Goal: Task Accomplishment & Management: Use online tool/utility

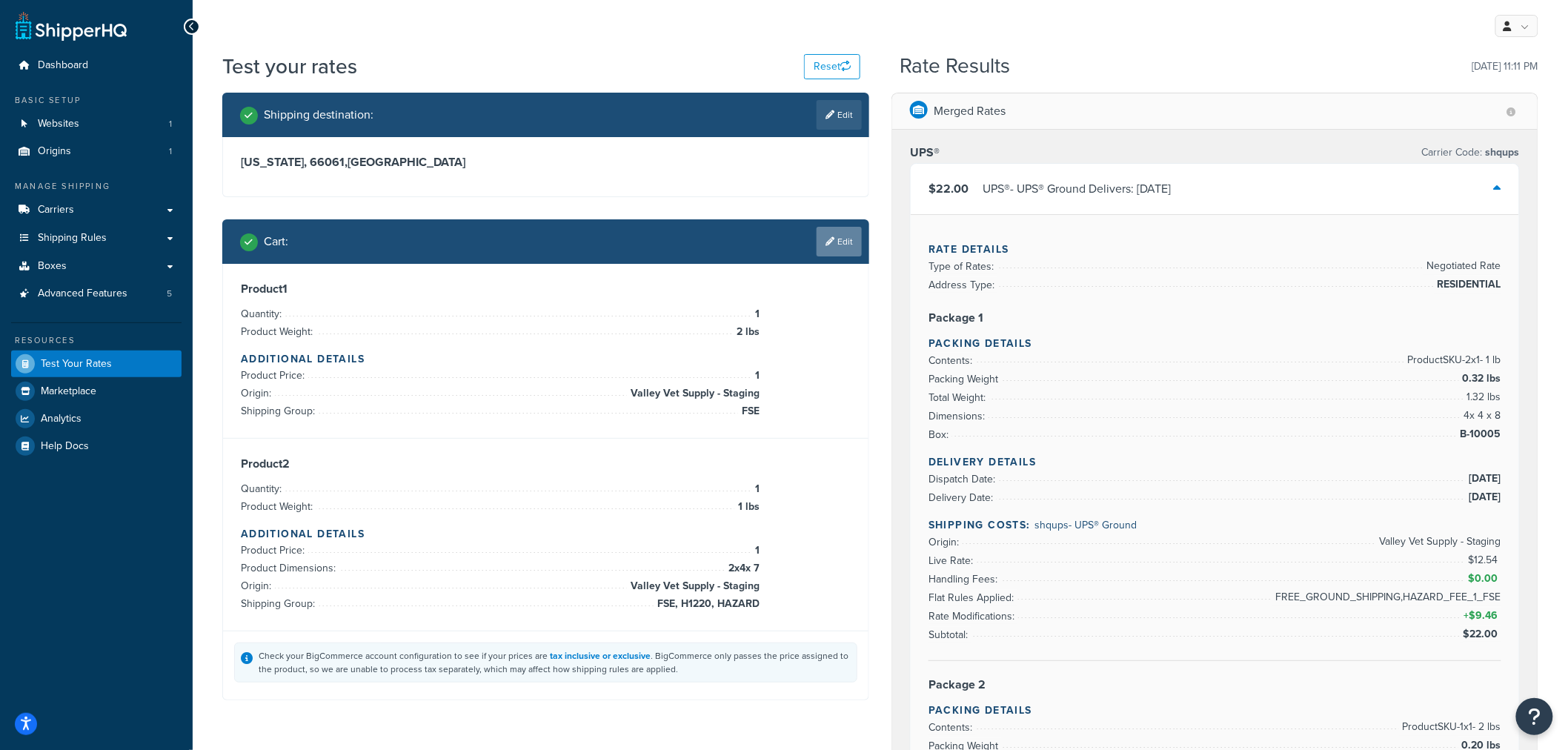
click at [839, 247] on link "Edit" at bounding box center [839, 241] width 45 height 30
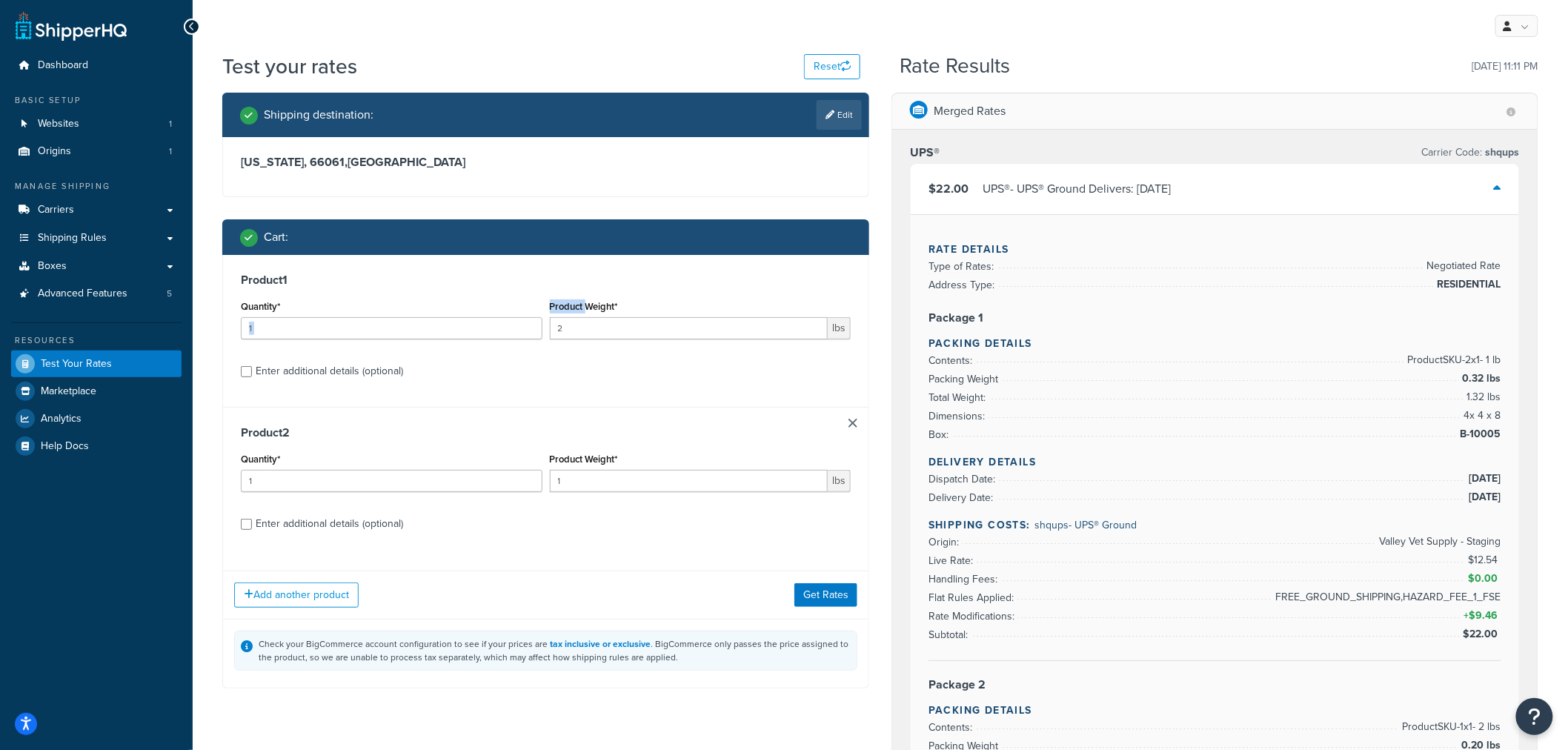
drag, startPoint x: 588, startPoint y: 313, endPoint x: 549, endPoint y: 328, distance: 41.8
click at [524, 330] on div "Quantity* 1 Product Weight* 2 lbs" at bounding box center [546, 324] width 618 height 54
drag, startPoint x: 595, startPoint y: 323, endPoint x: 536, endPoint y: 327, distance: 59.1
click at [536, 327] on div "Quantity* 1 Product Weight* 2 lbs" at bounding box center [546, 324] width 618 height 54
type input "1"
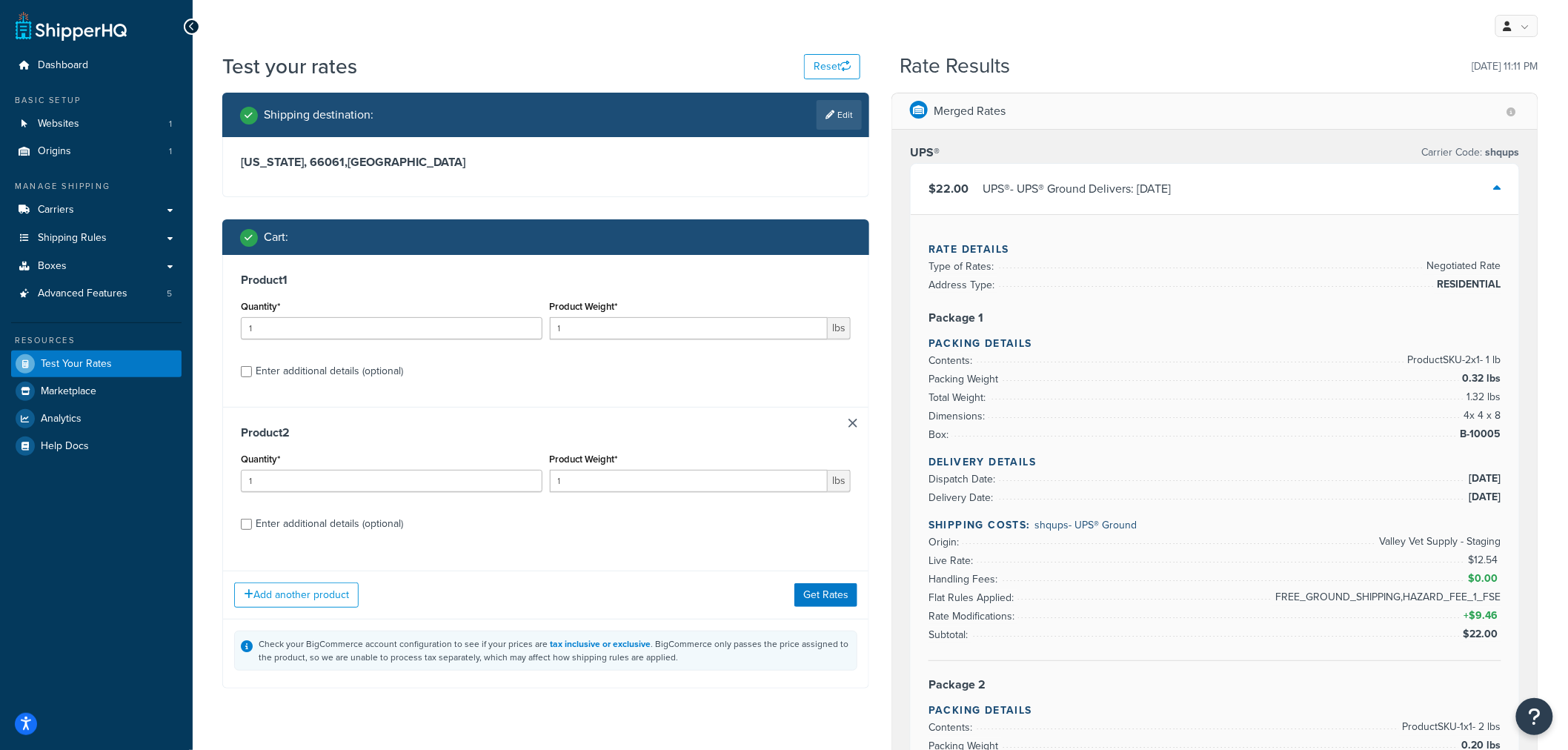
click at [644, 369] on label "Enter additional details (optional)" at bounding box center [552, 370] width 595 height 24
click at [252, 369] on input "Enter additional details (optional)" at bounding box center [247, 372] width 12 height 12
checkbox input "true"
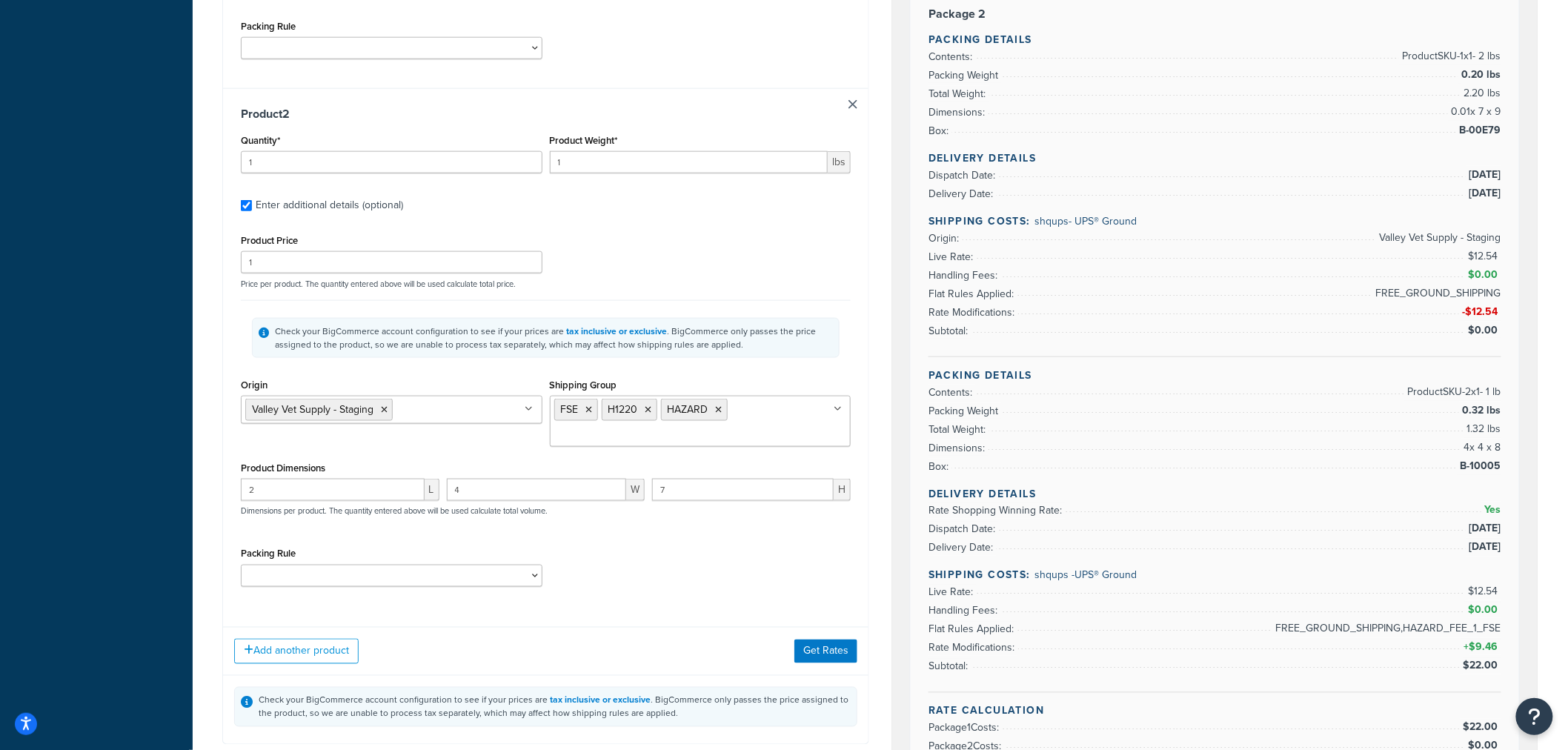
scroll to position [823, 0]
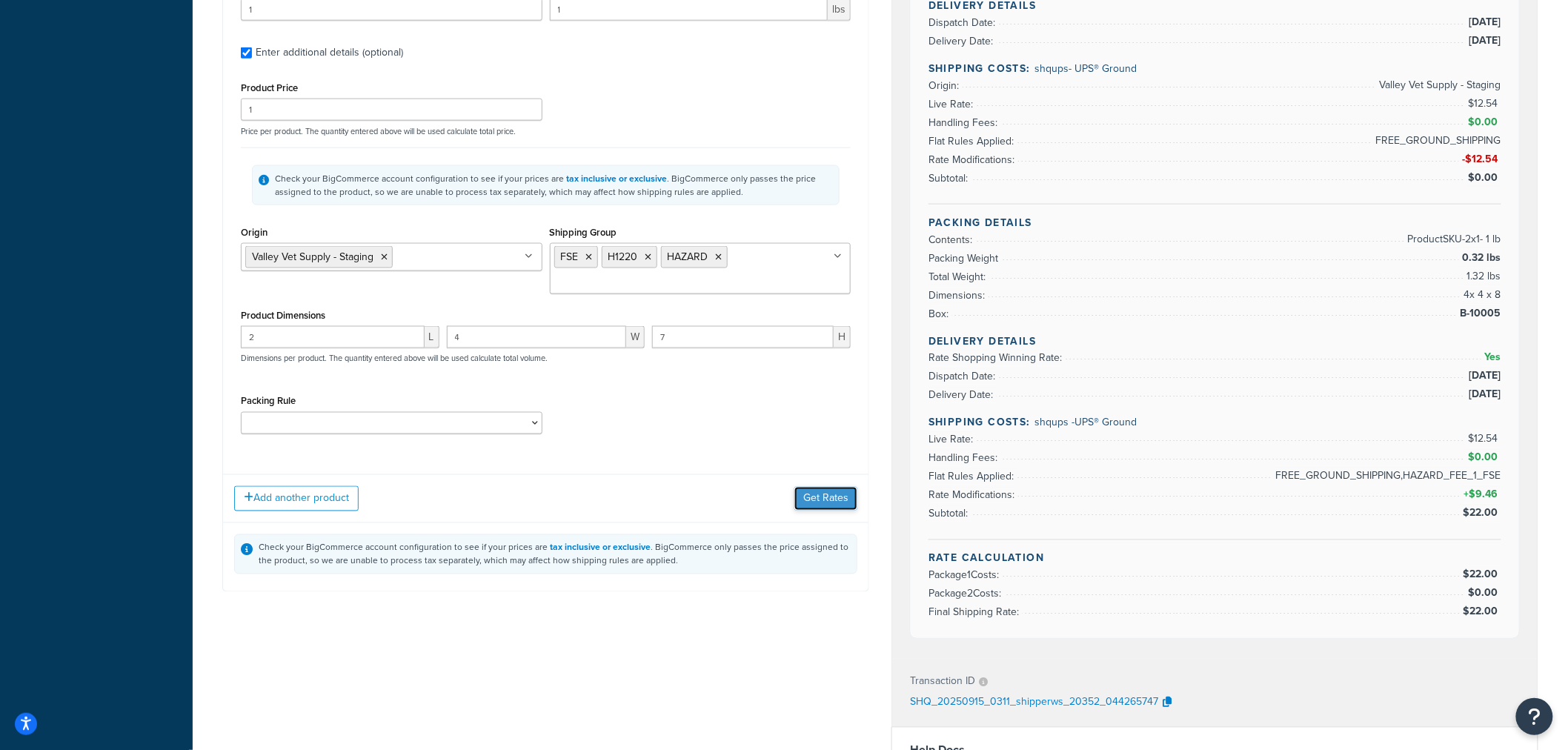
click at [830, 506] on button "Get Rates" at bounding box center [826, 498] width 63 height 24
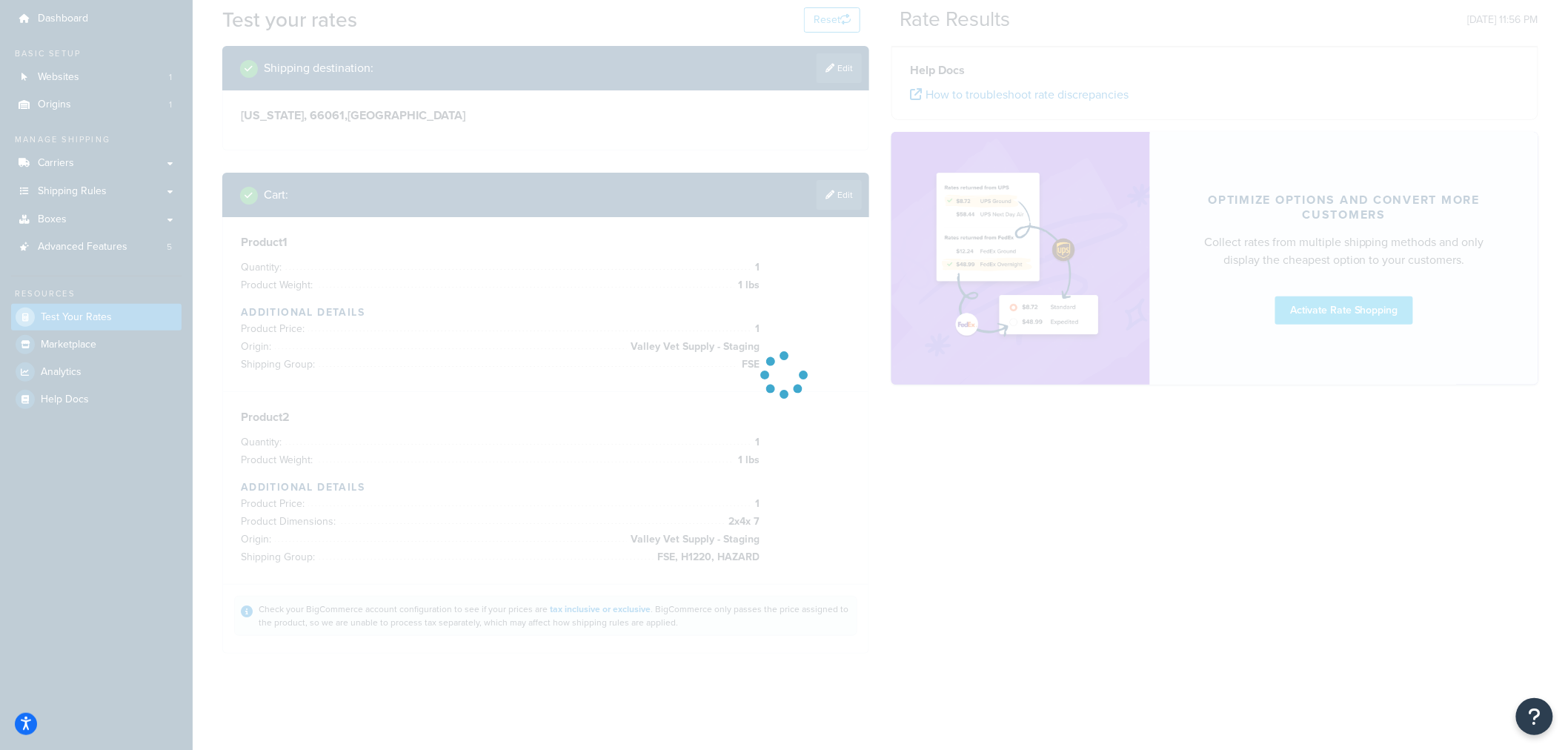
scroll to position [47, 0]
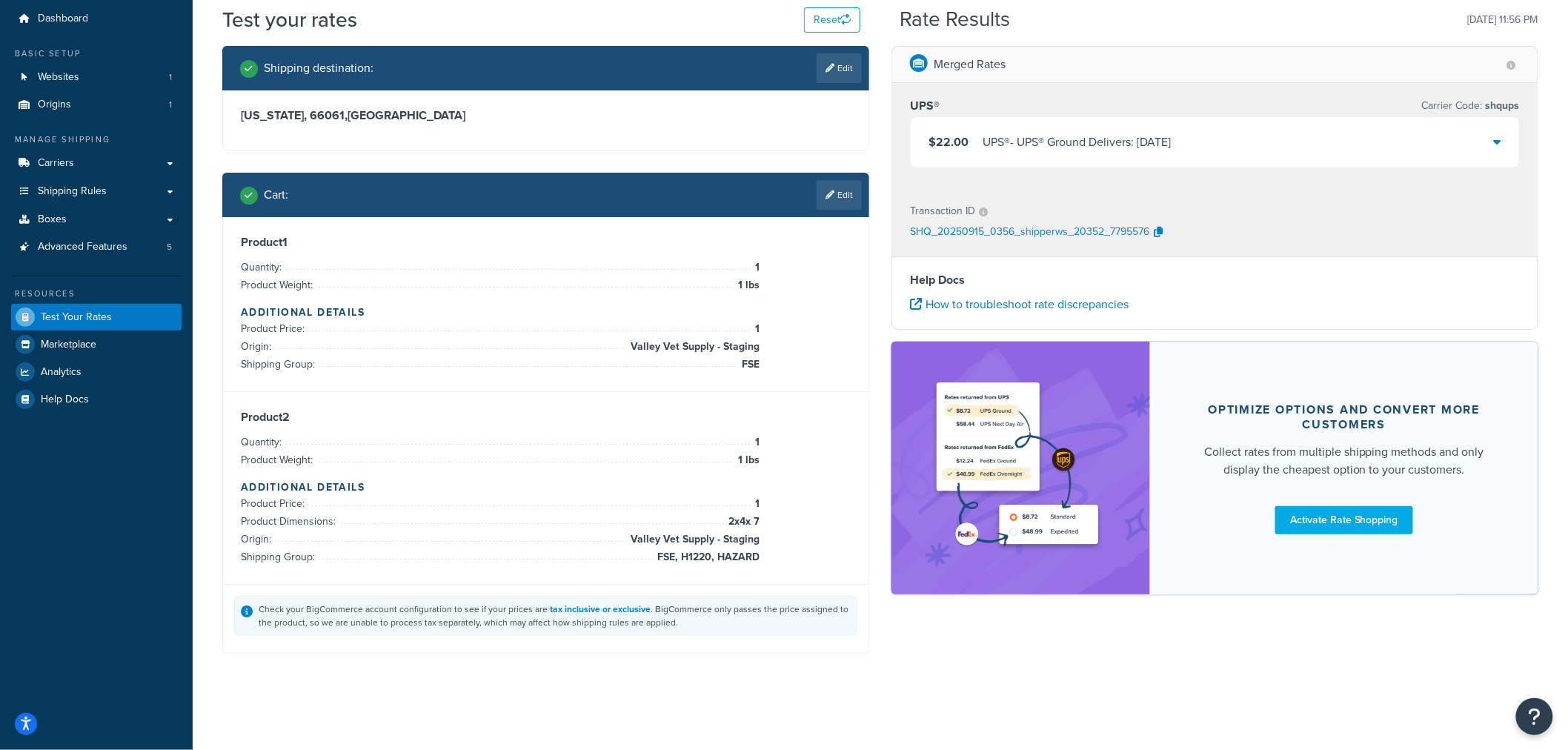
click at [1501, 137] on icon at bounding box center [1498, 141] width 8 height 12
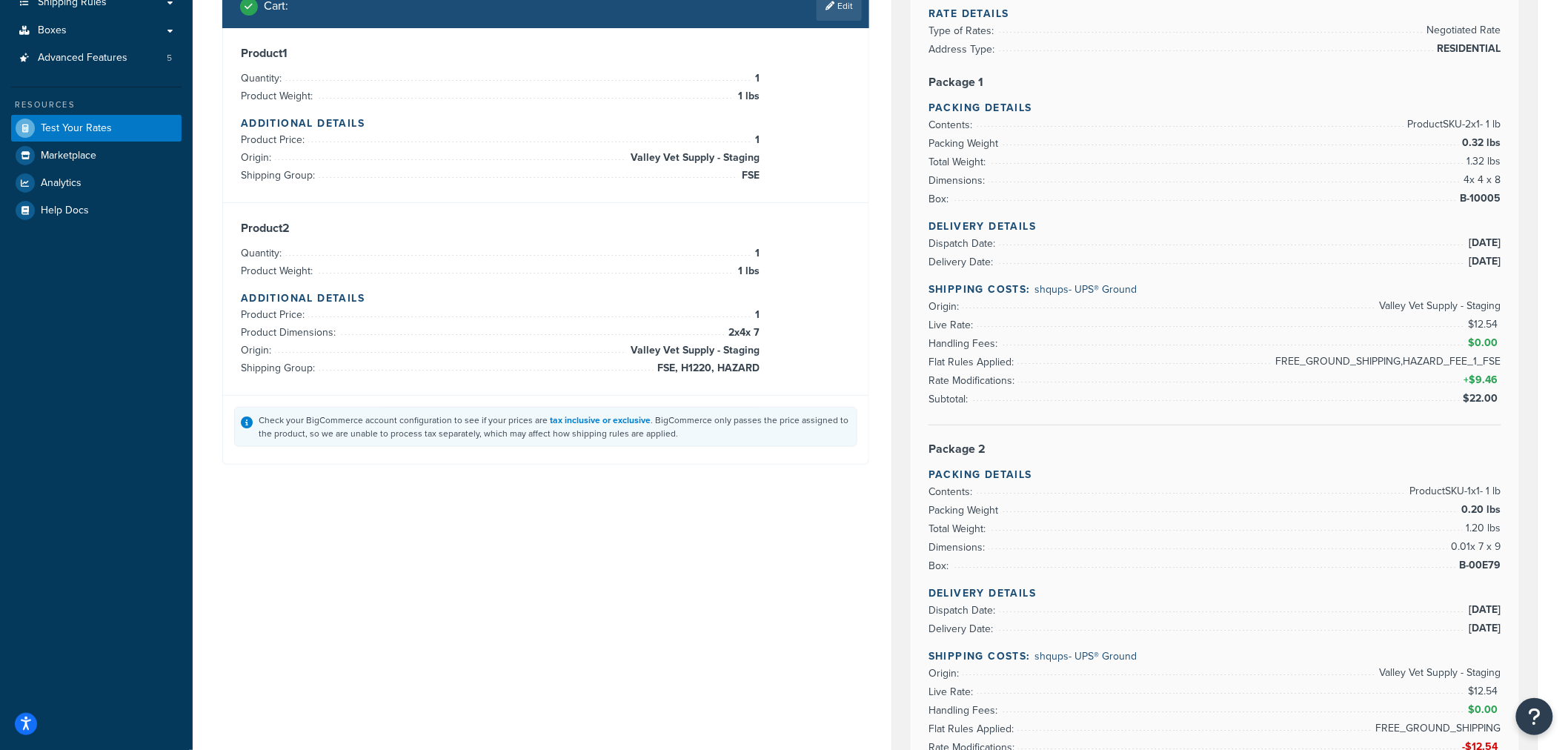
scroll to position [164, 0]
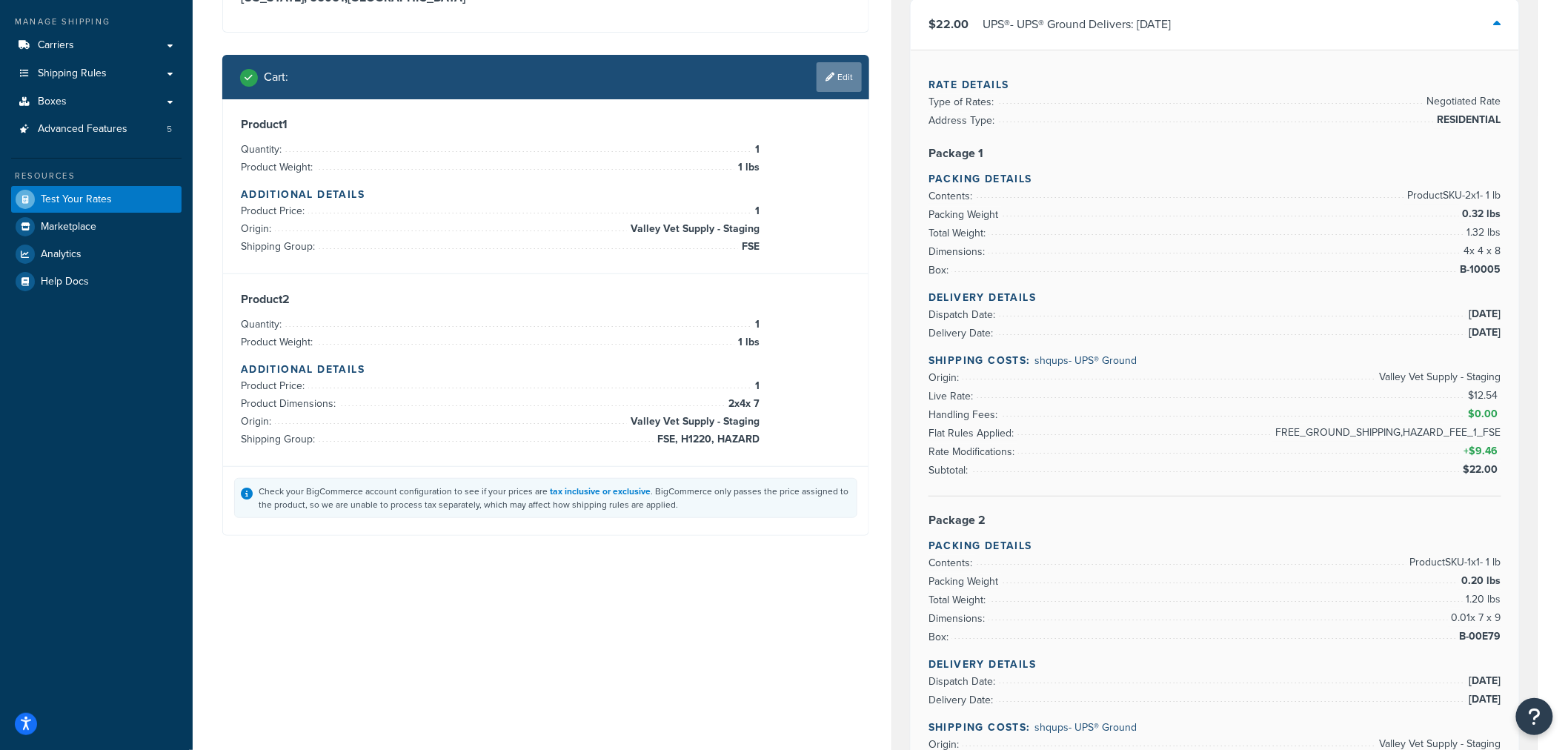
click at [840, 74] on link "Edit" at bounding box center [839, 77] width 45 height 30
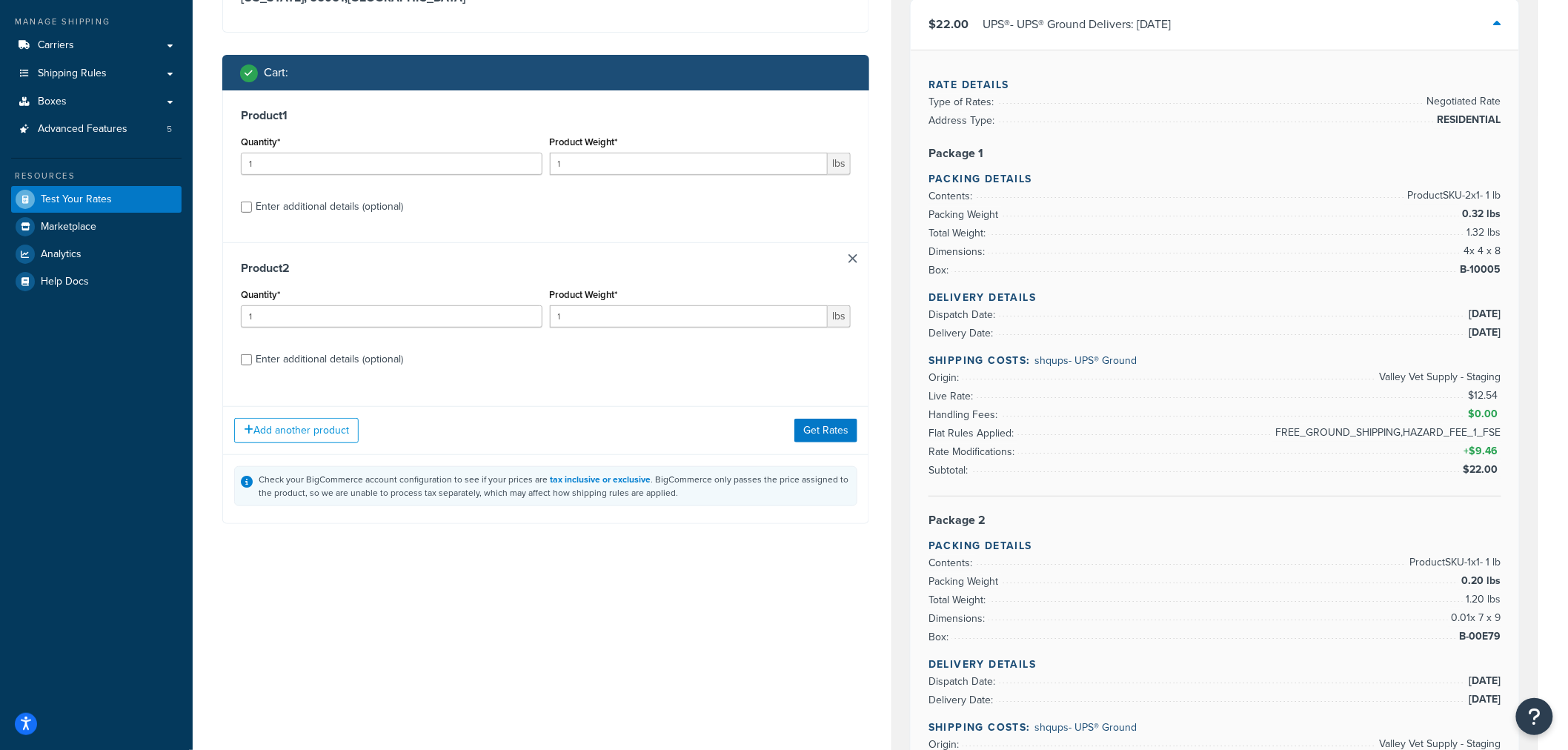
click at [361, 205] on div "Enter additional details (optional)" at bounding box center [330, 206] width 148 height 21
click at [252, 205] on input "Enter additional details (optional)" at bounding box center [247, 207] width 12 height 12
checkbox input "true"
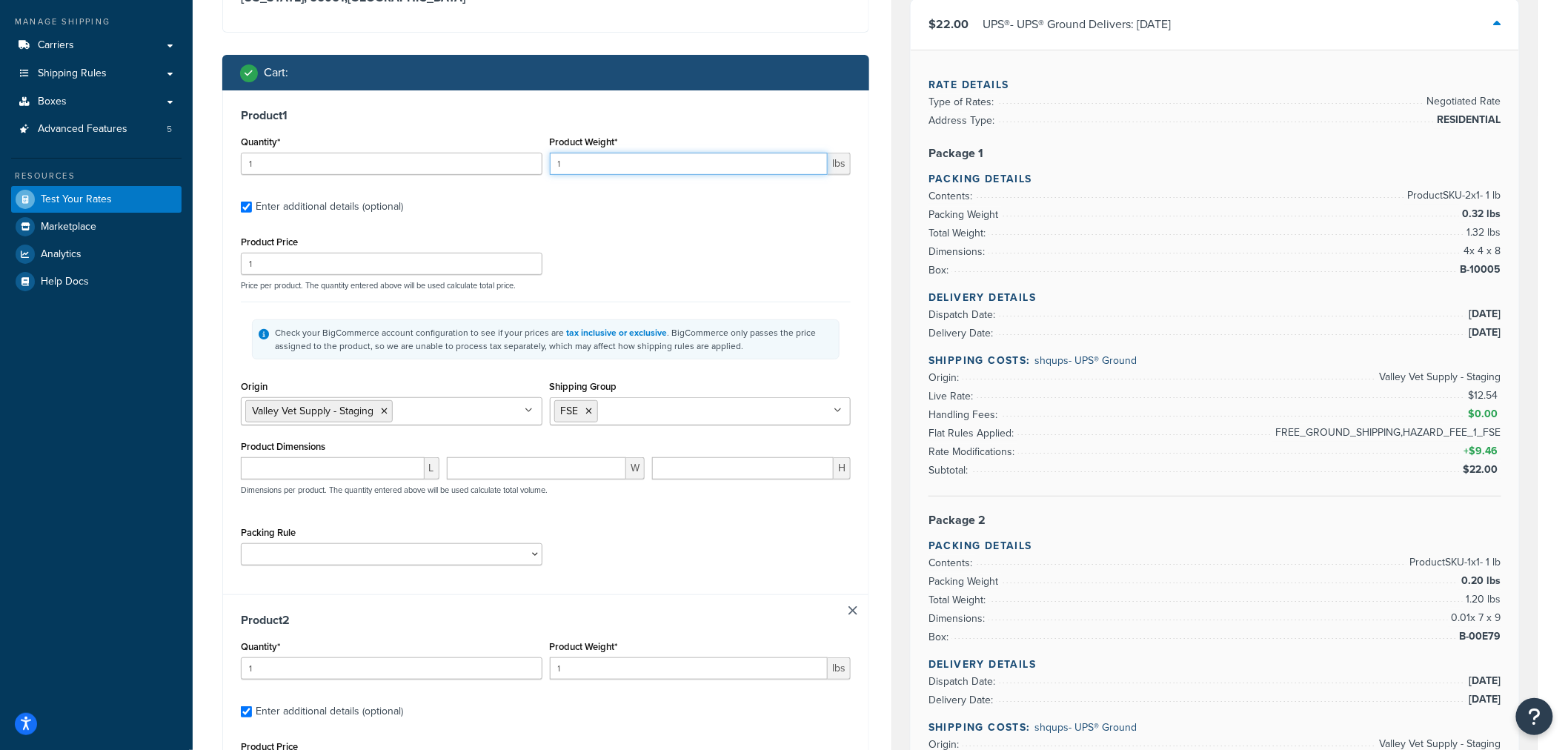
drag, startPoint x: 598, startPoint y: 167, endPoint x: 546, endPoint y: 168, distance: 52.0
click at [546, 168] on div "Product Weight* 1 lbs" at bounding box center [700, 158] width 309 height 54
type input "250"
click at [672, 199] on label "Enter additional details (optional)" at bounding box center [552, 205] width 595 height 24
click at [252, 202] on input "Enter additional details (optional)" at bounding box center [247, 207] width 12 height 12
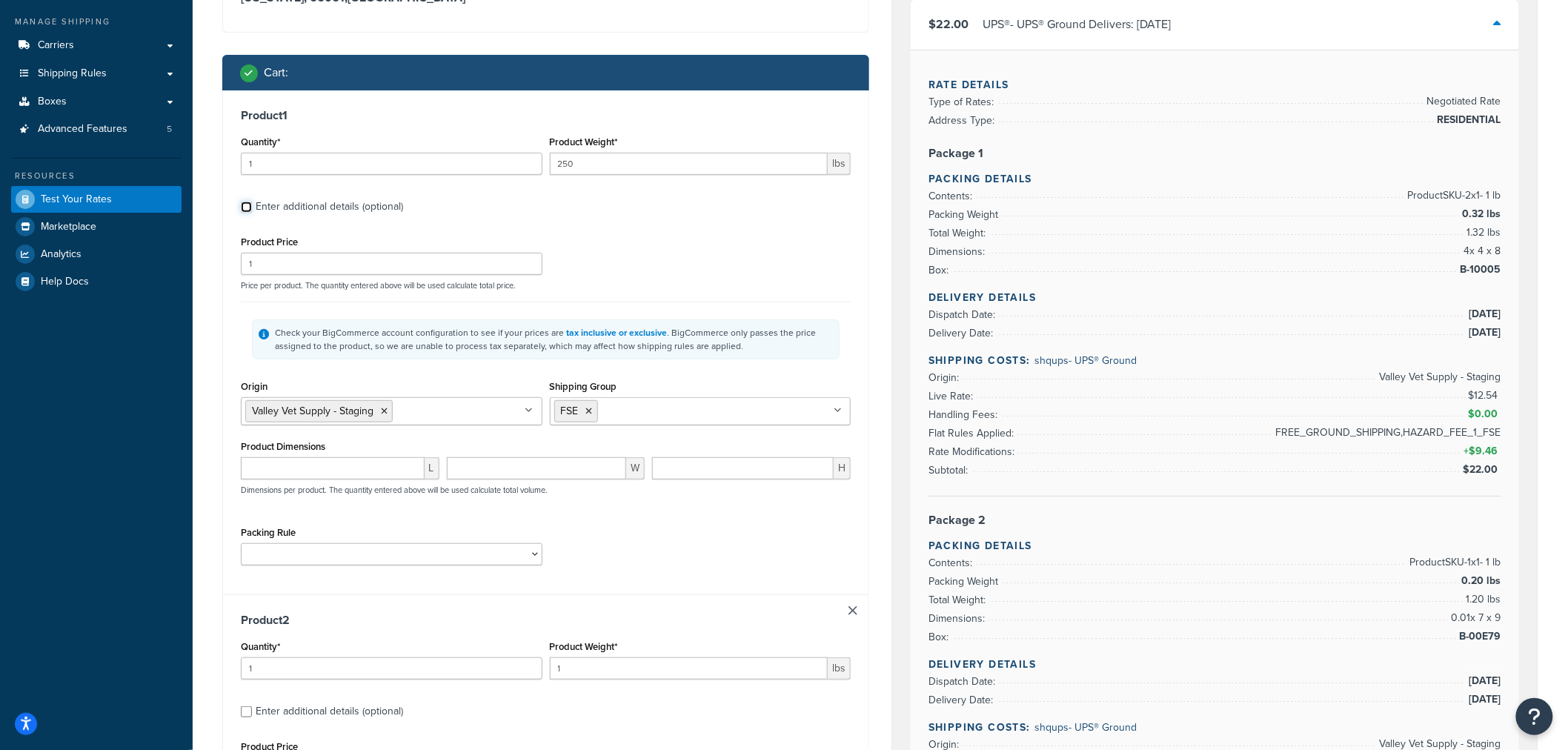
checkbox input "false"
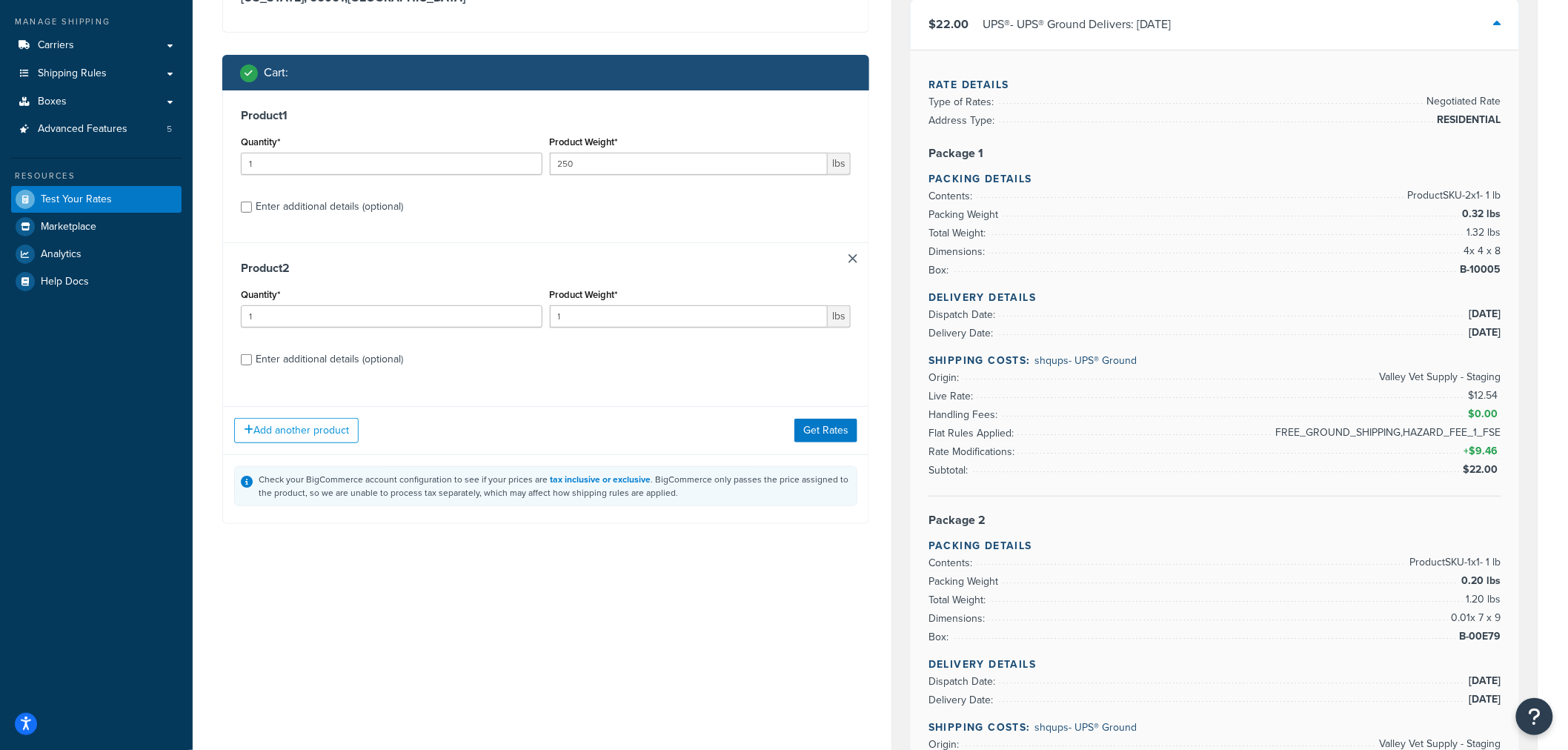
click at [323, 359] on div "Enter additional details (optional)" at bounding box center [330, 359] width 148 height 21
click at [252, 359] on input "Enter additional details (optional)" at bounding box center [247, 360] width 12 height 12
checkbox input "true"
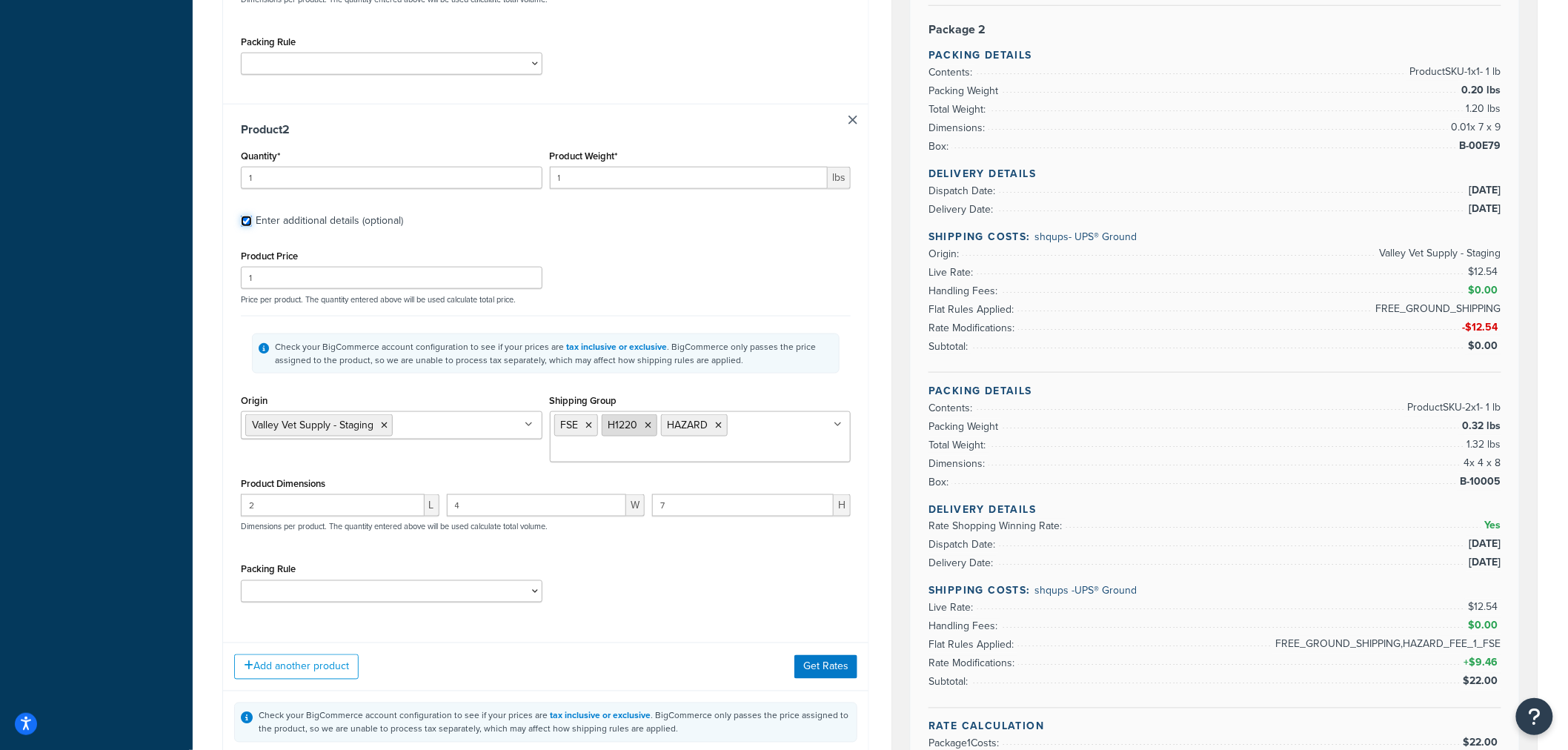
scroll to position [658, 0]
click at [649, 423] on icon at bounding box center [649, 422] width 7 height 9
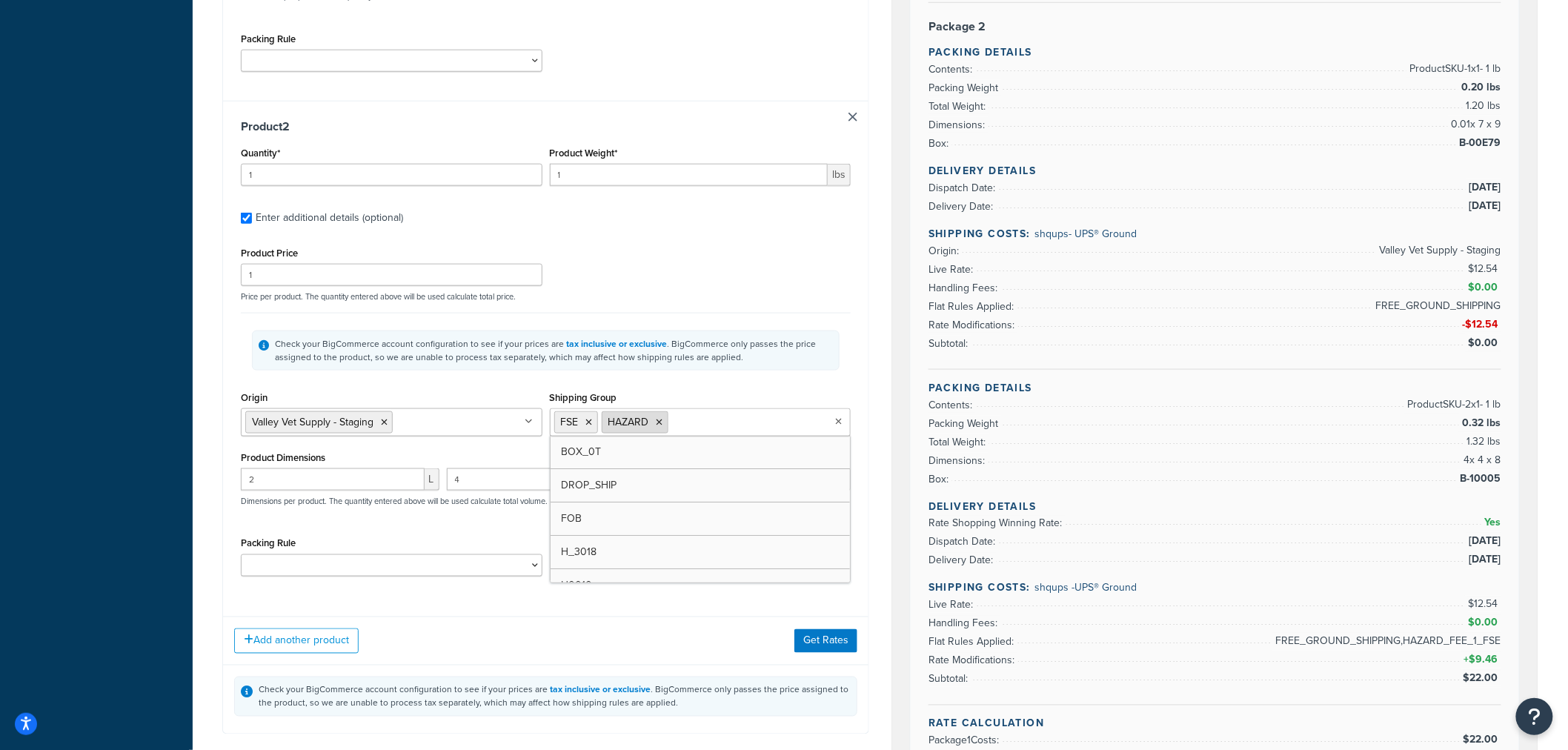
click at [660, 424] on icon at bounding box center [659, 422] width 7 height 9
click at [590, 423] on icon at bounding box center [589, 422] width 7 height 9
click at [605, 421] on input "Shipping Group" at bounding box center [620, 421] width 132 height 16
type input "fob"
click at [723, 380] on div "Check your BigCommerce account configuration to see if your prices are tax incl…" at bounding box center [546, 351] width 610 height 75
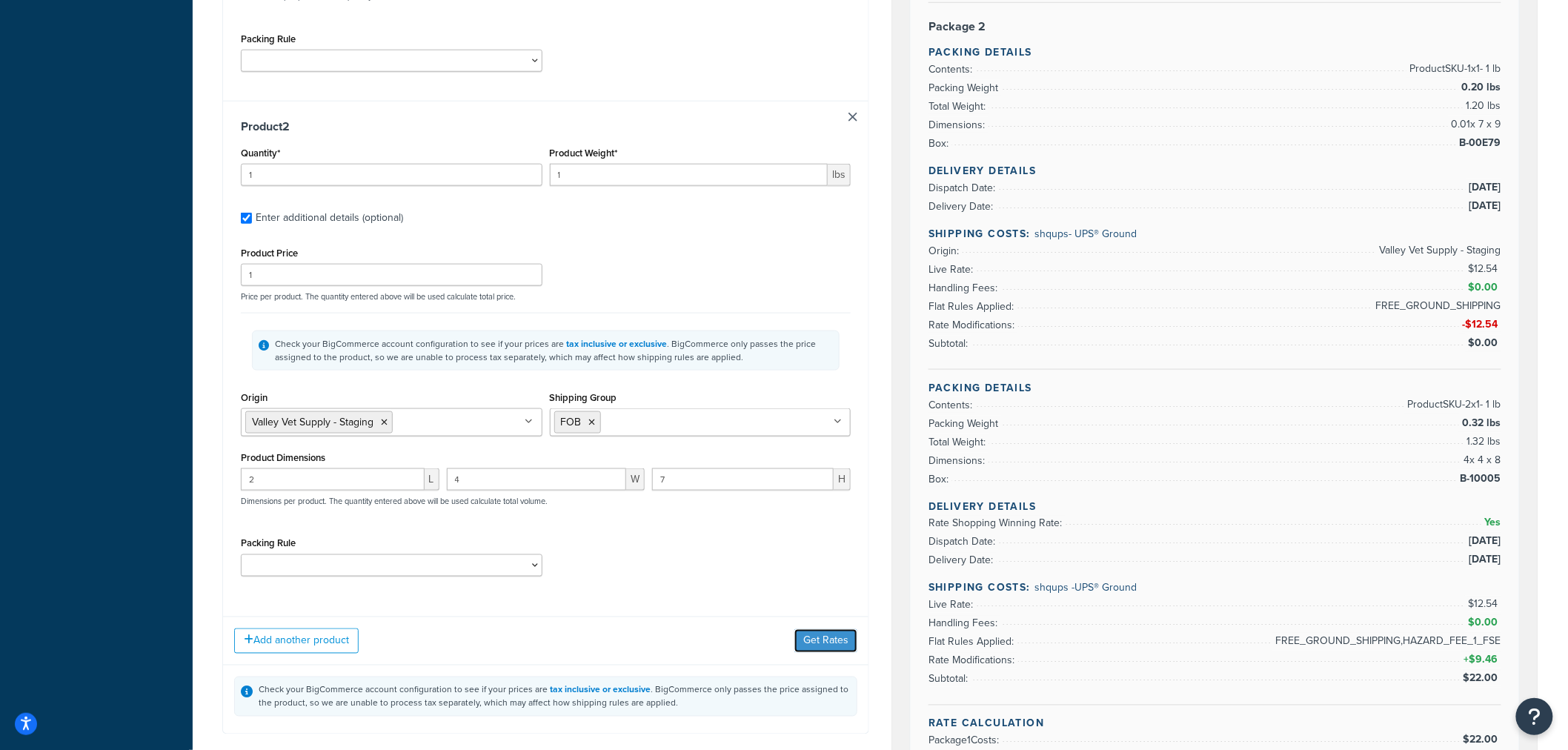
click at [812, 646] on button "Get Rates" at bounding box center [826, 641] width 63 height 24
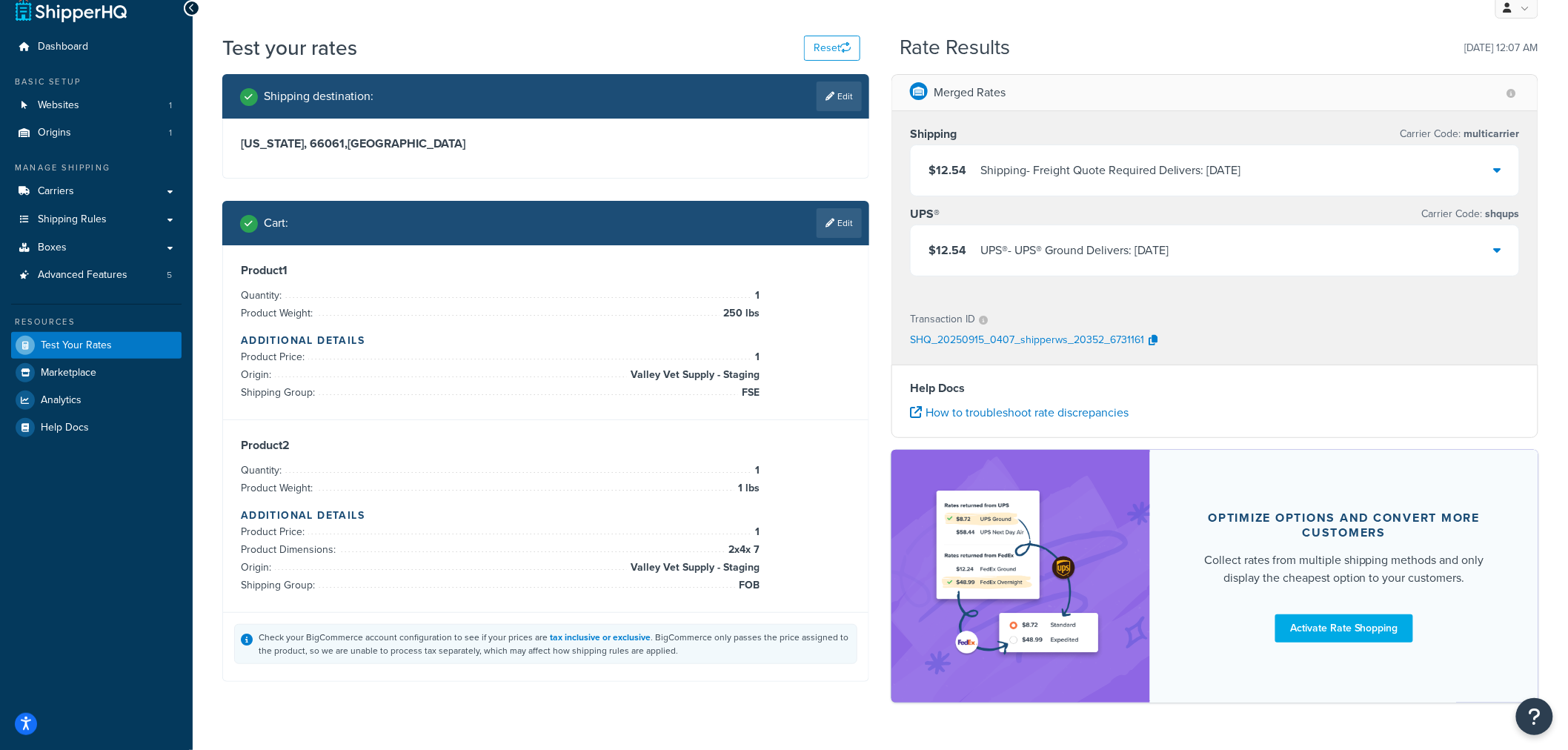
scroll to position [0, 0]
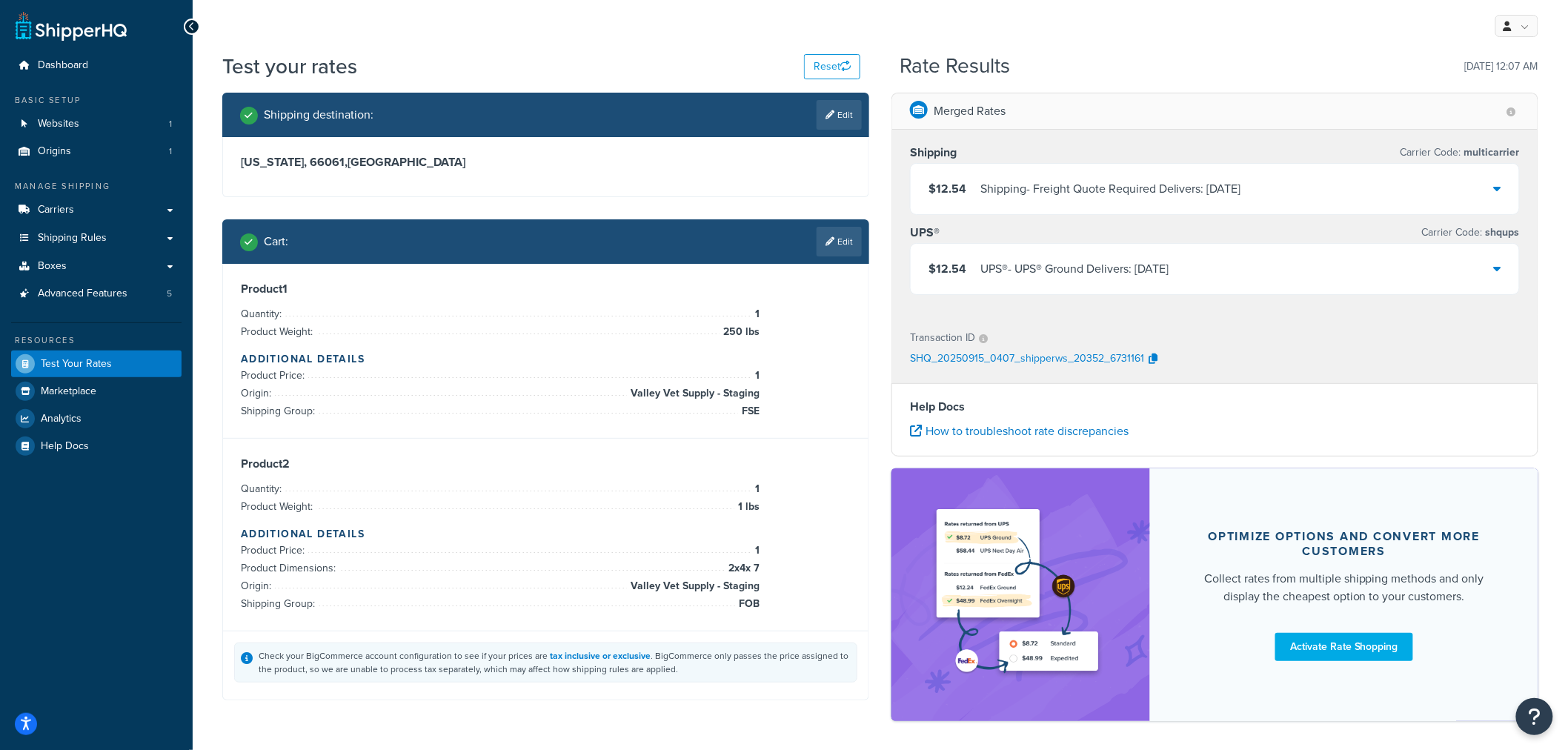
click at [1495, 187] on icon at bounding box center [1498, 188] width 8 height 12
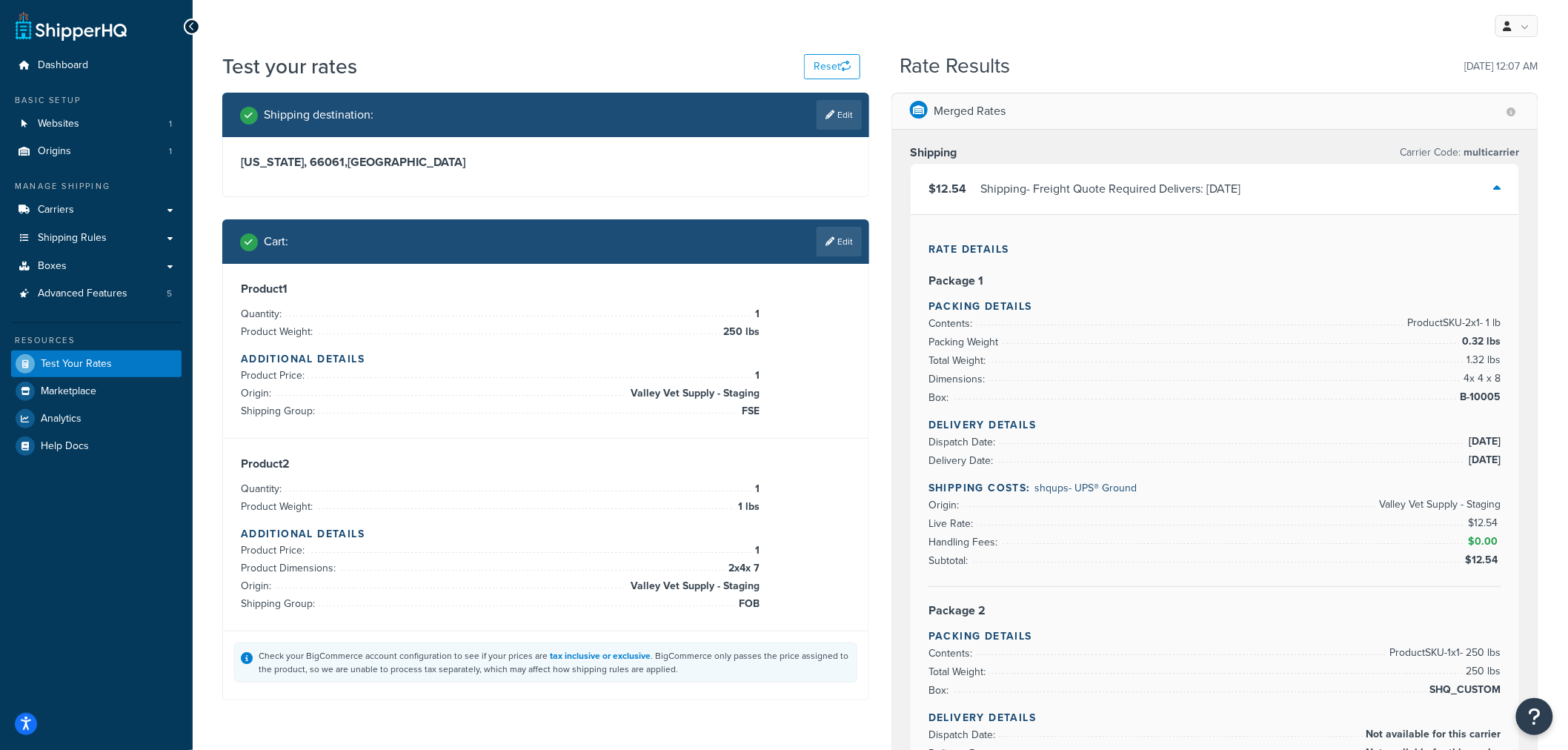
click at [1493, 188] on div "$12.54 Shipping - Freight Quote Required Delivers: Tue, Sep 16" at bounding box center [1214, 188] width 608 height 50
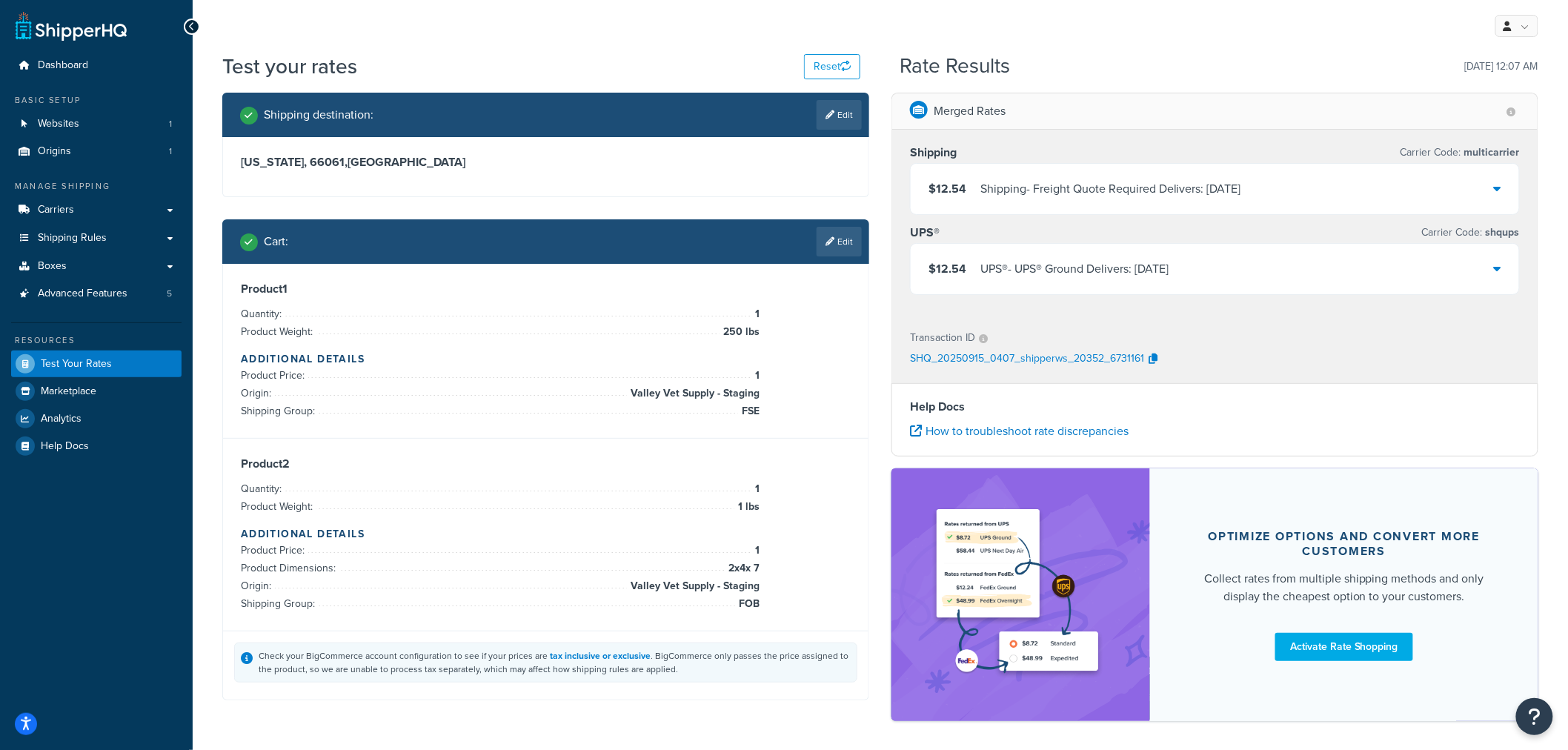
click at [1502, 193] on div "$12.54 Shipping - Freight Quote Required Delivers: Tue, Sep 16" at bounding box center [1214, 188] width 608 height 50
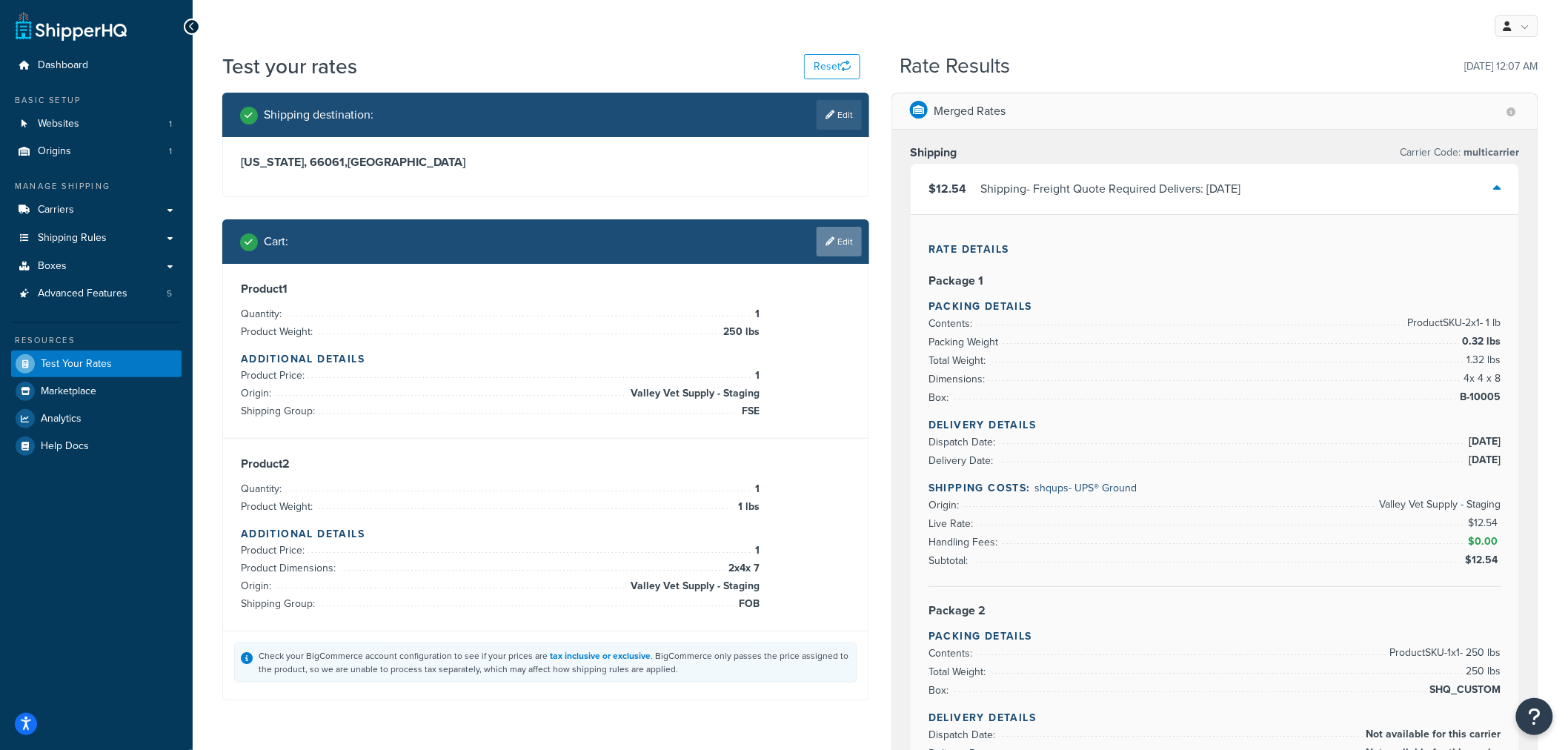
click at [833, 241] on link "Edit" at bounding box center [839, 241] width 45 height 30
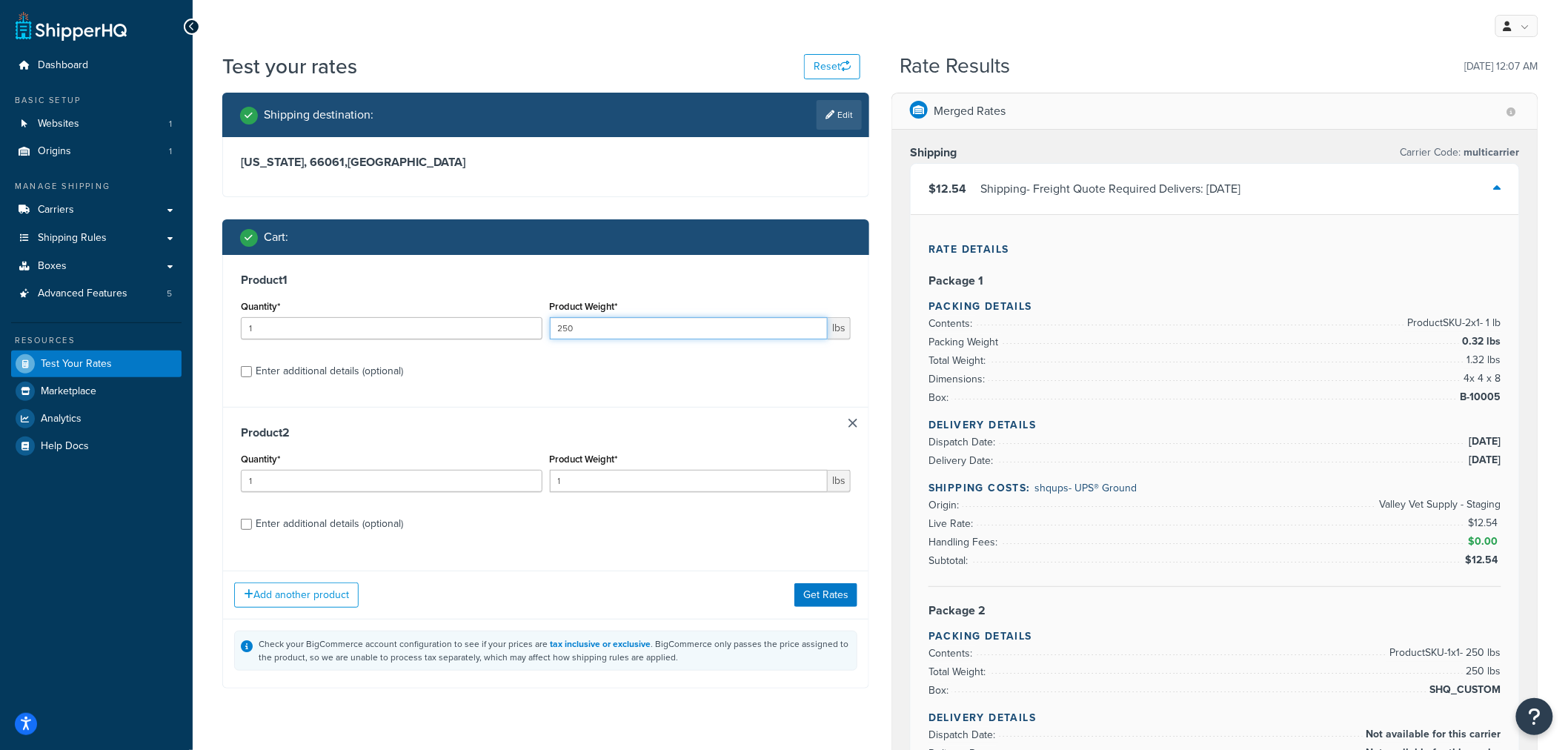
drag, startPoint x: 580, startPoint y: 328, endPoint x: 533, endPoint y: 327, distance: 47.0
click at [533, 327] on div "Quantity* 1 Product Weight* 250 lbs" at bounding box center [546, 324] width 618 height 54
type input "50"
drag, startPoint x: 274, startPoint y: 328, endPoint x: 225, endPoint y: 324, distance: 49.2
click at [225, 324] on div "Product 1 Quantity* 1 Product Weight* 50 lbs Enter additional details (optional)" at bounding box center [546, 330] width 646 height 152
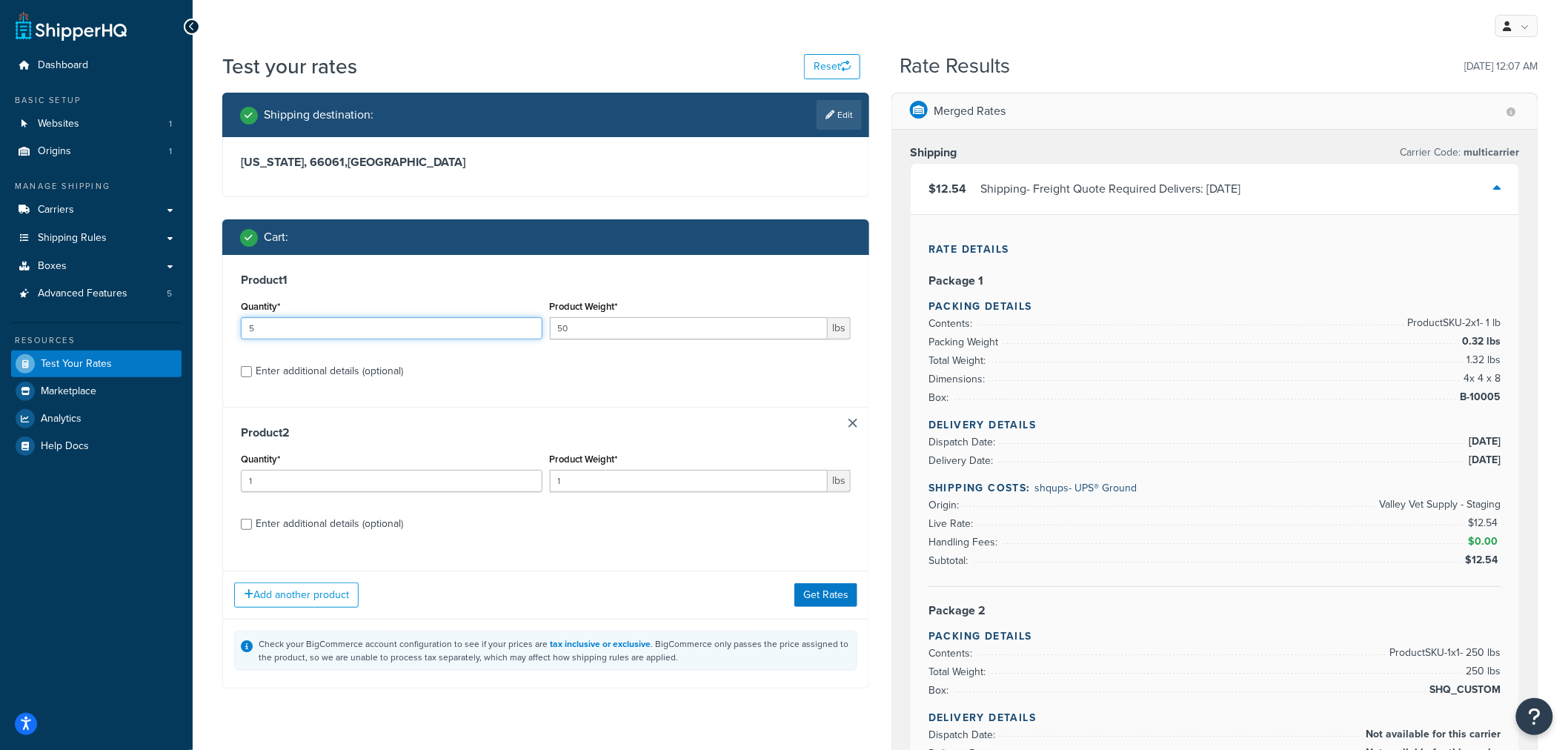
type input "5"
drag, startPoint x: 564, startPoint y: 327, endPoint x: 572, endPoint y: 328, distance: 8.1
click at [572, 328] on input "50" at bounding box center [689, 327] width 279 height 22
type input "51"
click at [816, 595] on button "Get Rates" at bounding box center [826, 594] width 63 height 24
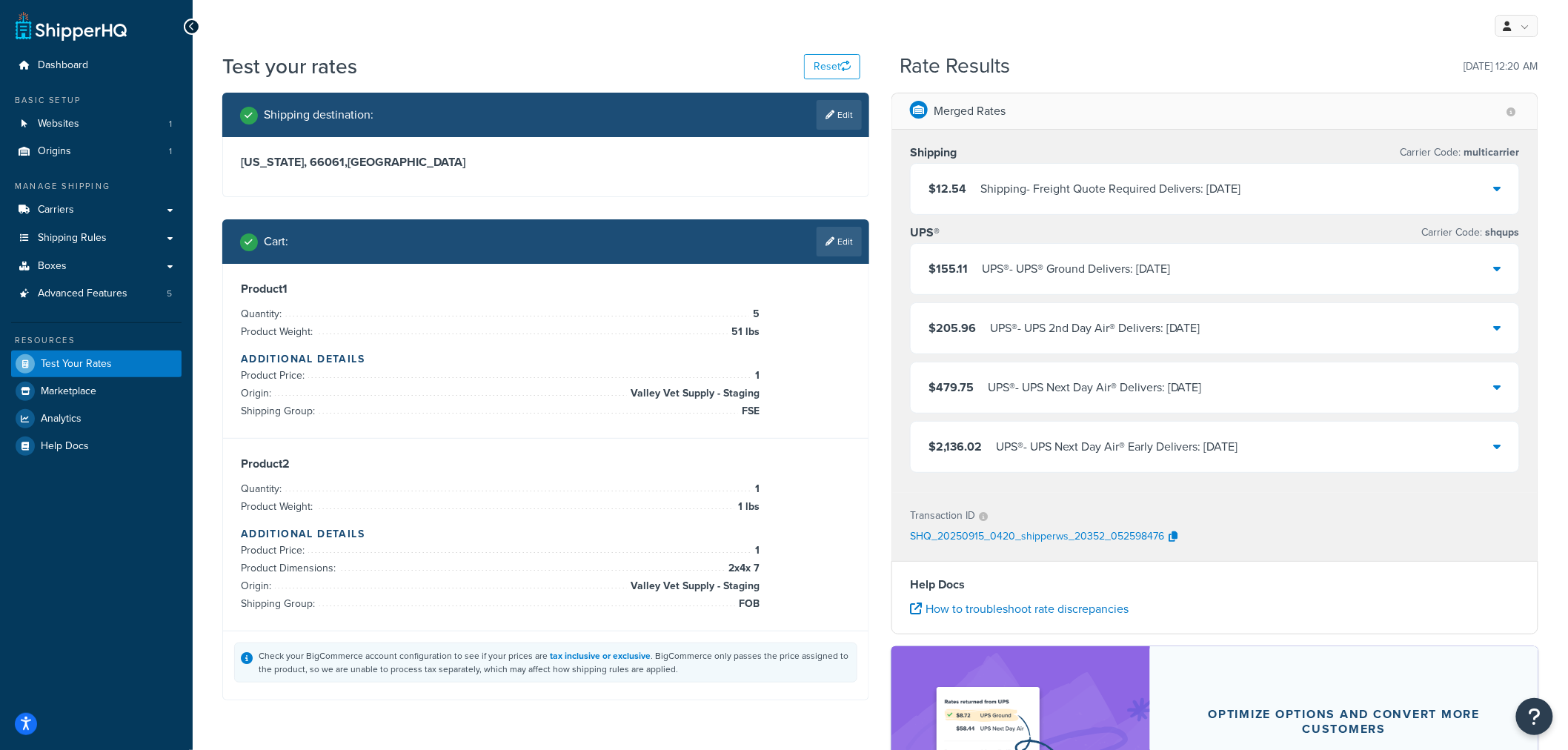
click at [1501, 272] on icon at bounding box center [1498, 268] width 8 height 12
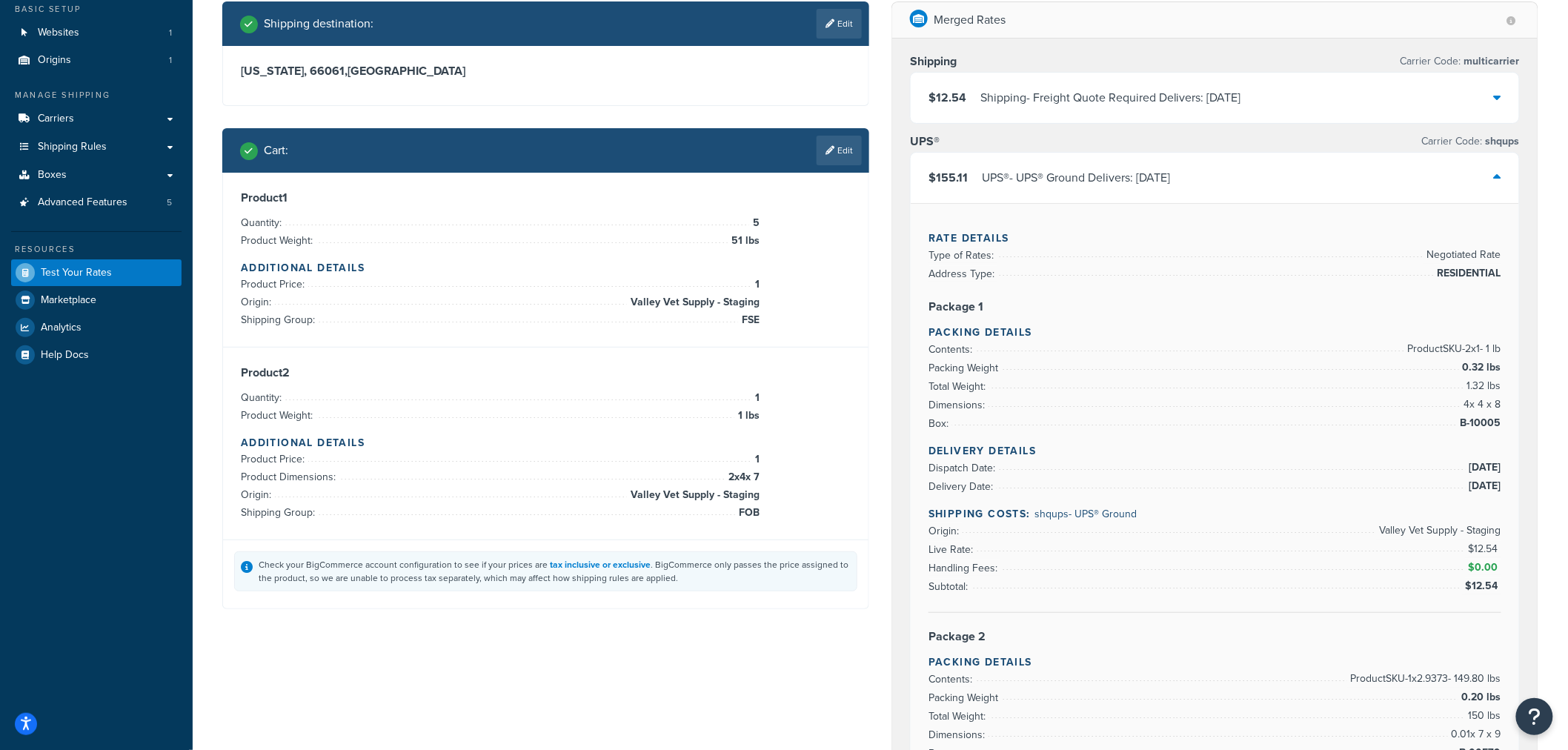
scroll to position [83, 0]
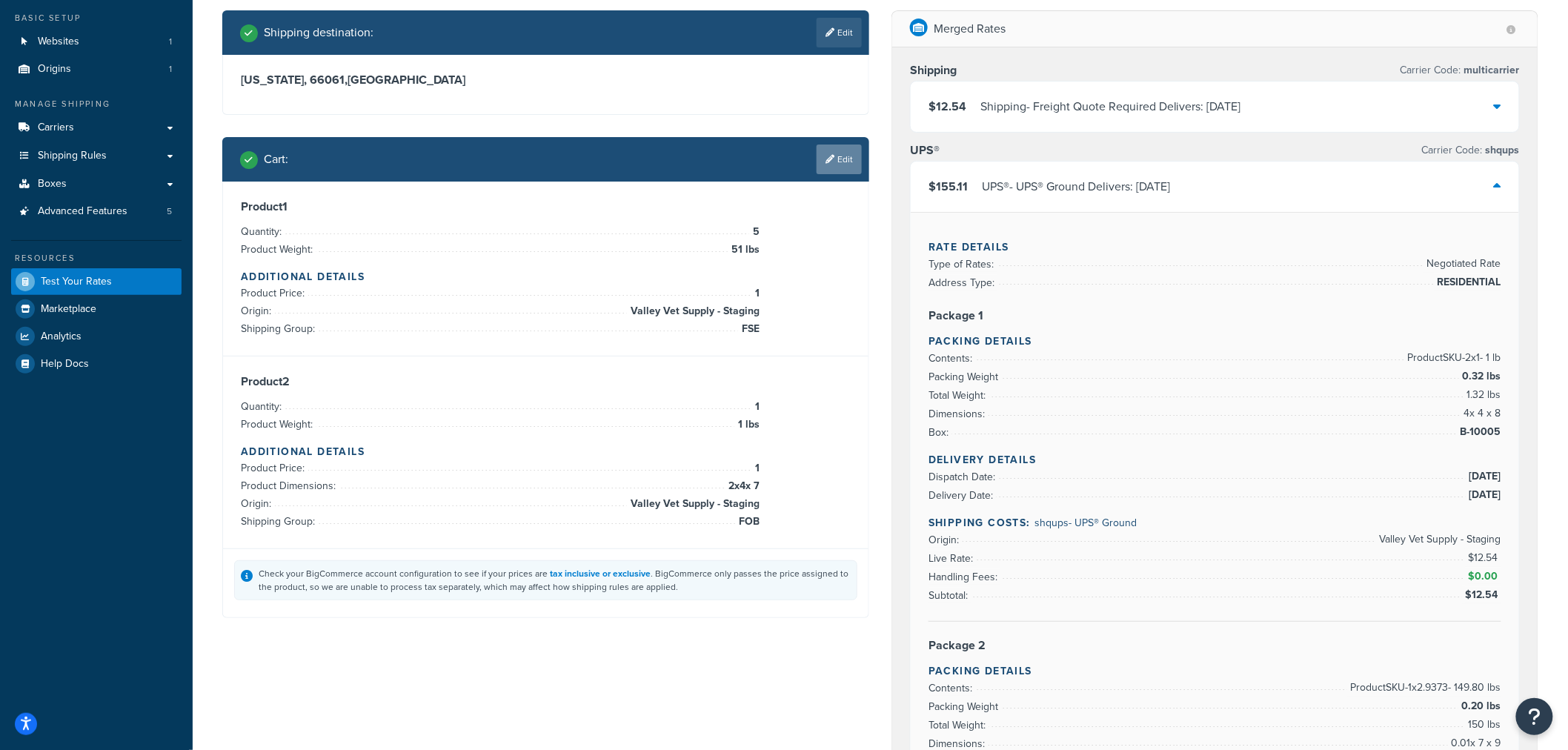
click at [835, 169] on link "Edit" at bounding box center [839, 158] width 45 height 30
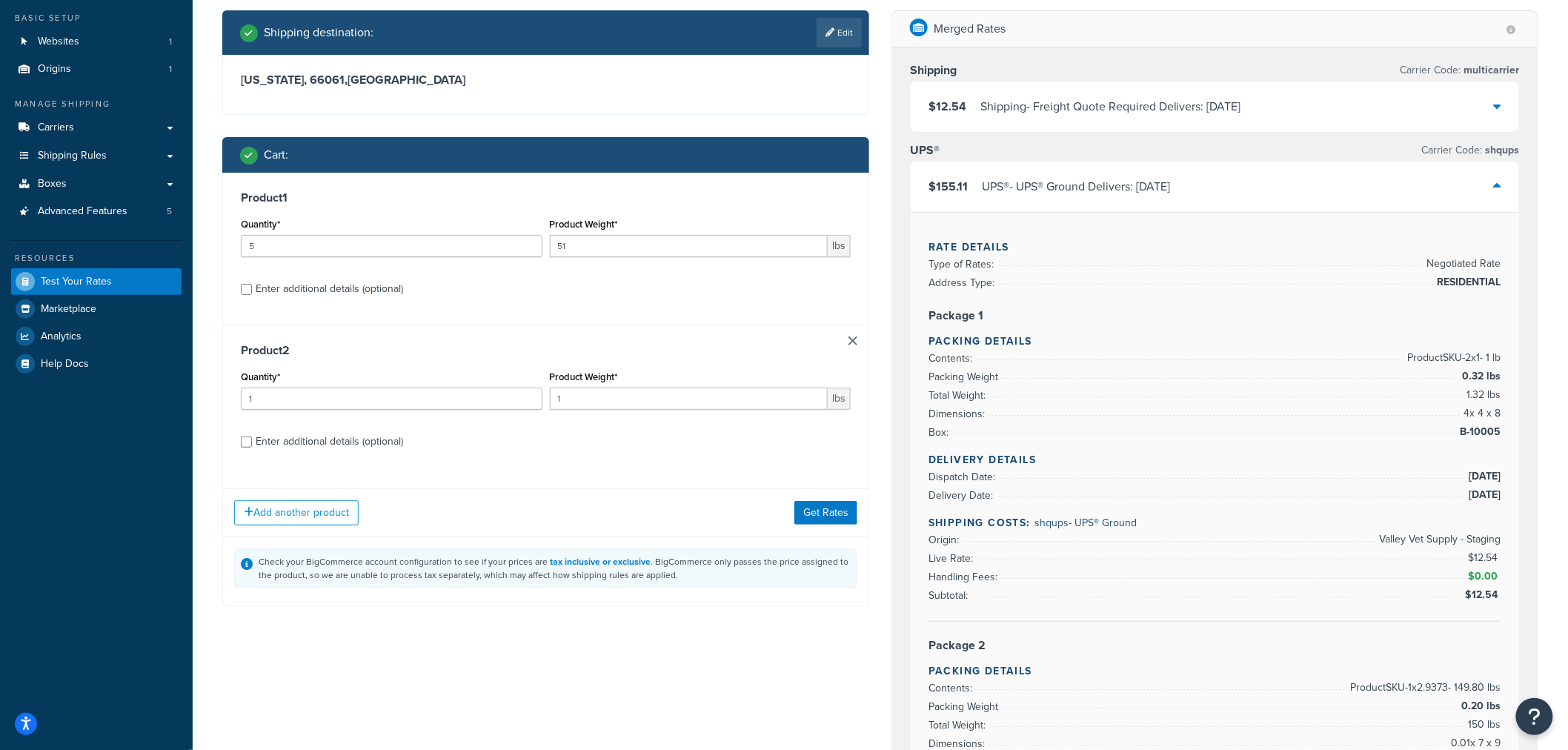
click at [344, 293] on div "Enter additional details (optional)" at bounding box center [330, 289] width 148 height 21
click at [252, 293] on input "Enter additional details (optional)" at bounding box center [247, 289] width 12 height 12
checkbox input "true"
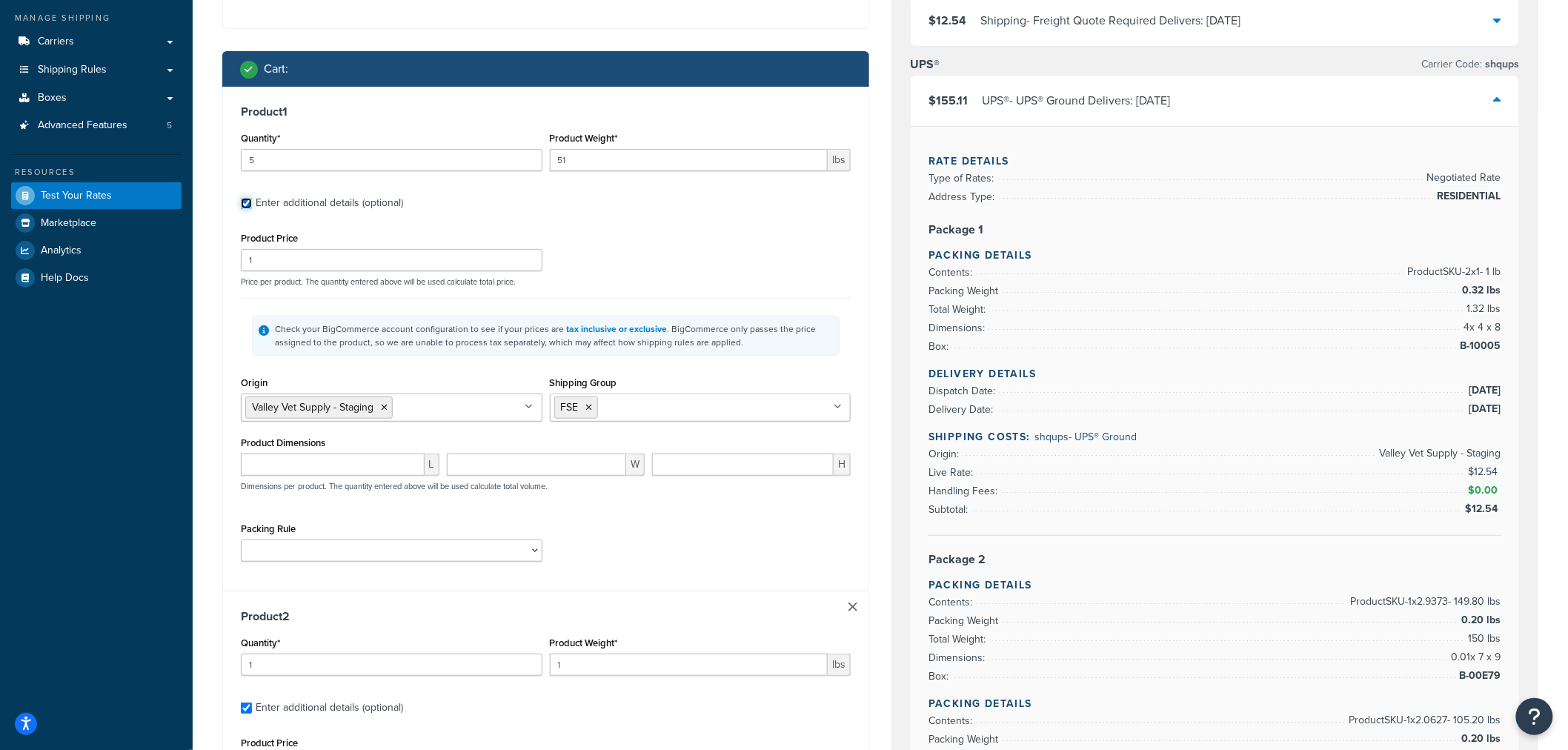
scroll to position [247, 0]
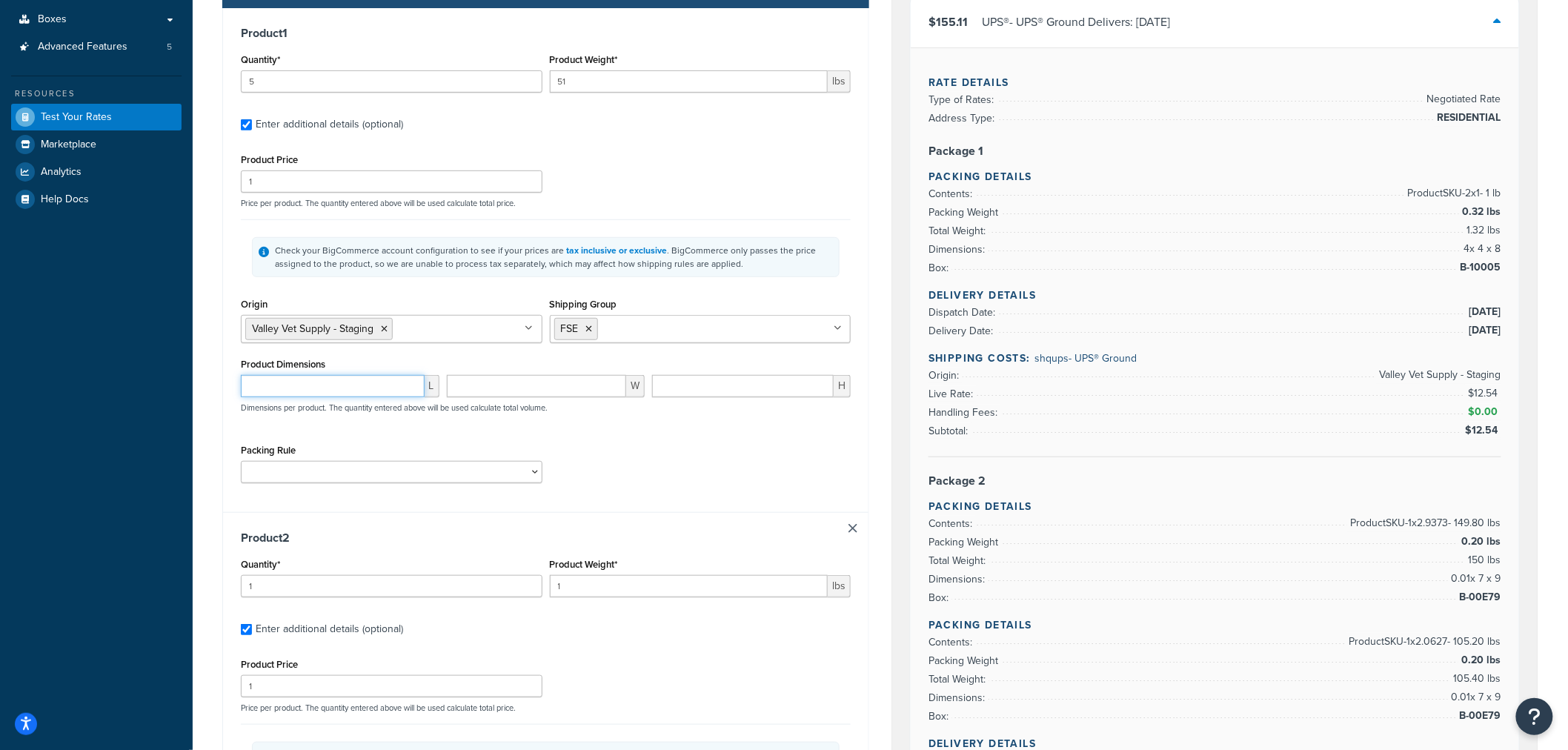
click at [309, 391] on input "number" at bounding box center [332, 385] width 184 height 22
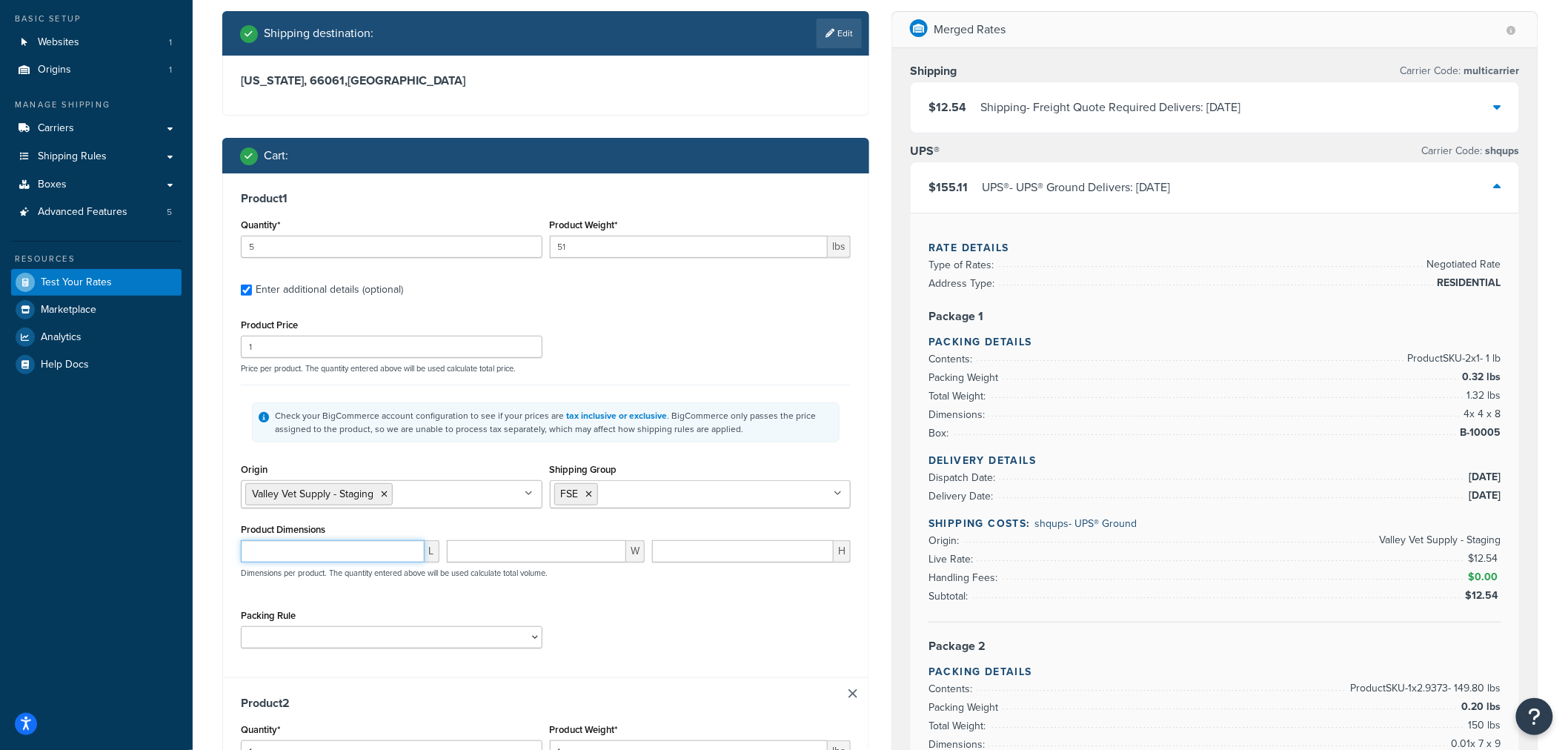
scroll to position [0, 0]
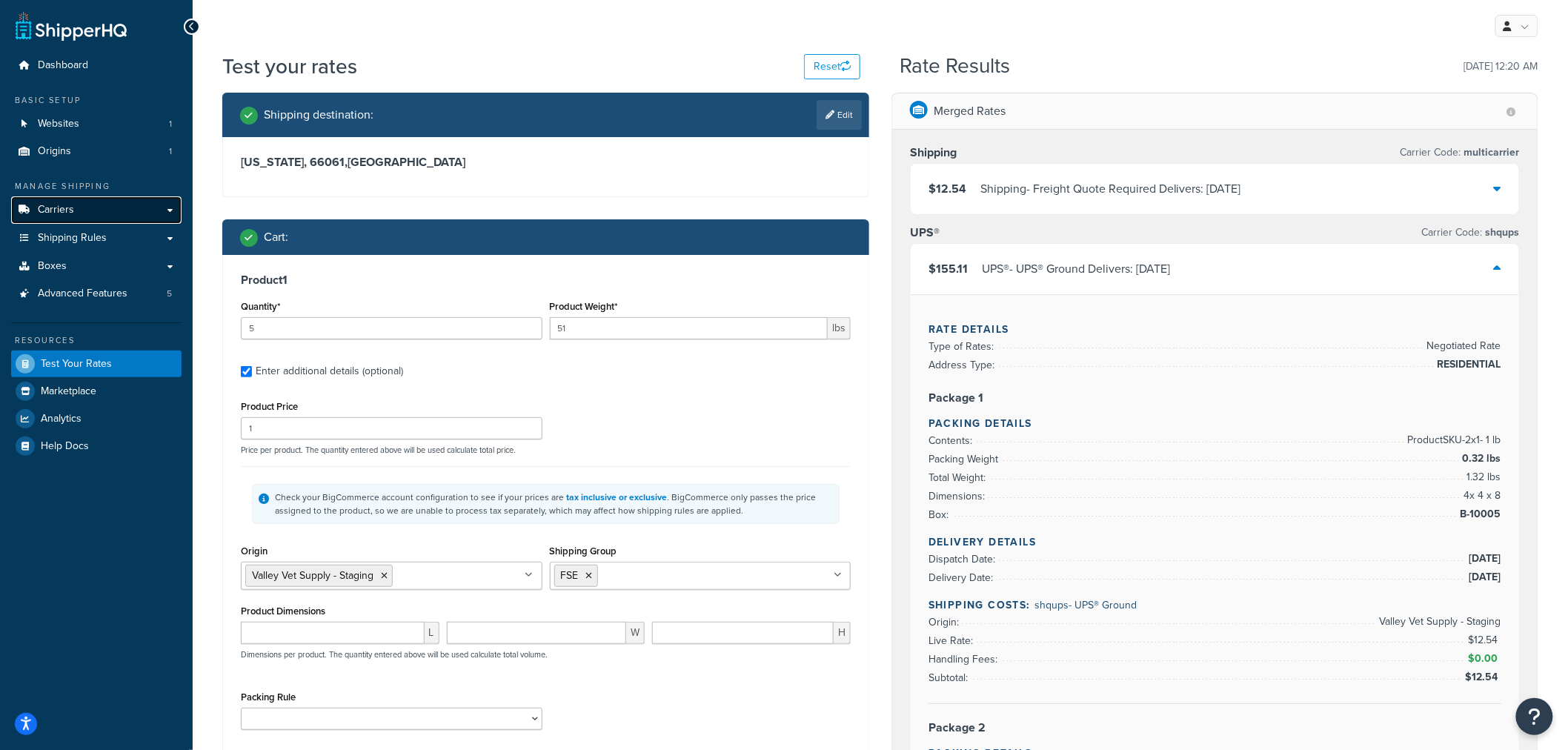
click at [117, 212] on link "Carriers" at bounding box center [96, 209] width 170 height 28
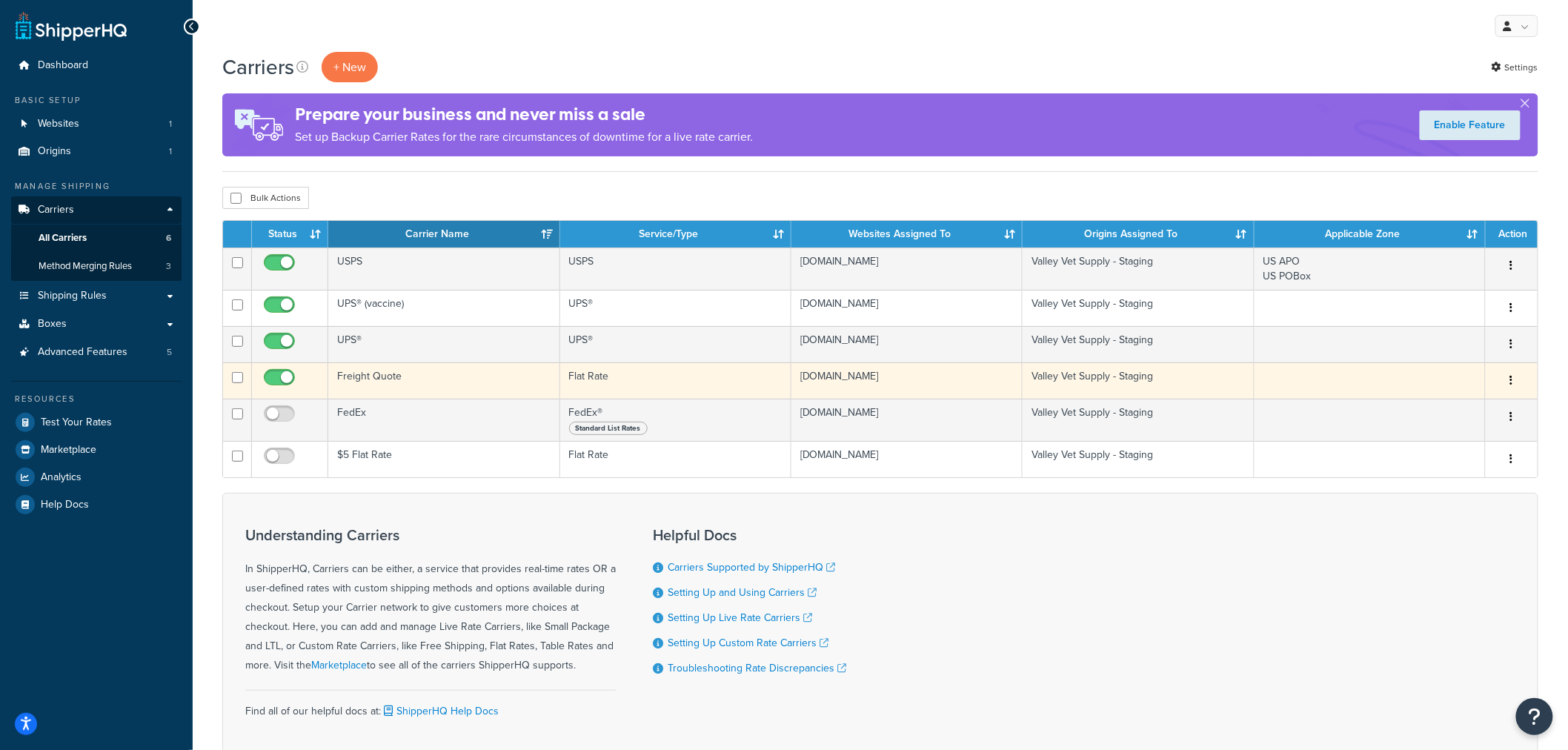
click at [375, 373] on td "Freight Quote" at bounding box center [444, 380] width 232 height 36
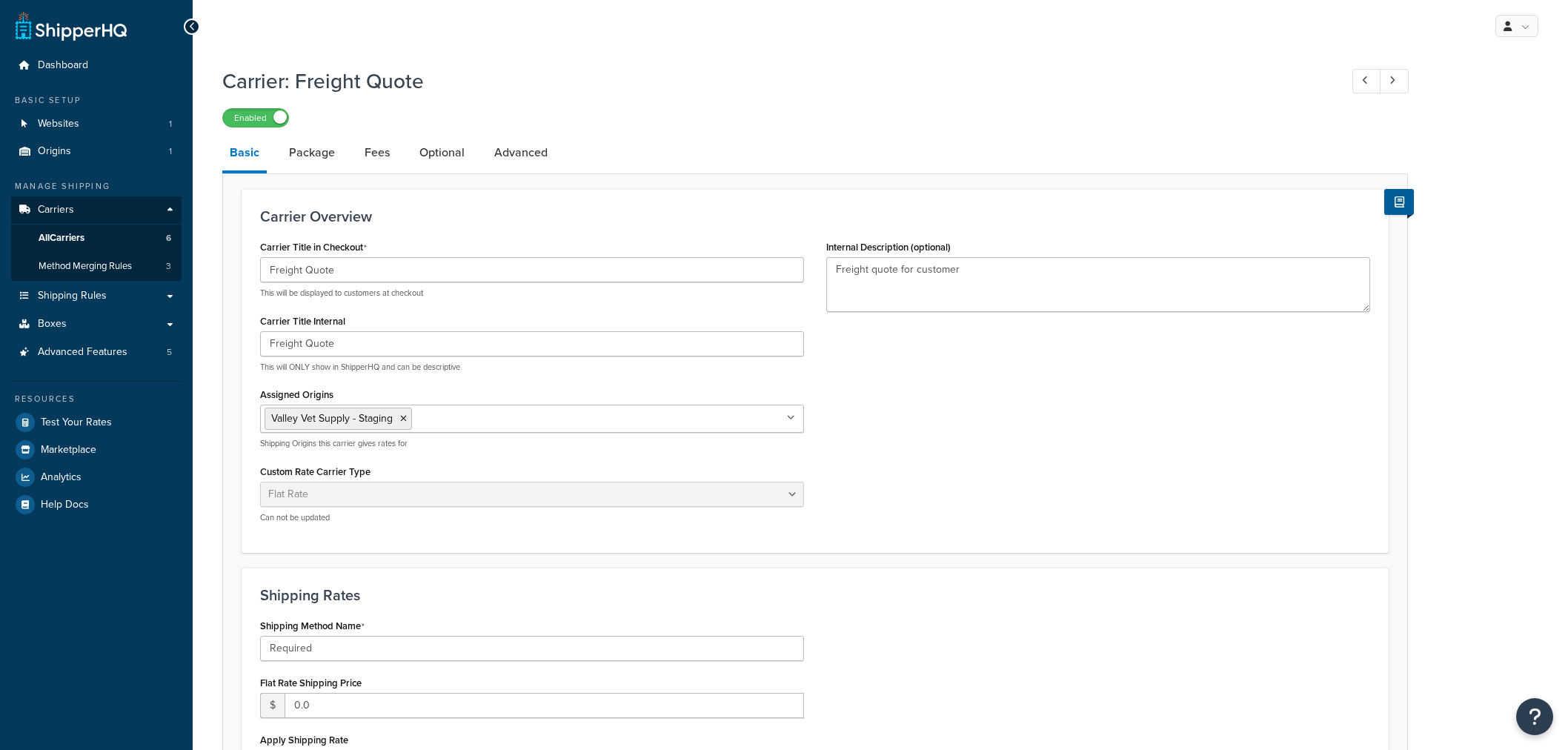
select select "flat"
click at [517, 154] on link "Advanced" at bounding box center [521, 152] width 68 height 36
select select "false"
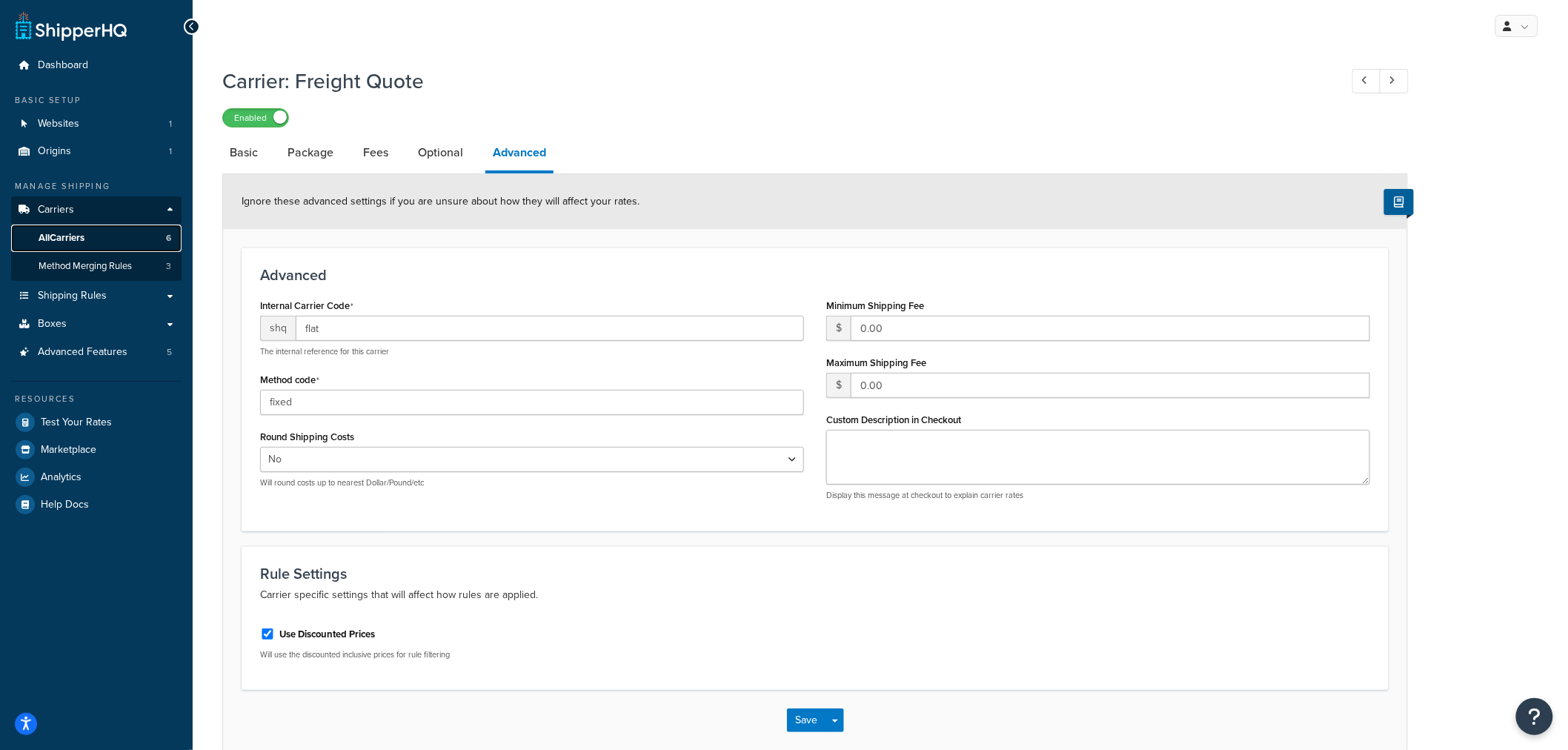
click at [79, 235] on span "All Carriers" at bounding box center [61, 237] width 46 height 12
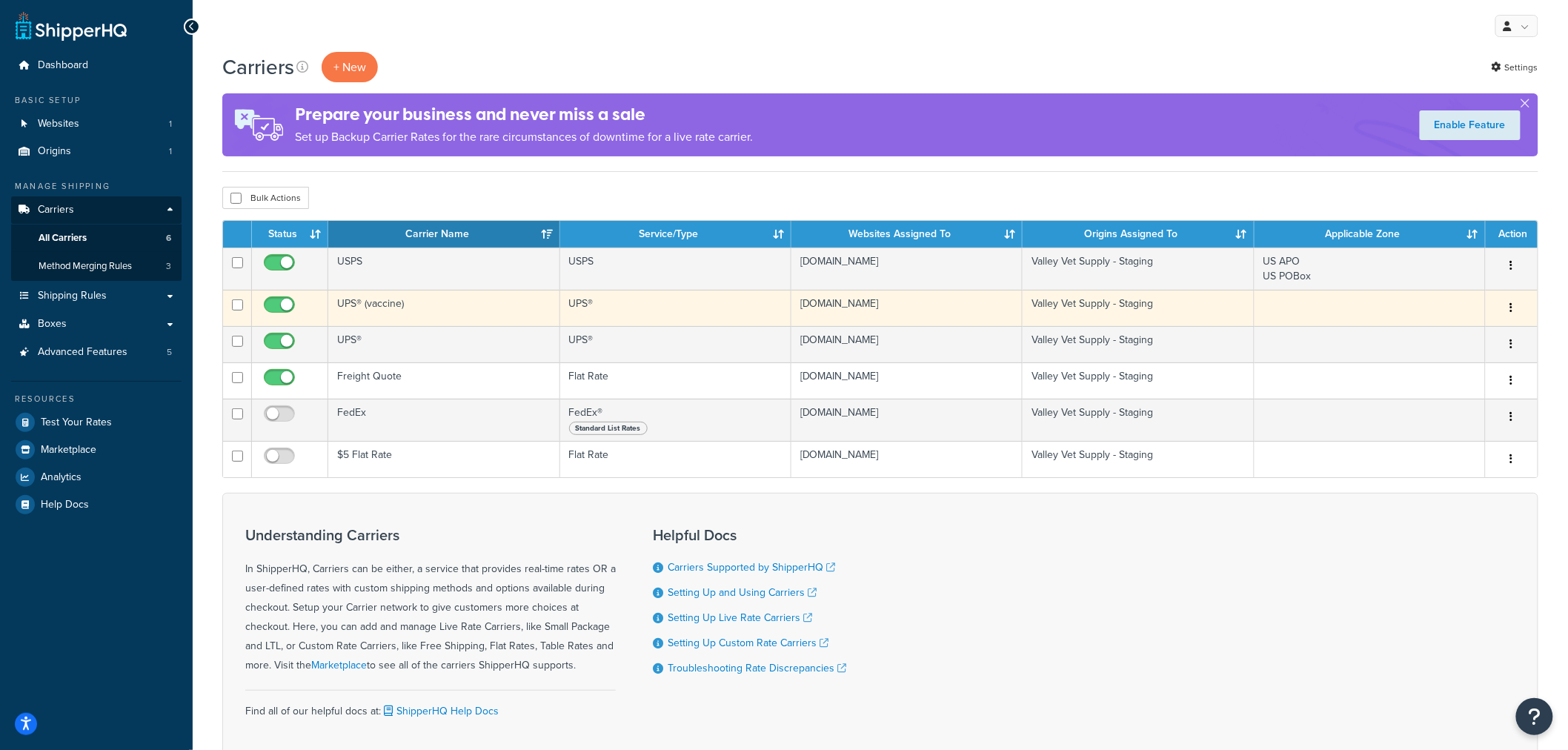
click at [375, 305] on td "UPS® (vaccine)" at bounding box center [444, 308] width 232 height 36
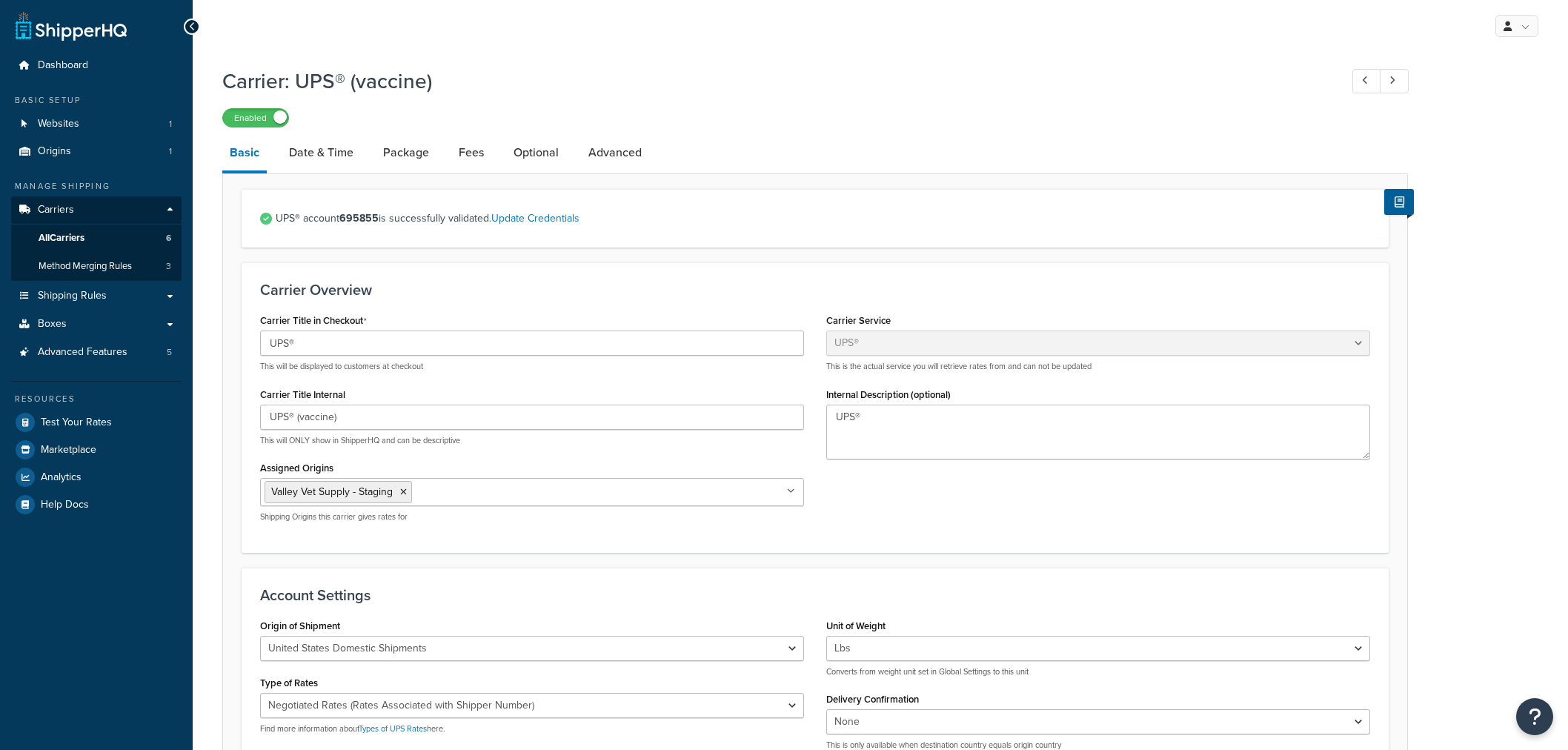
select select "ups"
click at [536, 148] on link "Optional" at bounding box center [536, 152] width 60 height 36
select select "residential"
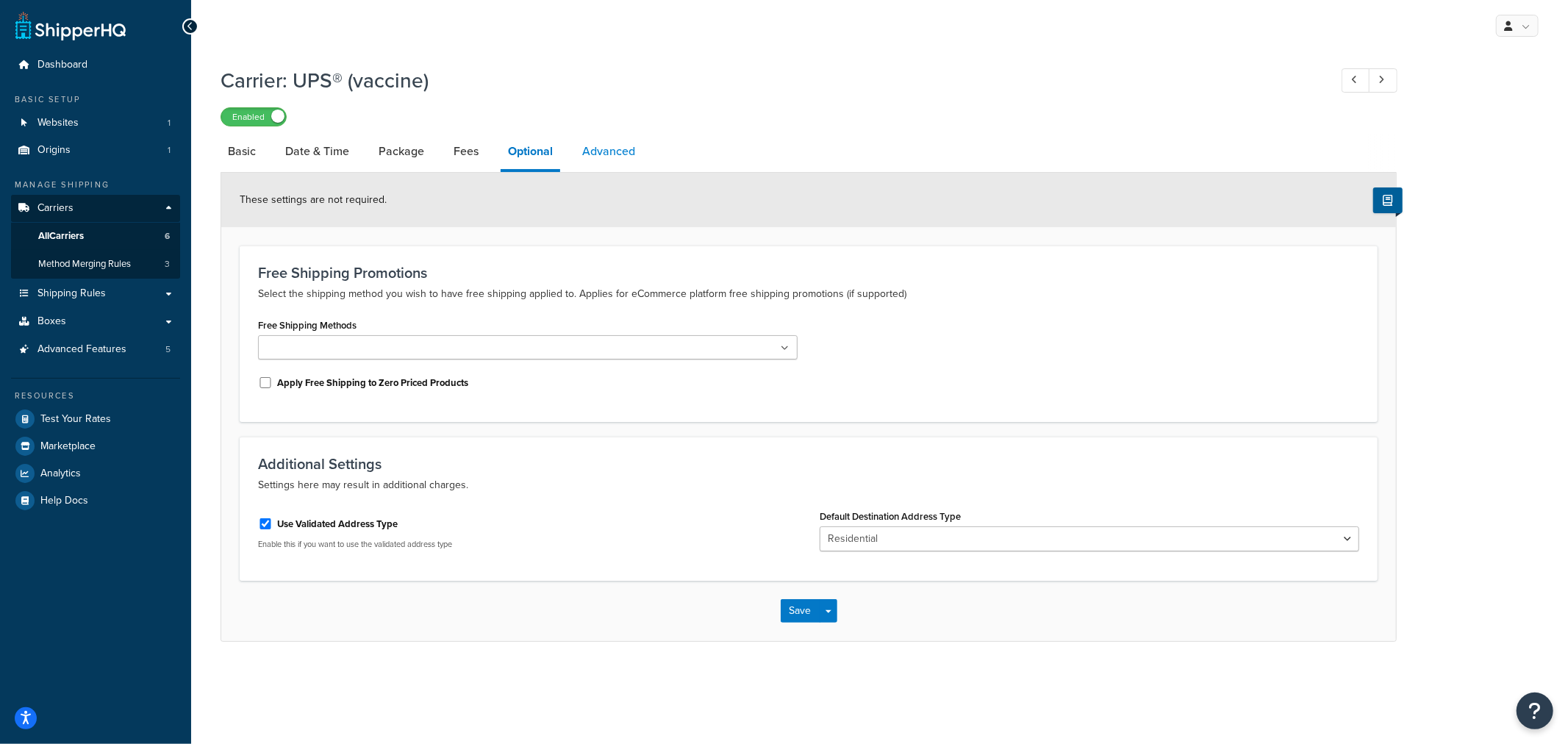
click at [612, 143] on link "Advanced" at bounding box center [608, 151] width 68 height 35
select select "false"
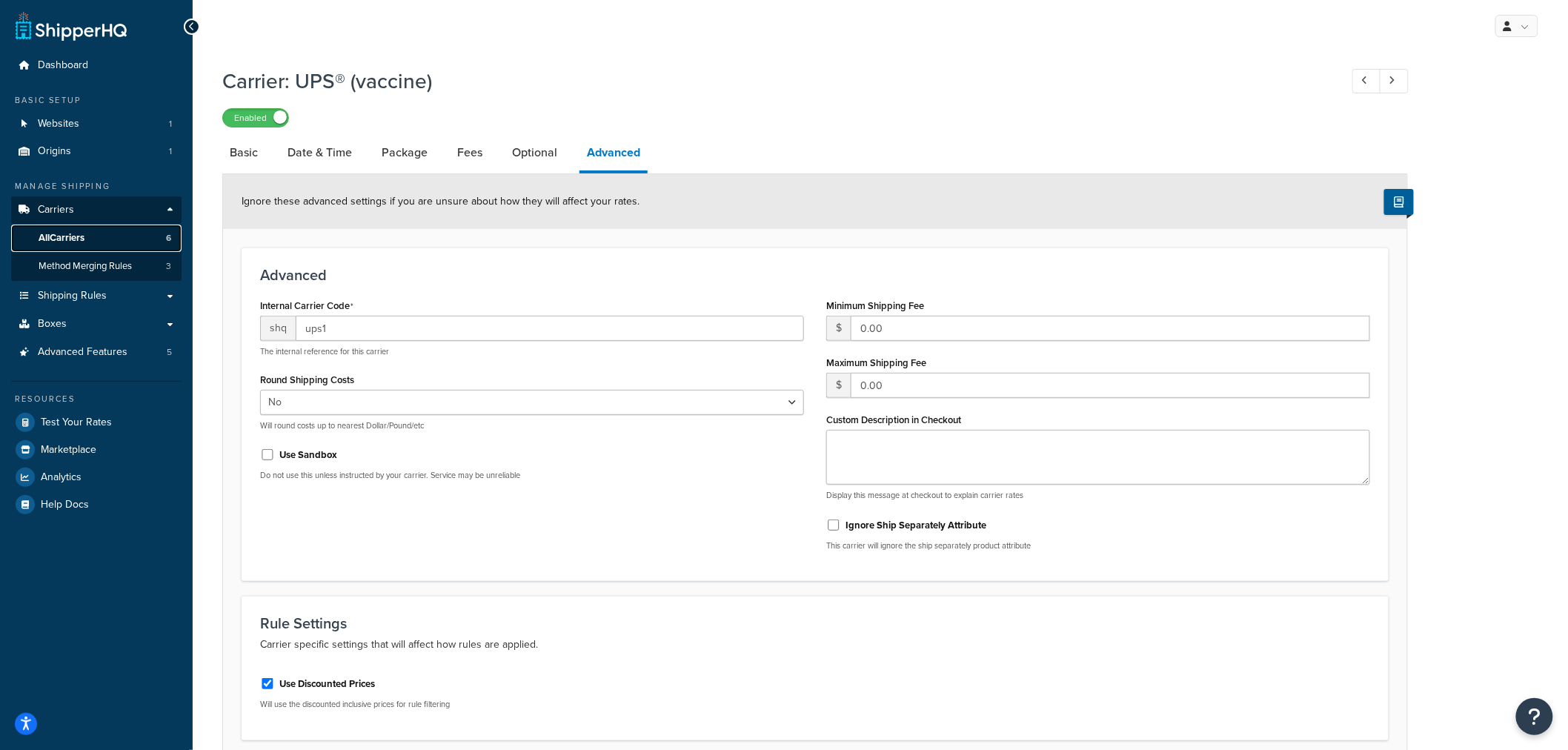
click at [96, 232] on link "All Carriers 6" at bounding box center [96, 238] width 170 height 28
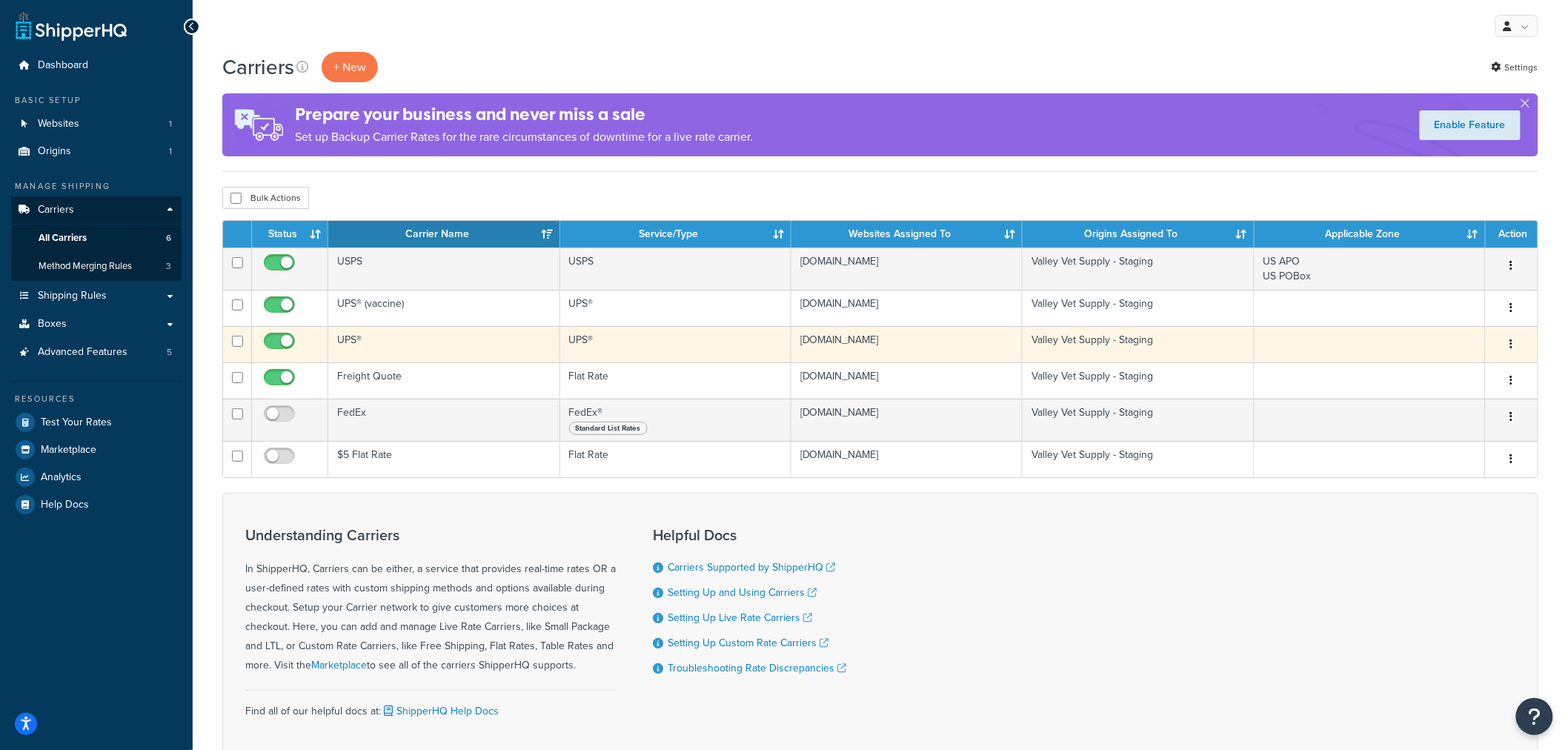
click at [345, 341] on td "UPS®" at bounding box center [444, 344] width 232 height 36
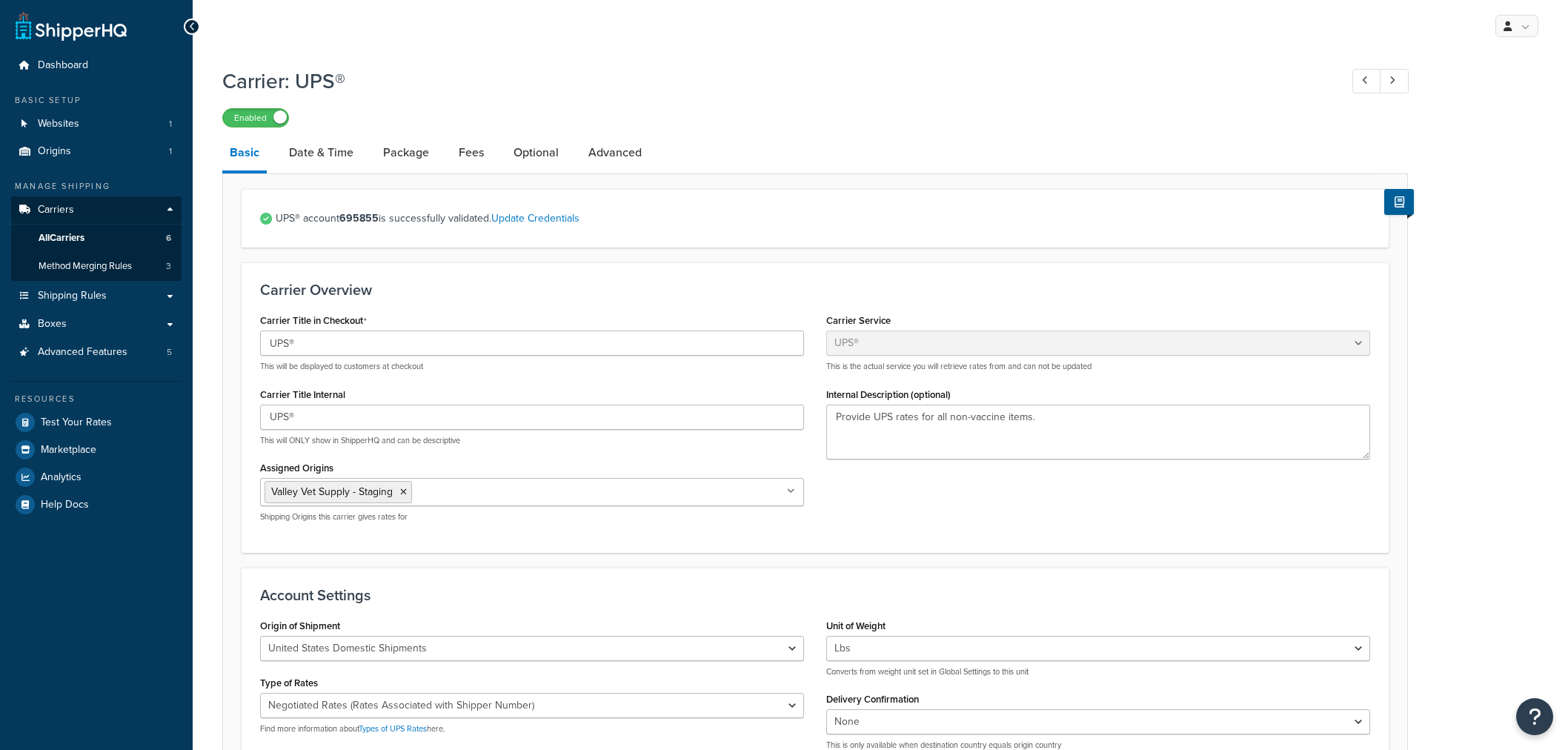
select select "ups"
click at [602, 153] on link "Advanced" at bounding box center [615, 152] width 68 height 36
select select "false"
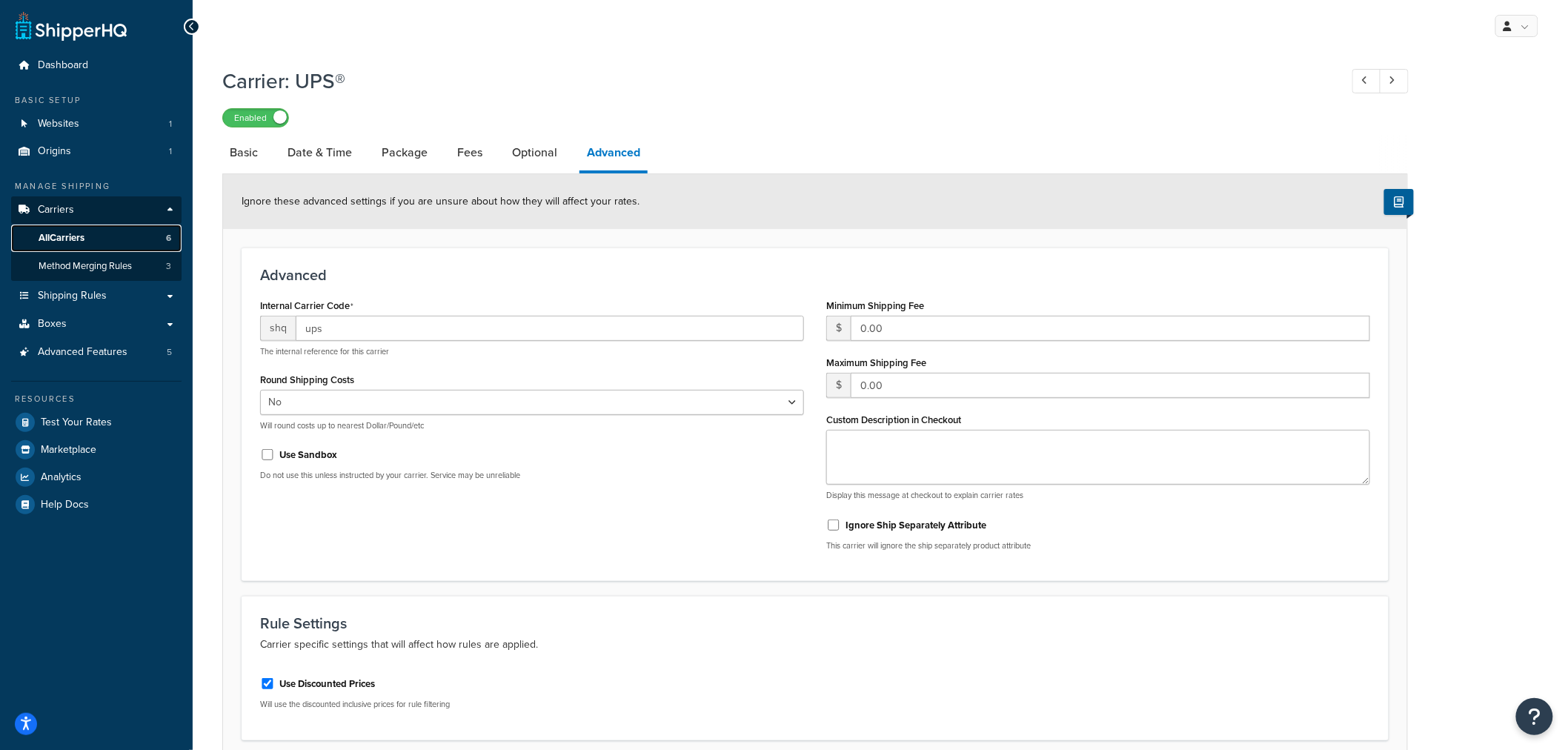
click at [99, 234] on link "All Carriers 6" at bounding box center [96, 238] width 170 height 28
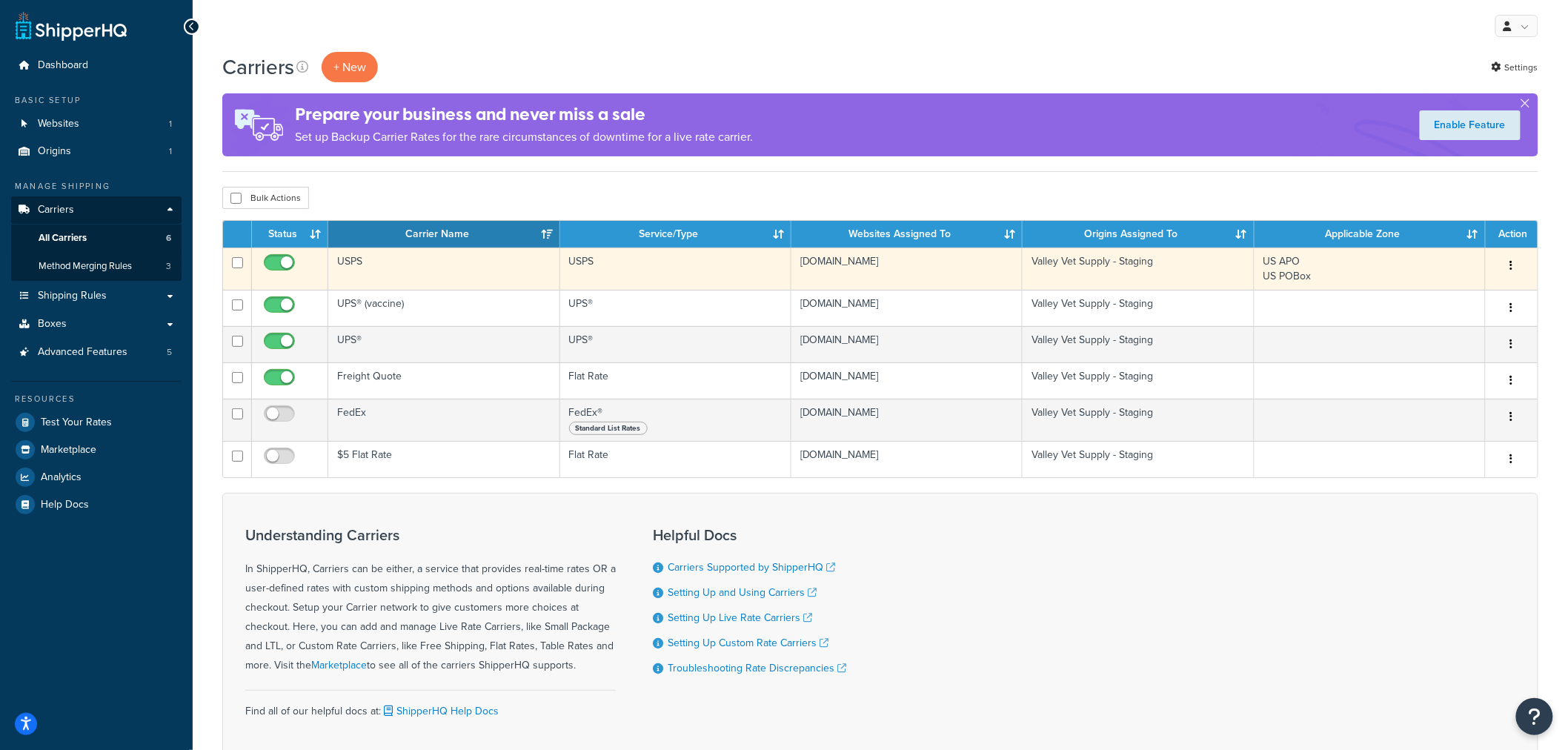
click at [354, 257] on td "USPS" at bounding box center [444, 269] width 232 height 42
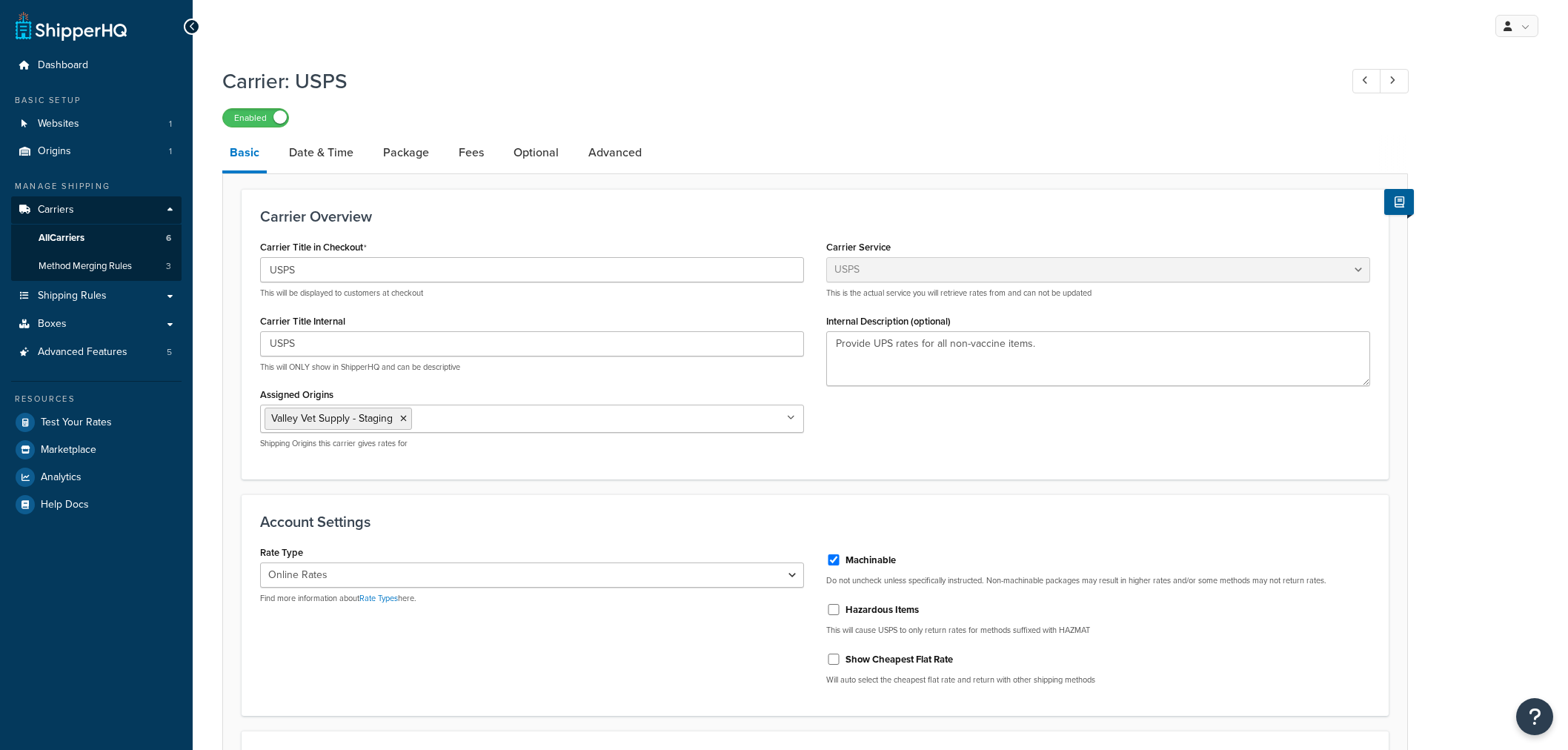
select select "usps"
select select "ONLINE"
click at [608, 148] on link "Advanced" at bounding box center [615, 152] width 68 height 36
select select "false"
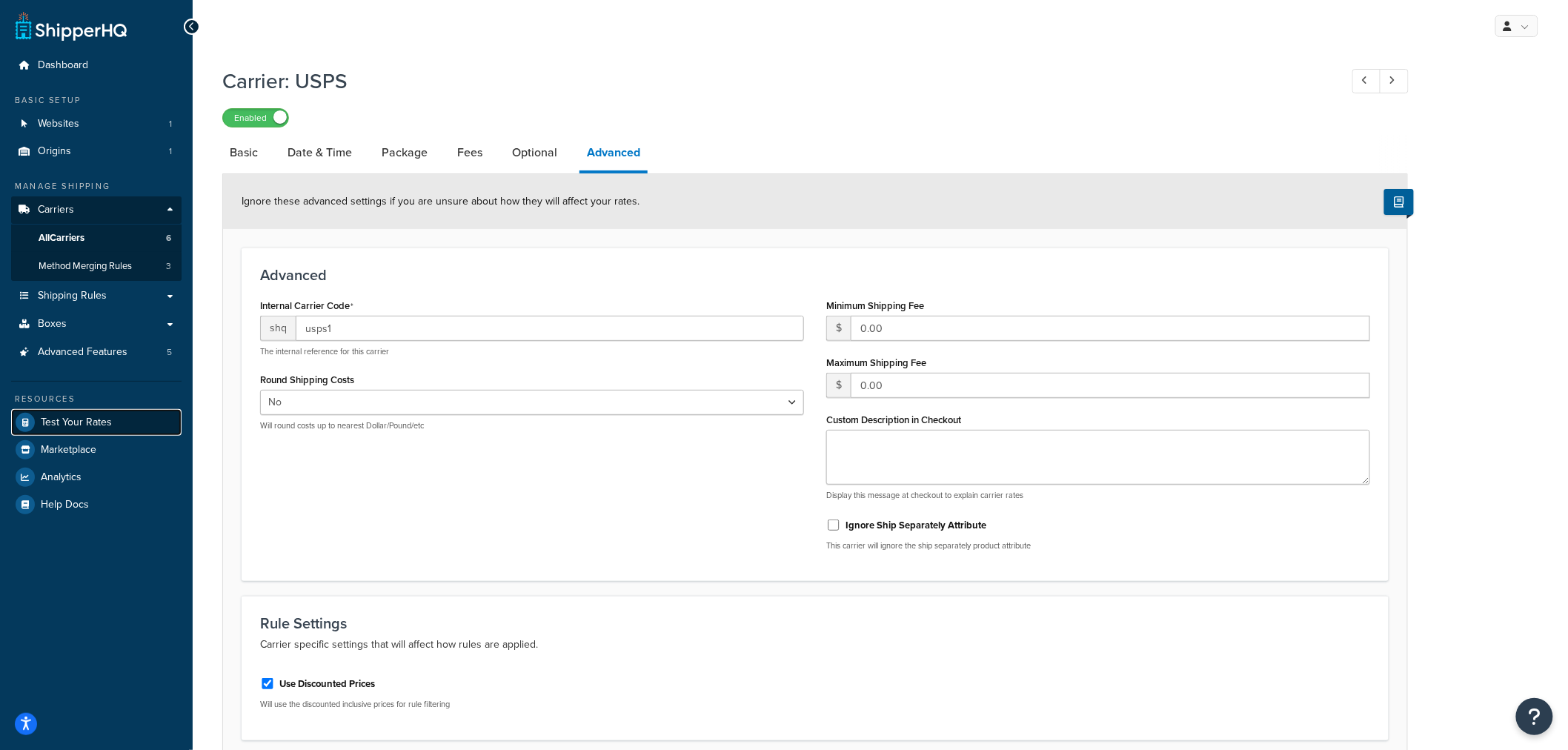
click at [86, 421] on span "Test Your Rates" at bounding box center [76, 423] width 71 height 12
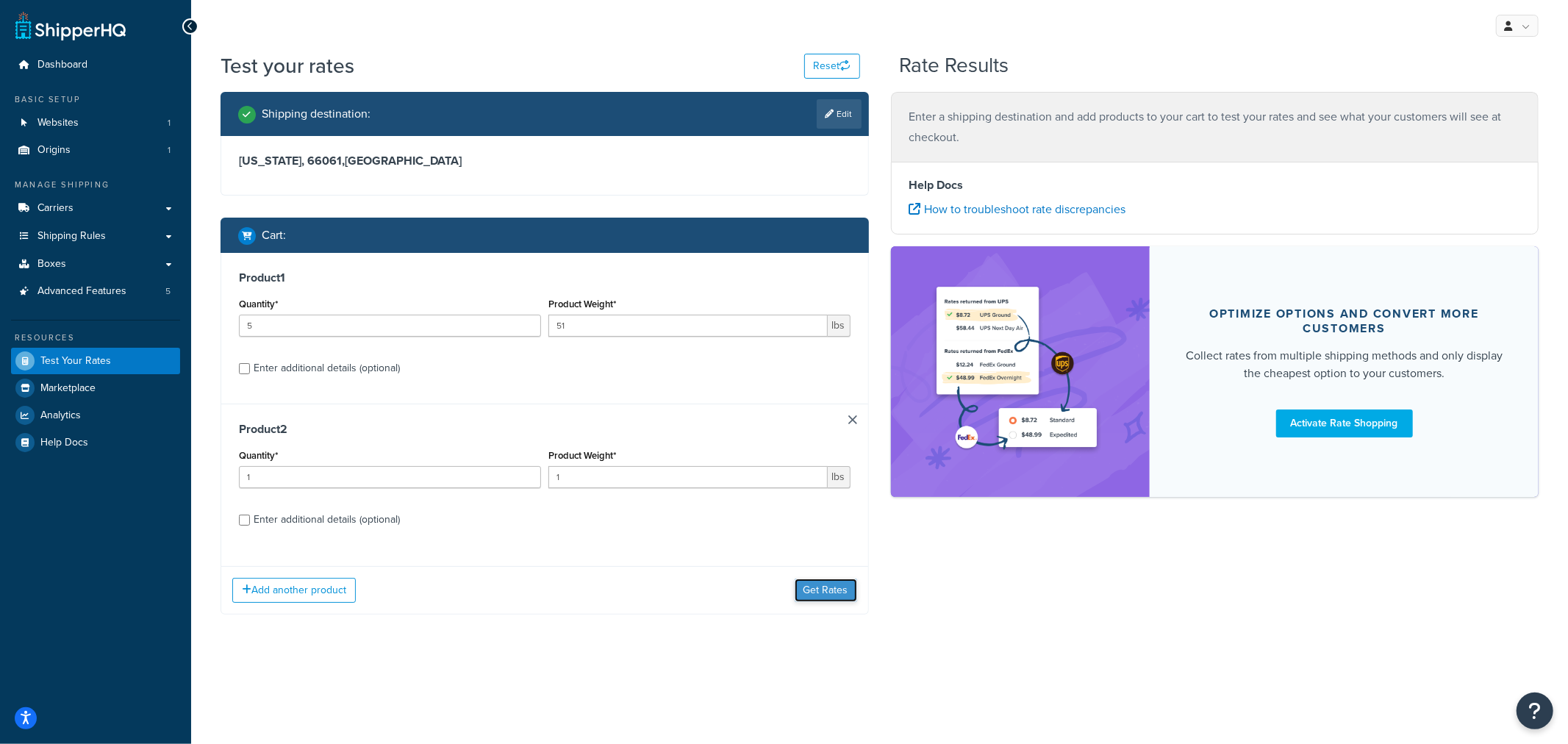
click at [820, 592] on button "Get Rates" at bounding box center [826, 590] width 63 height 24
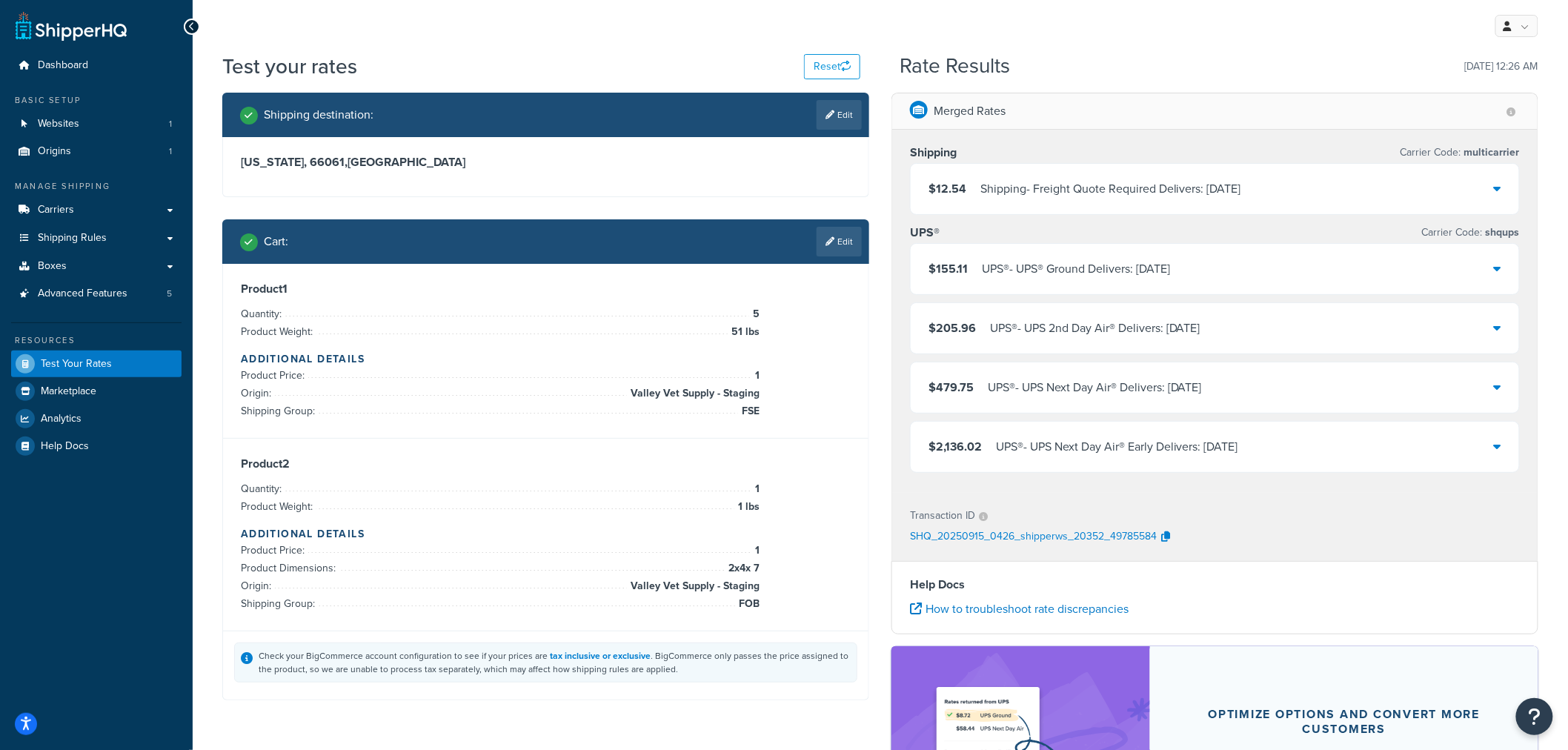
click at [1497, 271] on icon at bounding box center [1498, 268] width 8 height 12
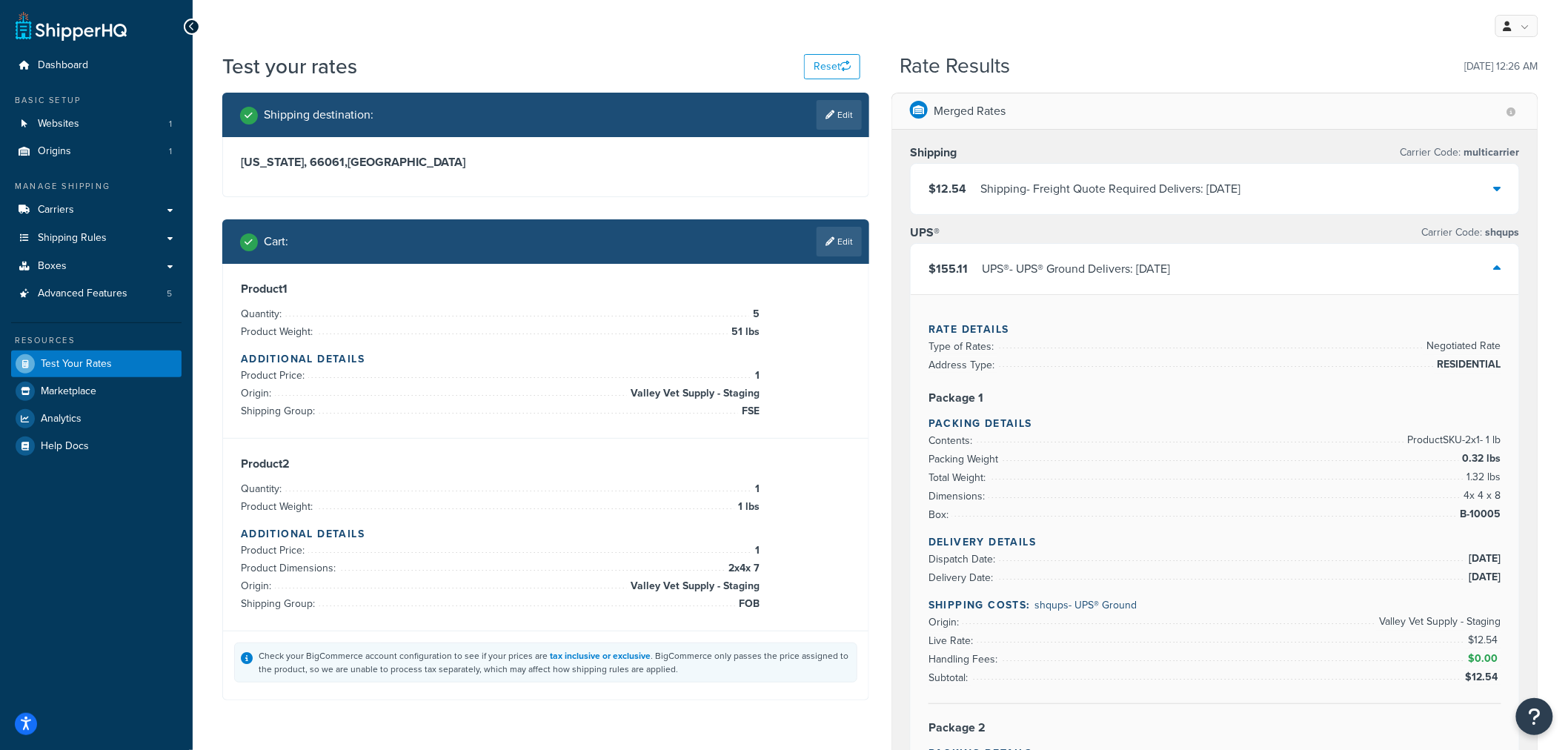
click at [1499, 190] on icon at bounding box center [1498, 188] width 8 height 12
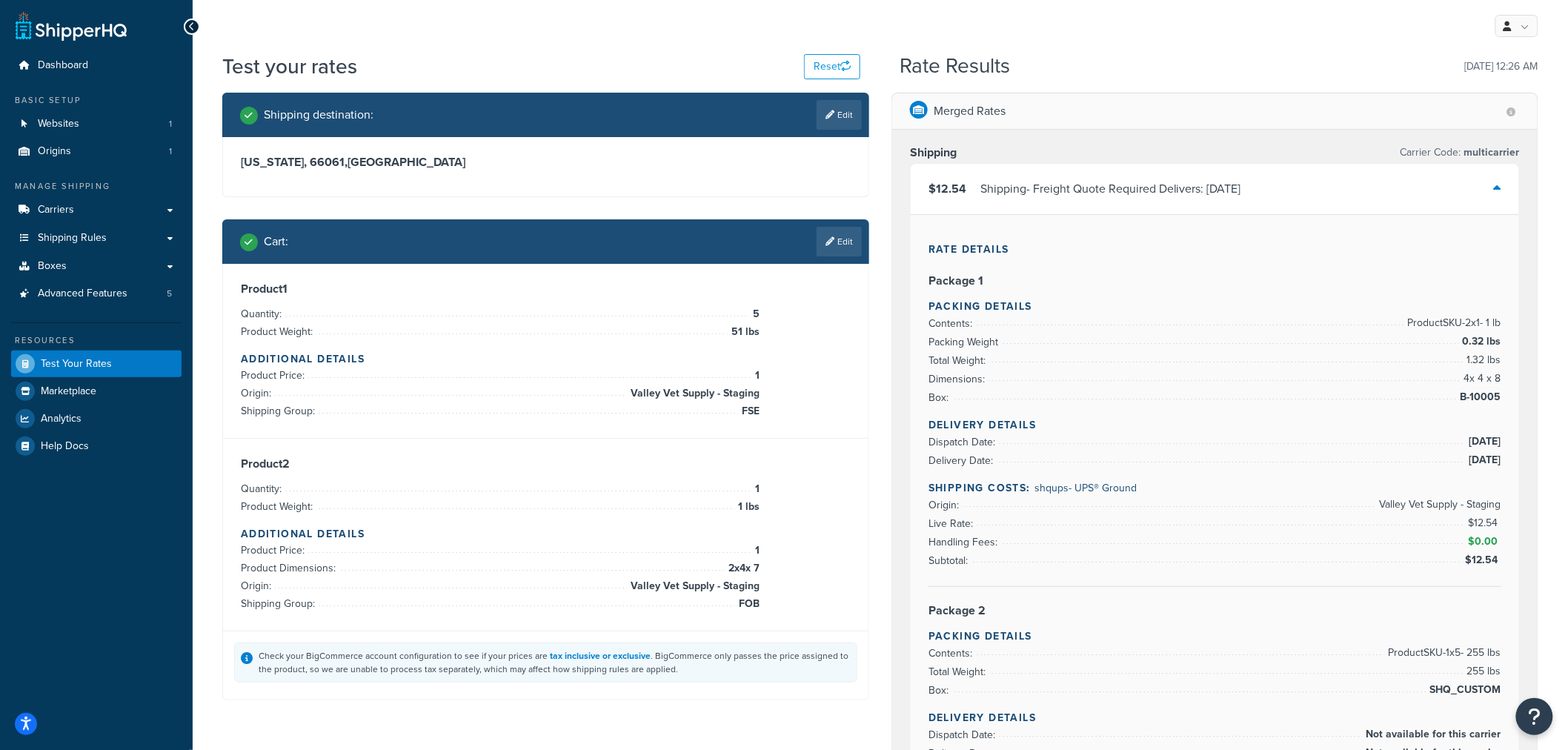
click at [1495, 186] on icon at bounding box center [1498, 188] width 8 height 12
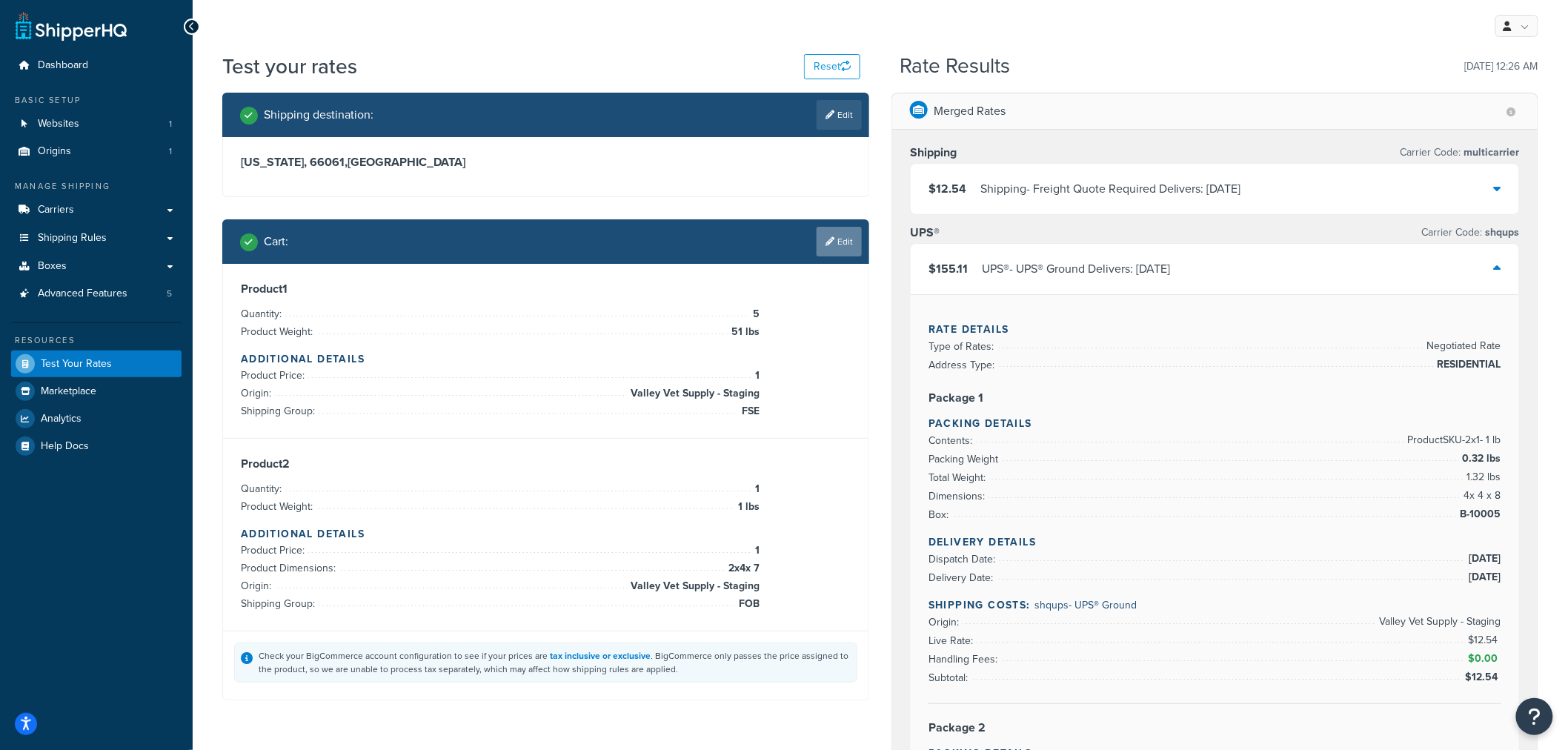
click at [840, 247] on link "Edit" at bounding box center [839, 241] width 45 height 30
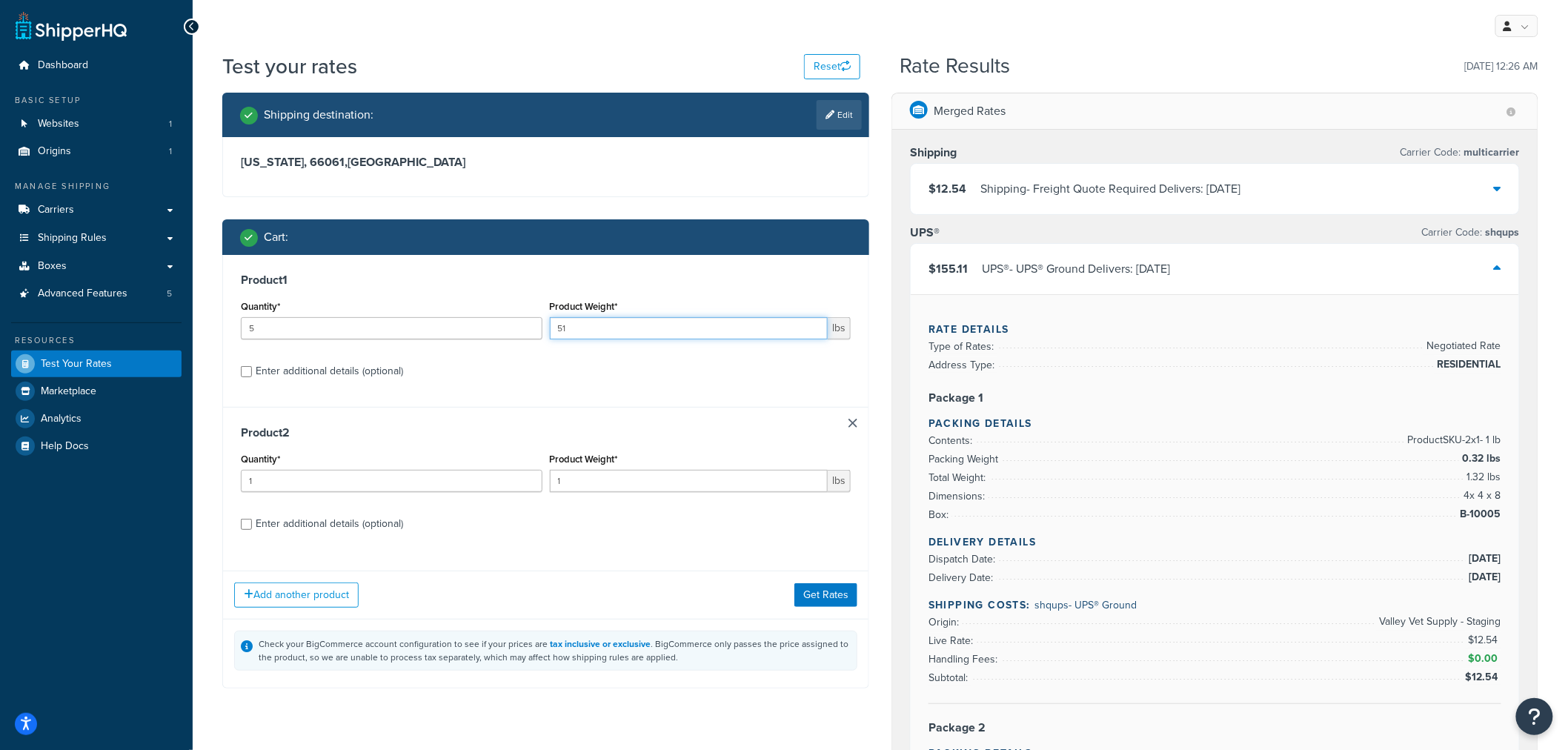
drag, startPoint x: 543, startPoint y: 327, endPoint x: 520, endPoint y: 327, distance: 23.0
click at [520, 327] on div "Quantity* 5 Product Weight* 51 lbs" at bounding box center [546, 324] width 618 height 54
drag, startPoint x: 306, startPoint y: 329, endPoint x: 268, endPoint y: 328, distance: 38.0
click at [277, 328] on input "5" at bounding box center [392, 327] width 302 height 22
drag, startPoint x: 211, startPoint y: 327, endPoint x: 203, endPoint y: 327, distance: 8.0
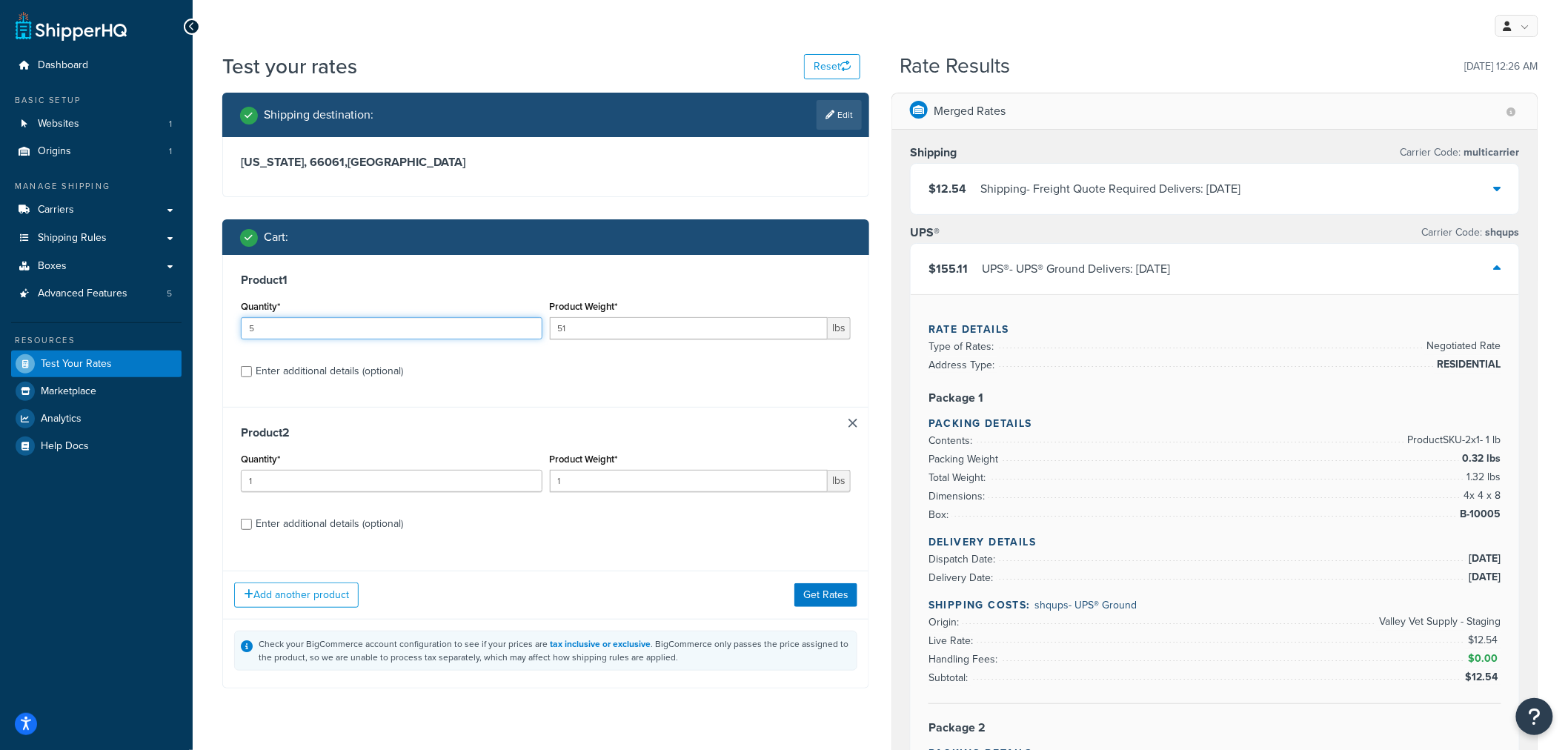
type input "2"
click at [818, 375] on label "Enter additional details (optional)" at bounding box center [552, 370] width 595 height 24
click at [252, 375] on input "Enter additional details (optional)" at bounding box center [247, 372] width 12 height 12
checkbox input "true"
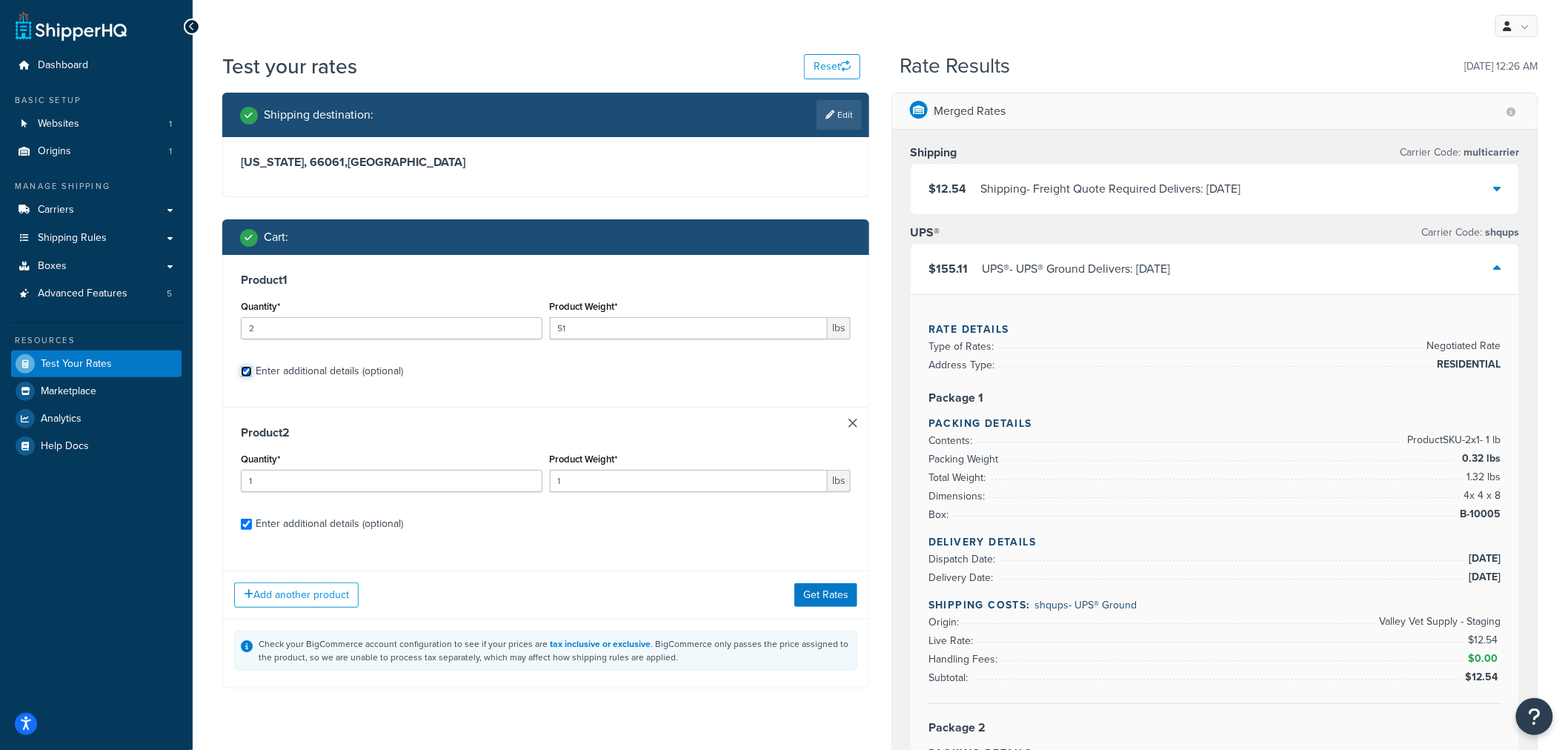
checkbox input "true"
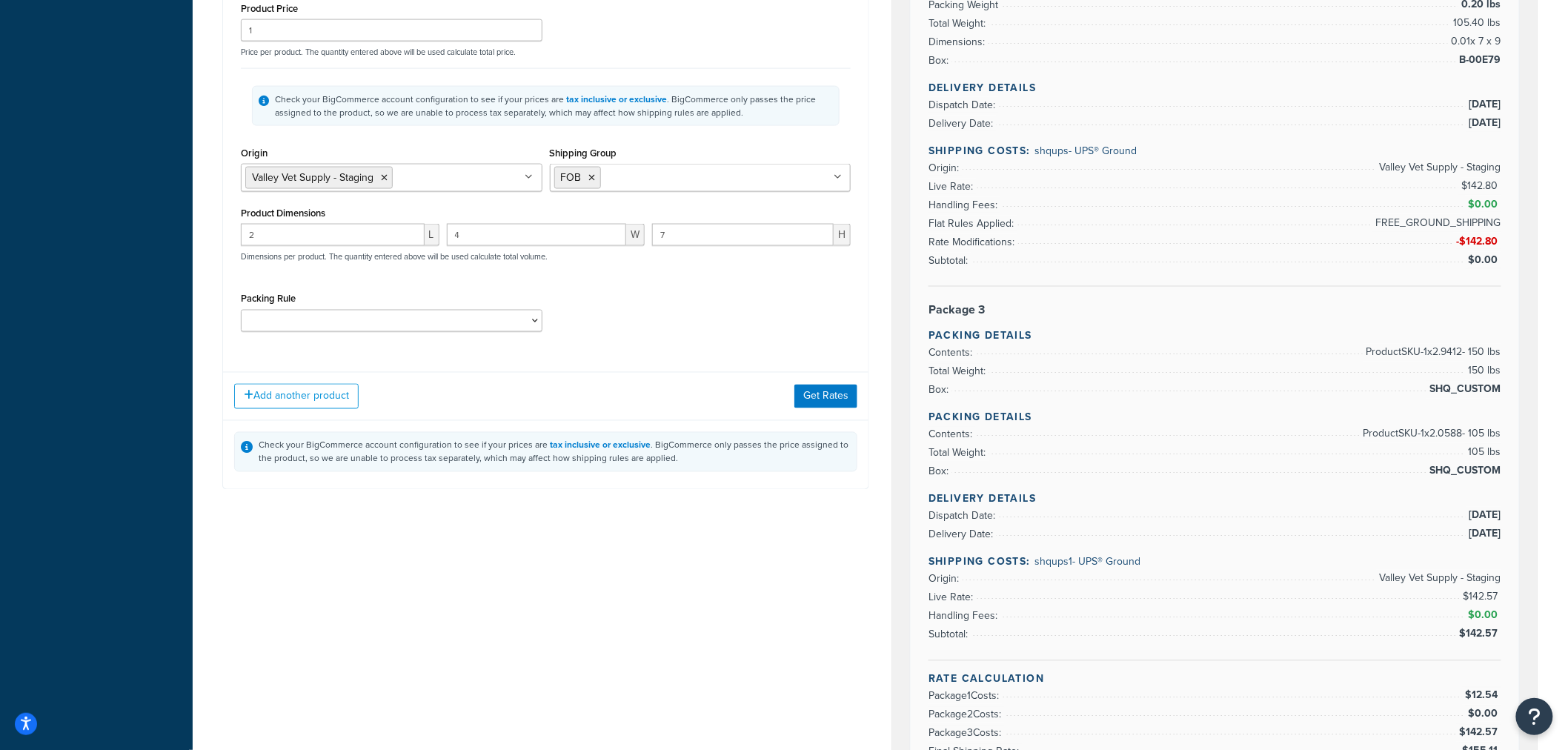
scroll to position [906, 0]
click at [828, 394] on button "Get Rates" at bounding box center [826, 393] width 63 height 24
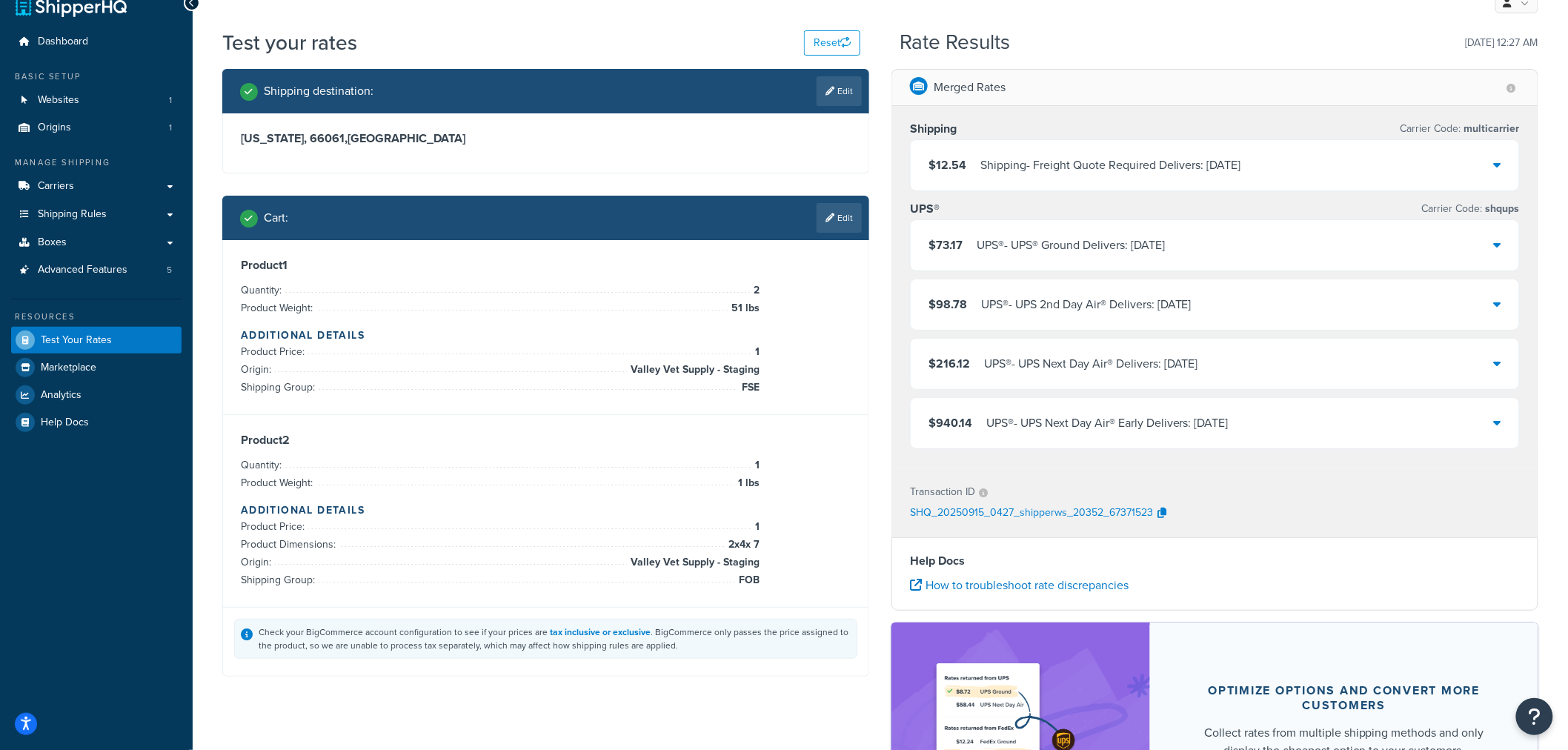
scroll to position [0, 0]
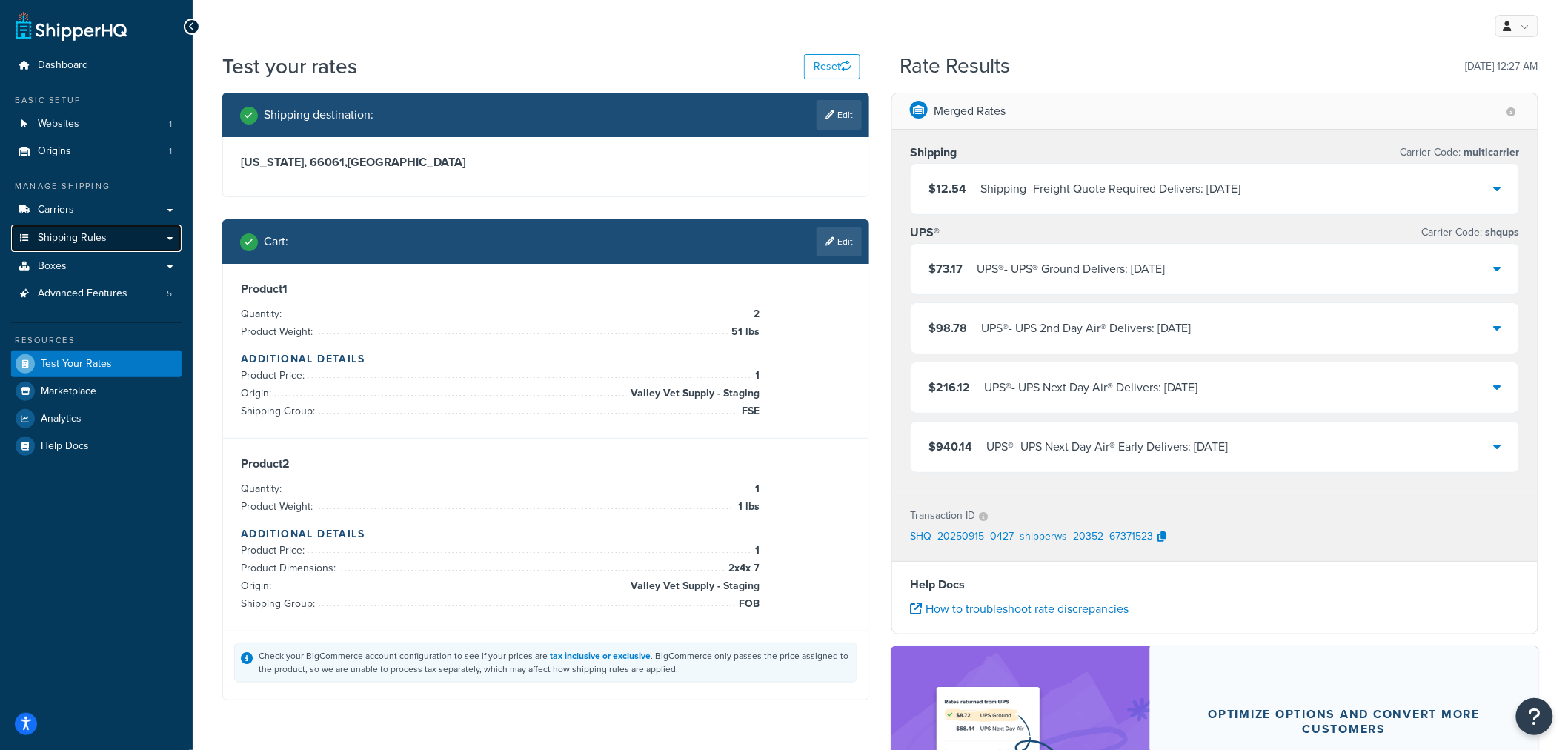
click at [78, 235] on span "Shipping Rules" at bounding box center [72, 237] width 69 height 12
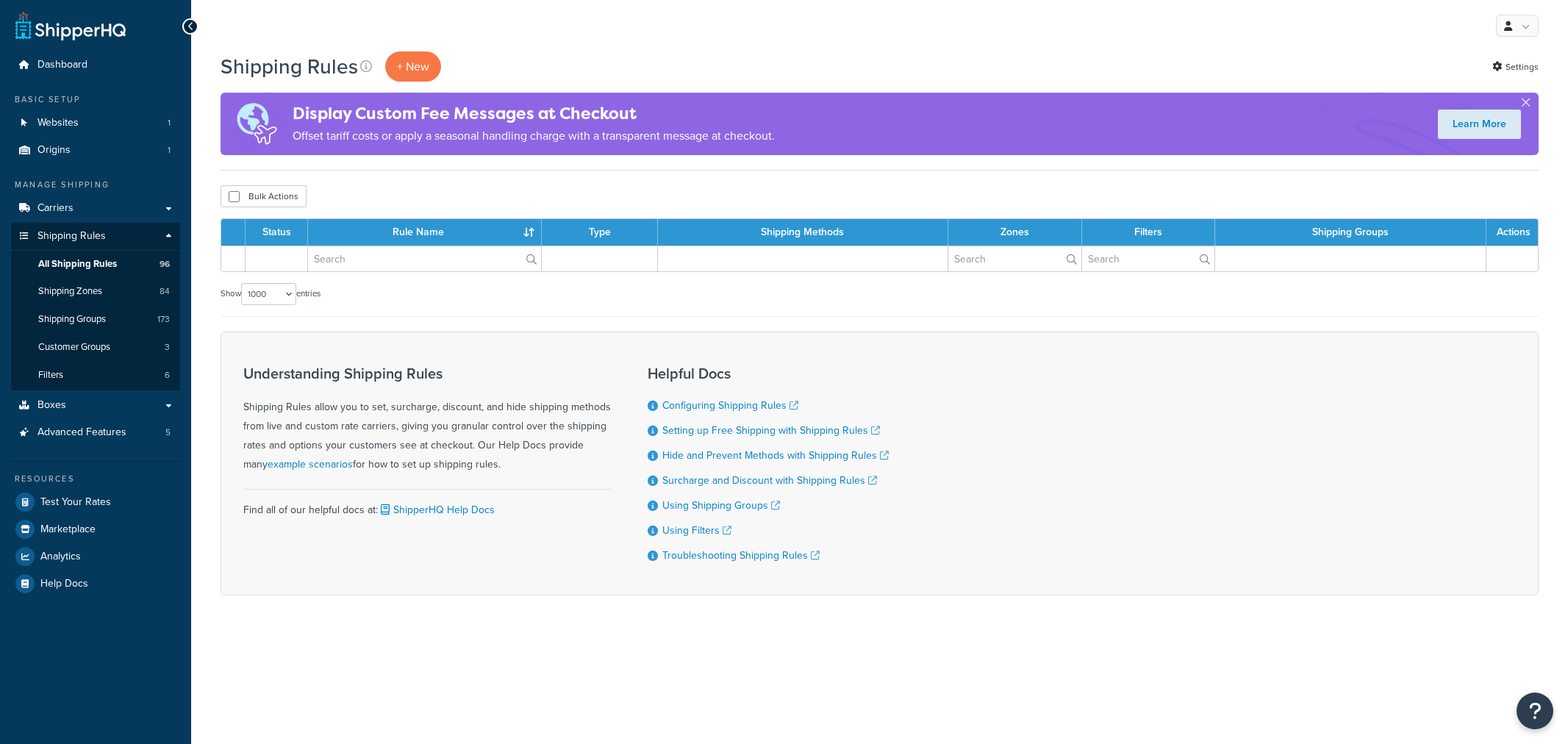
select select "1000"
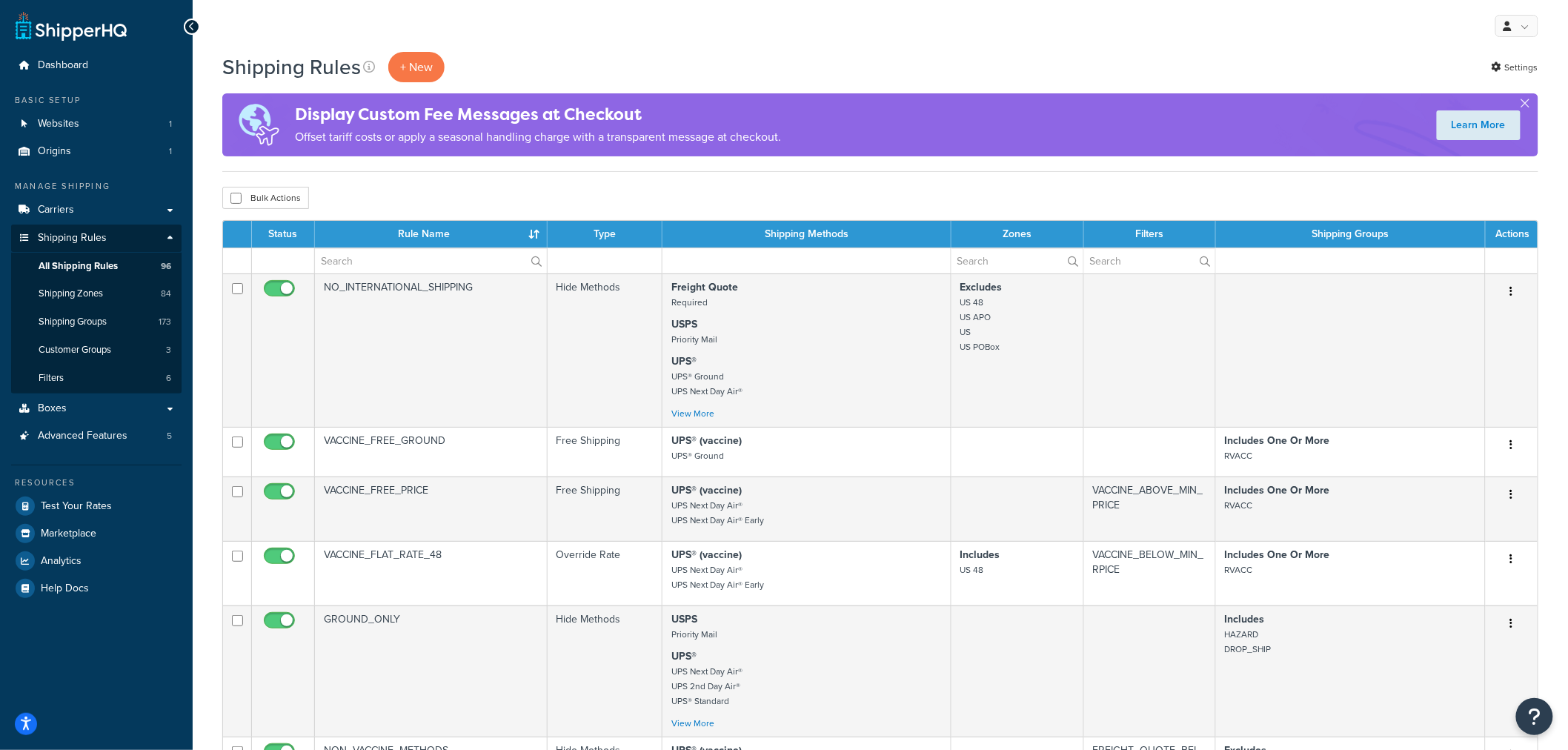
click at [413, 235] on th "Rule Name" at bounding box center [431, 234] width 233 height 27
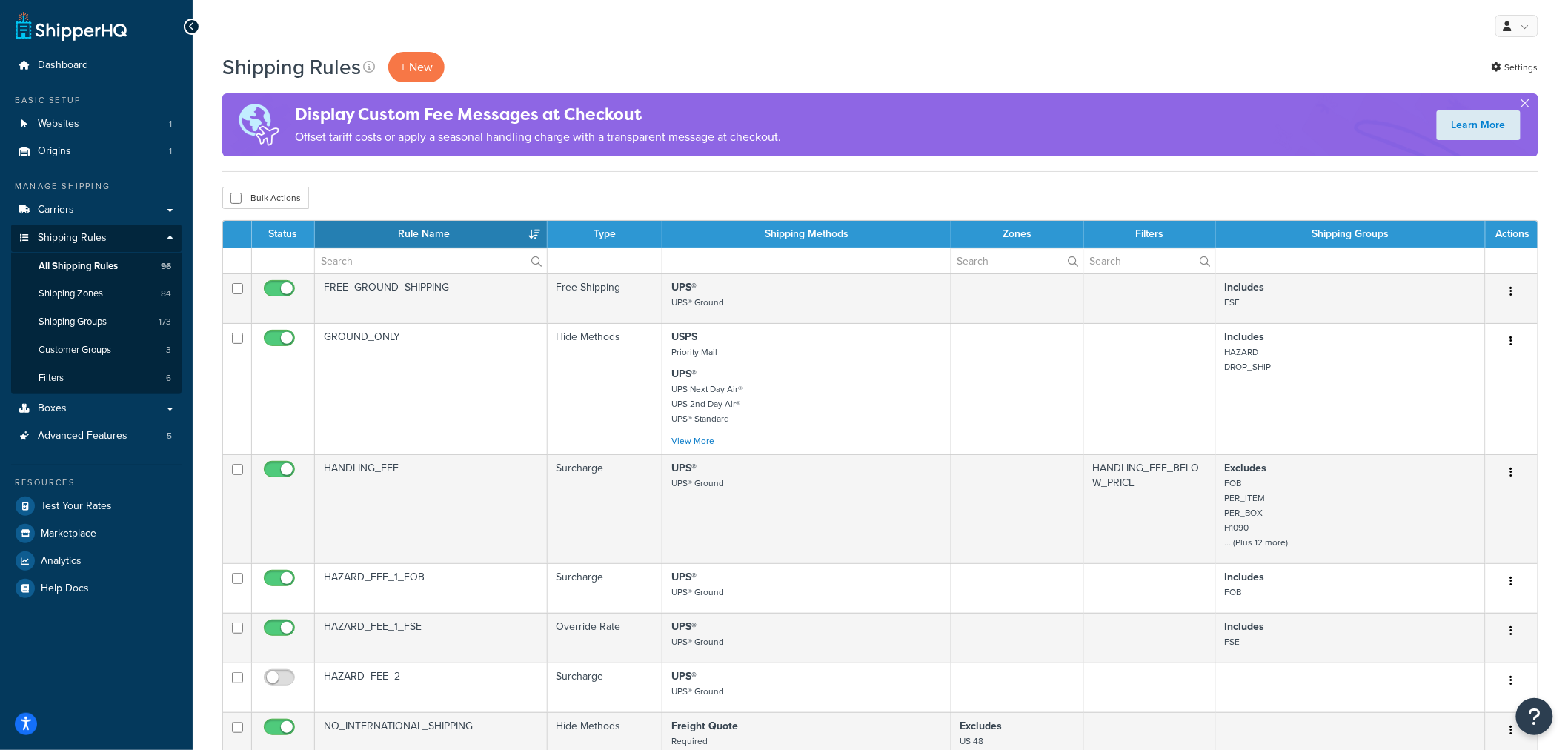
click at [78, 502] on span "Test Your Rates" at bounding box center [76, 506] width 71 height 12
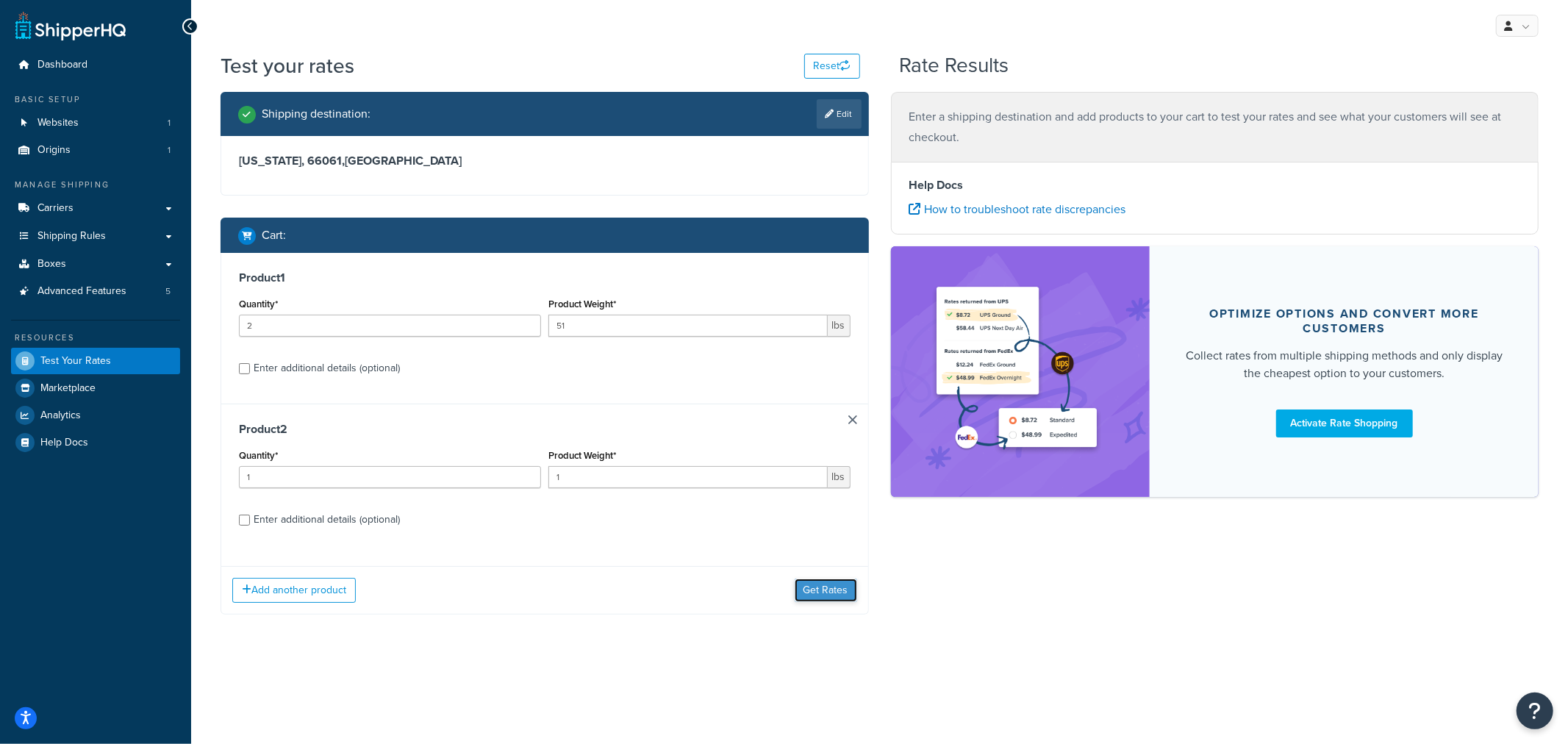
click at [833, 590] on button "Get Rates" at bounding box center [826, 590] width 63 height 24
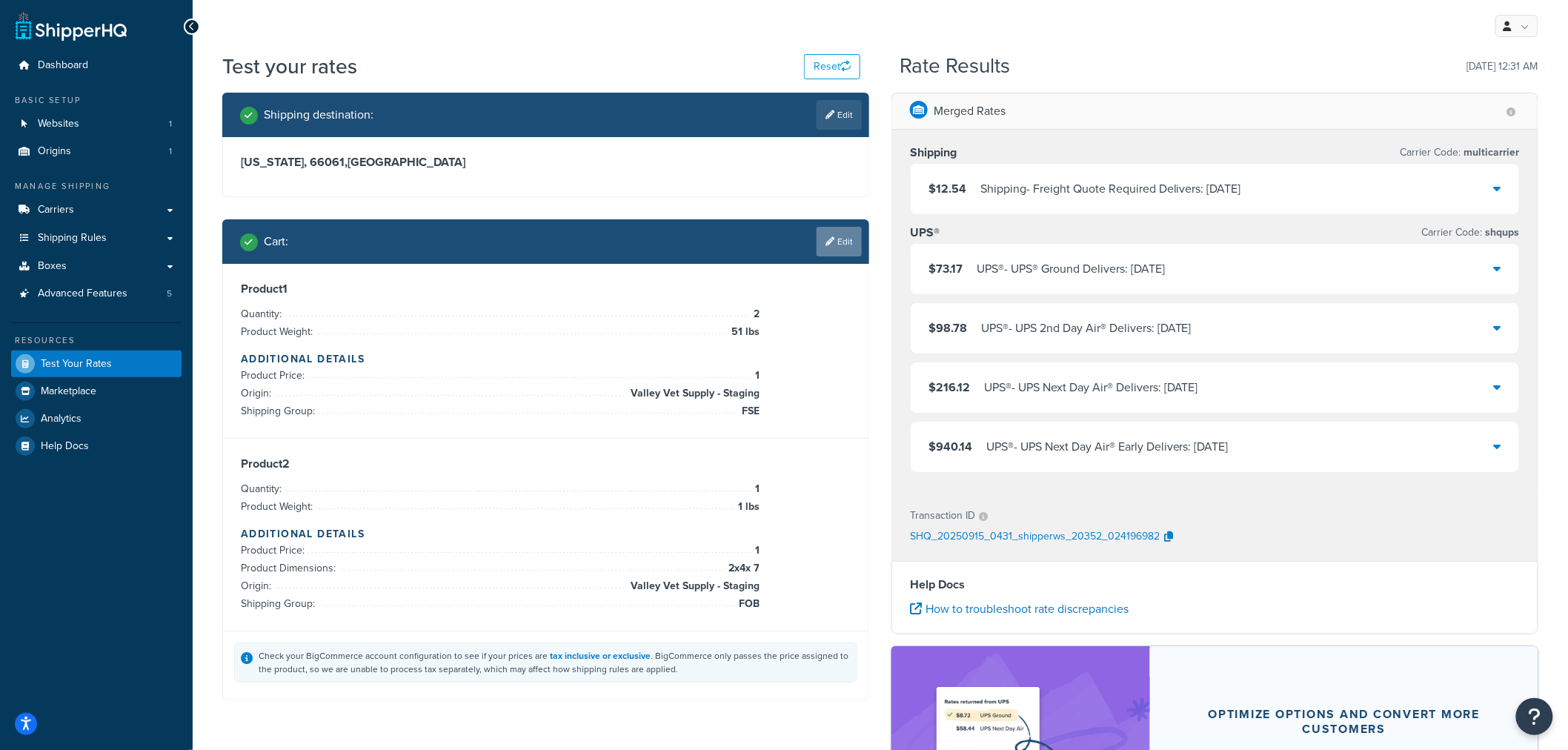
click at [838, 237] on link "Edit" at bounding box center [839, 241] width 45 height 30
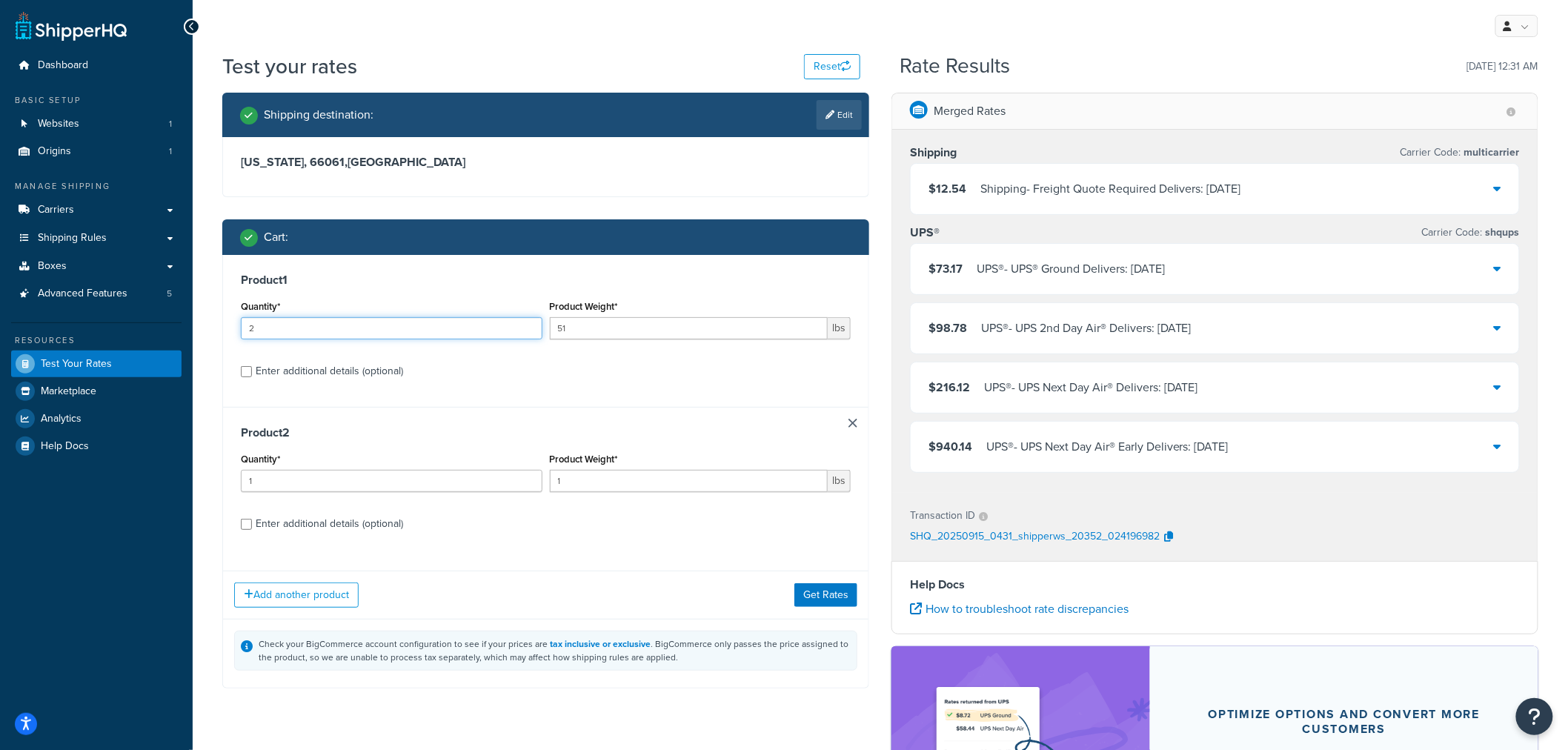
drag, startPoint x: 265, startPoint y: 328, endPoint x: 199, endPoint y: 326, distance: 66.0
click at [199, 326] on div "Test your rates Reset Rate Results [DATE] 12:31 AM Shipping destination : Edit …" at bounding box center [881, 501] width 1376 height 899
type input "3"
drag, startPoint x: 597, startPoint y: 327, endPoint x: 546, endPoint y: 323, distance: 51.2
click at [546, 323] on div "Product Weight* 51 lbs" at bounding box center [700, 324] width 309 height 54
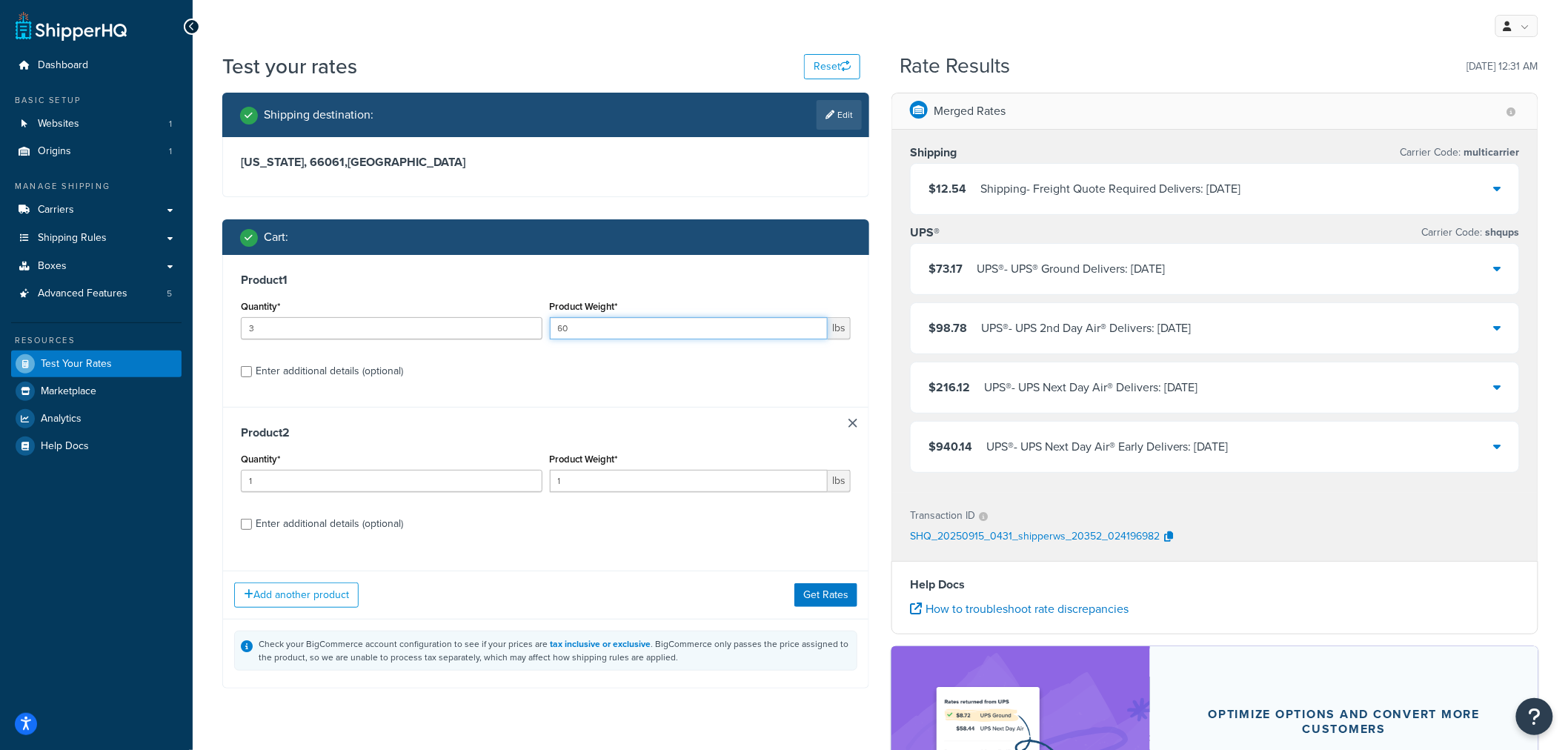
type input "60"
click at [634, 364] on label "Enter additional details (optional)" at bounding box center [552, 370] width 595 height 24
click at [252, 366] on input "Enter additional details (optional)" at bounding box center [247, 372] width 12 height 12
checkbox input "true"
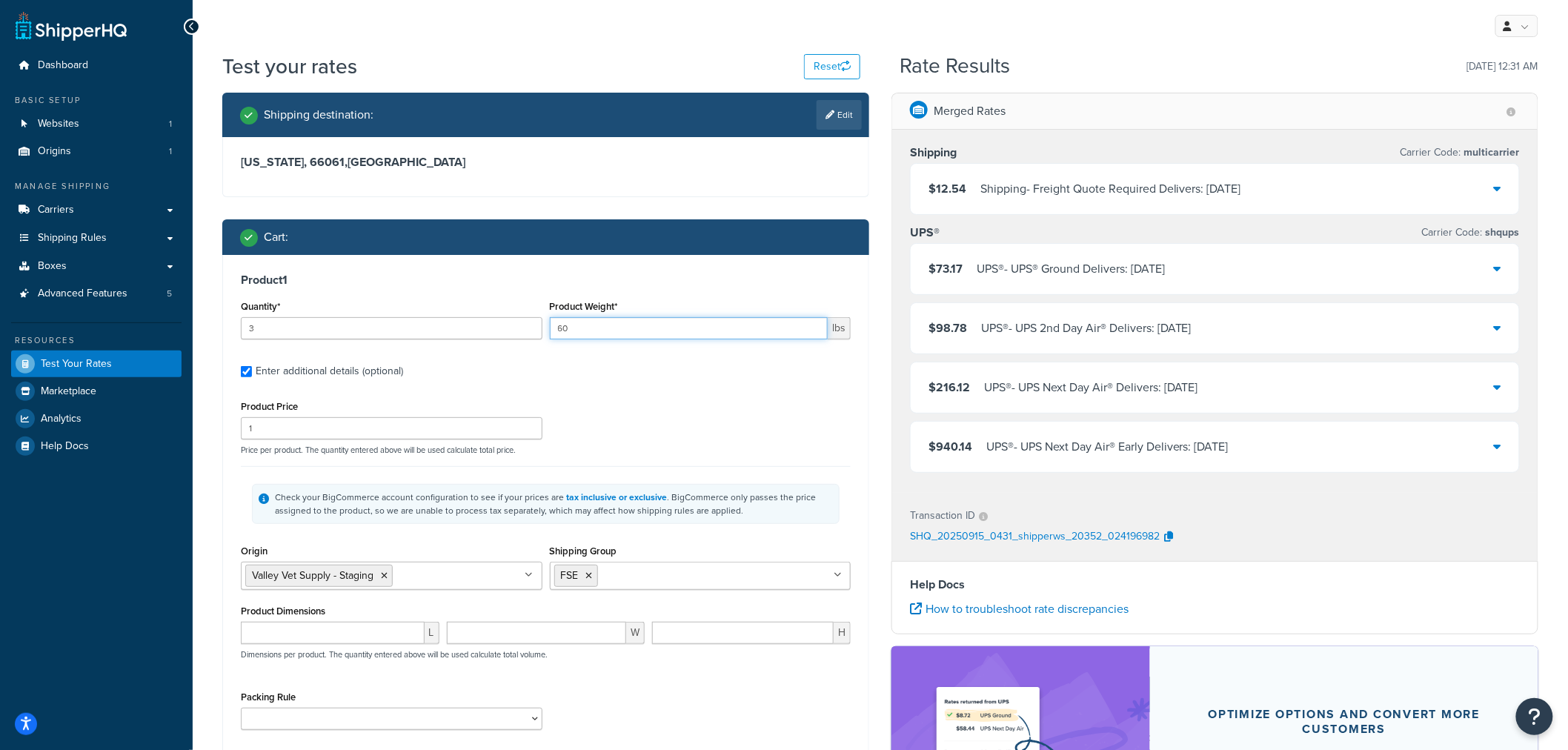
drag, startPoint x: 578, startPoint y: 331, endPoint x: 514, endPoint y: 326, distance: 64.2
click at [514, 326] on div "Quantity* 3 Product Weight* 60 lbs" at bounding box center [546, 324] width 618 height 54
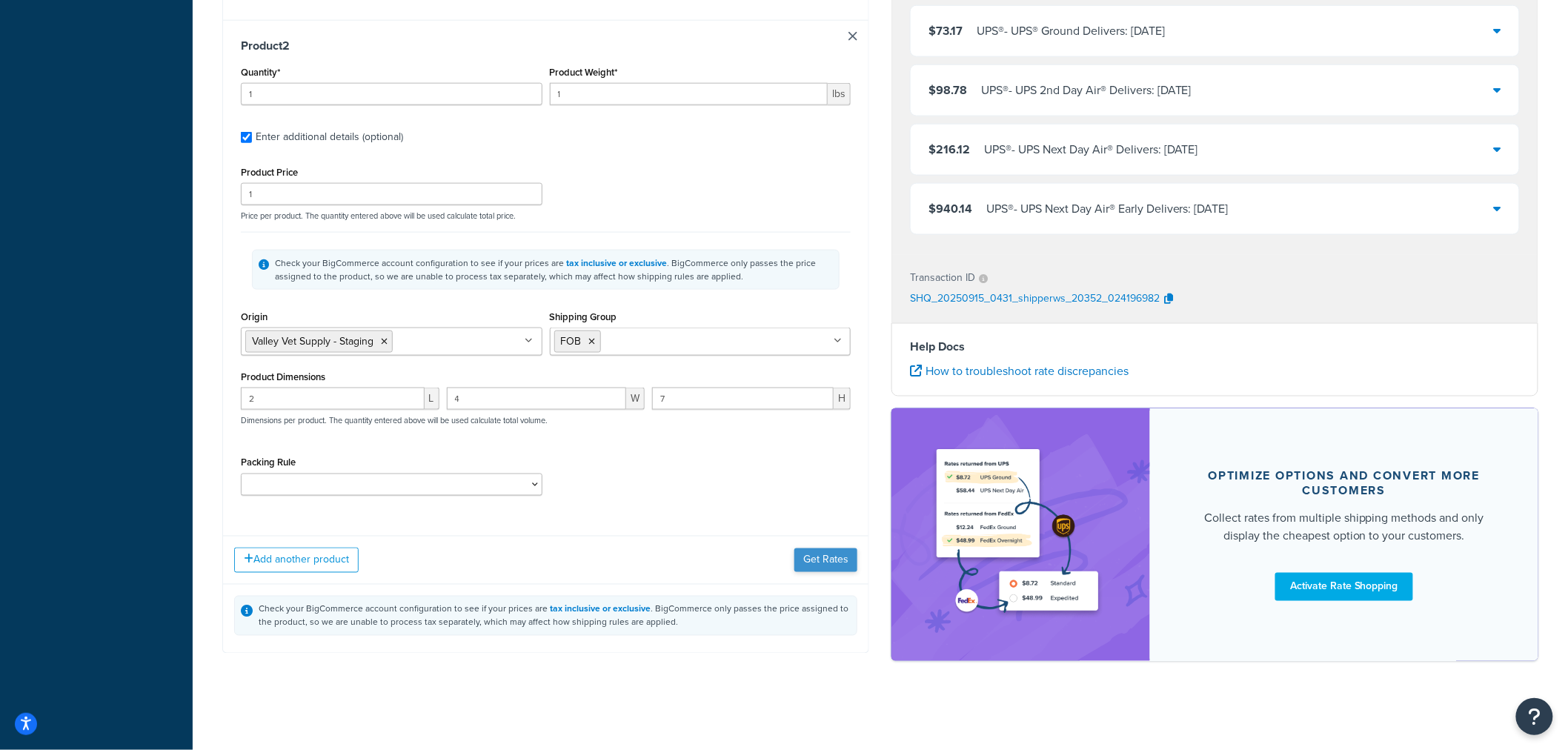
type input "45"
click at [814, 559] on button "Get Rates" at bounding box center [826, 560] width 63 height 24
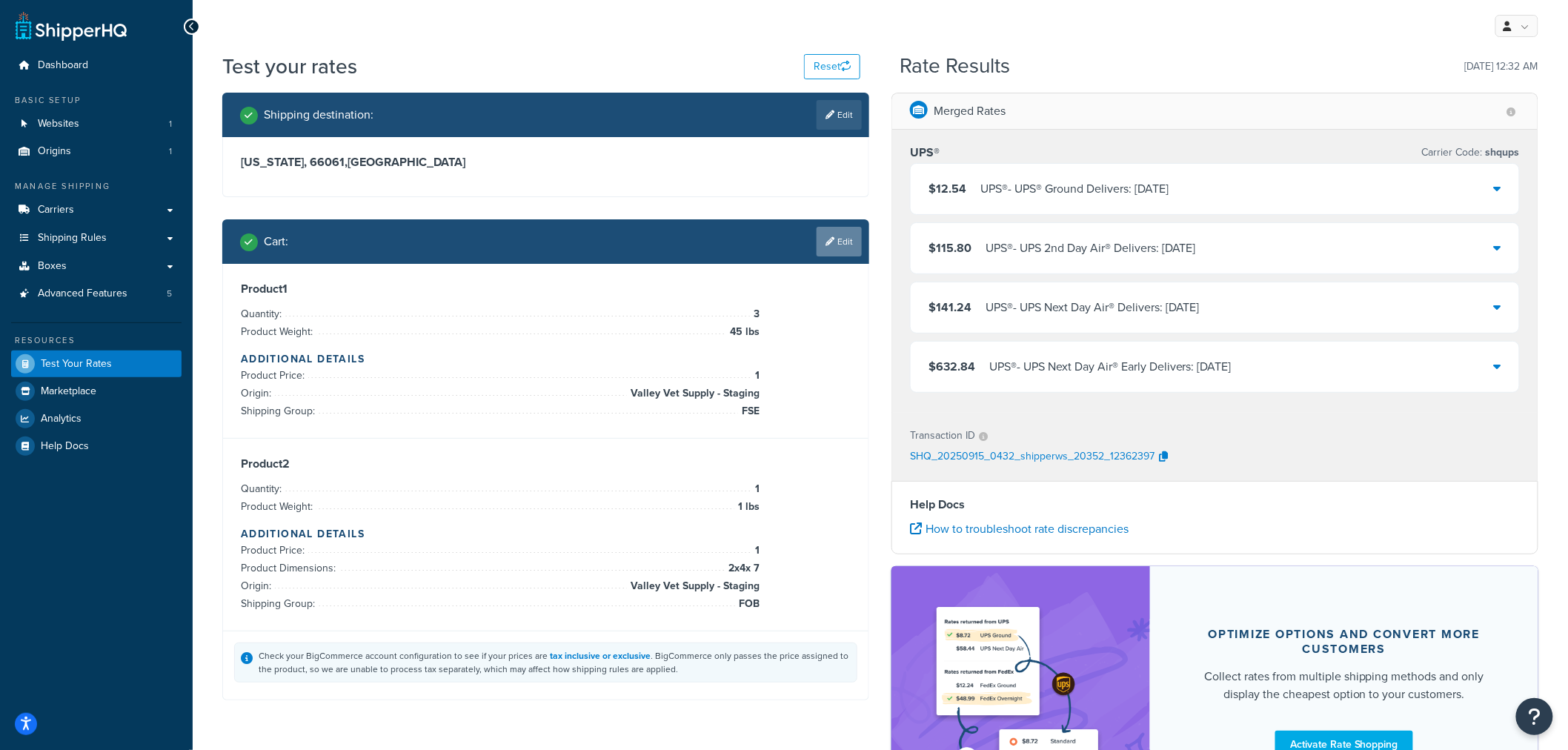
click at [831, 241] on icon at bounding box center [829, 241] width 9 height 9
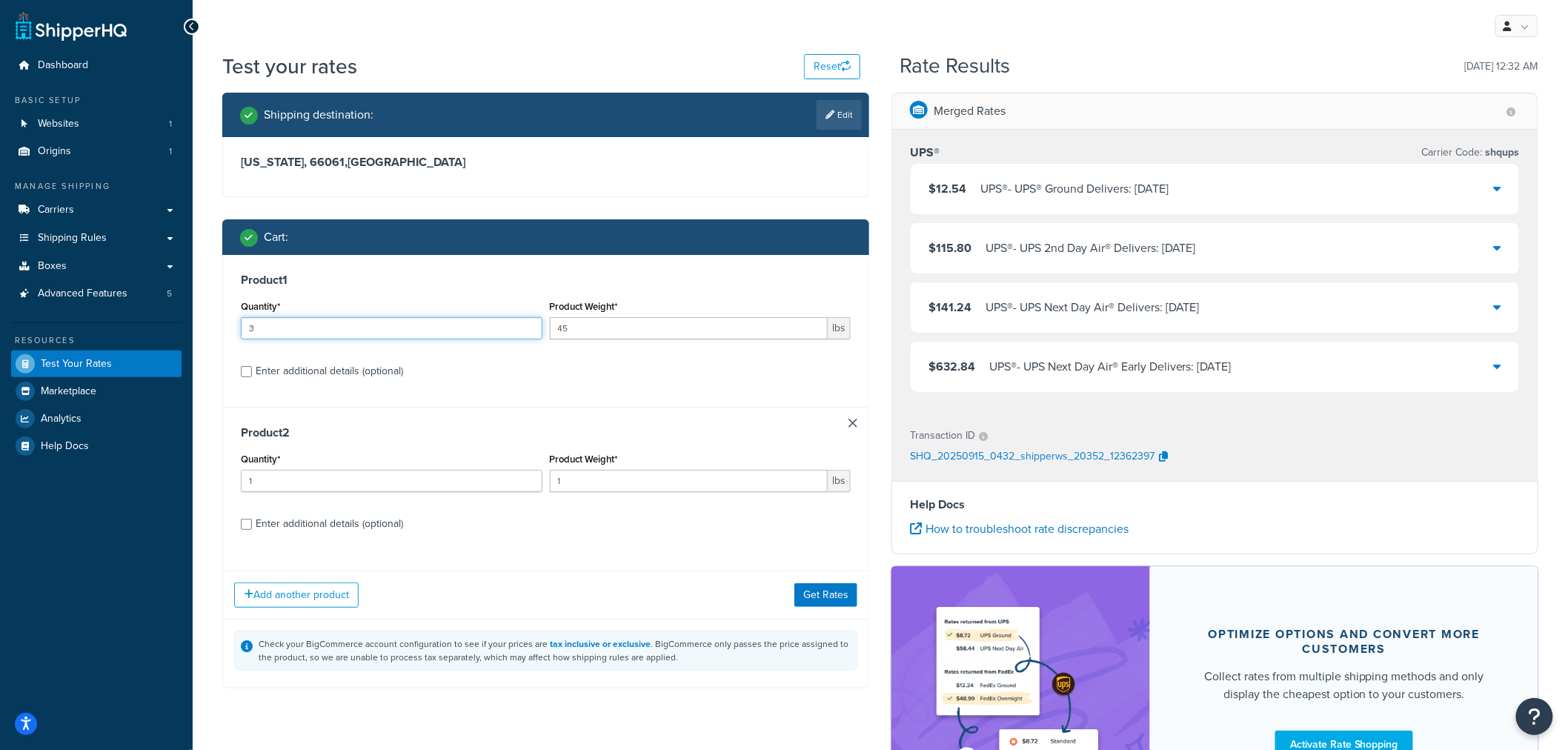
drag, startPoint x: 243, startPoint y: 328, endPoint x: 227, endPoint y: 329, distance: 16.0
click at [227, 329] on div "Product 1 Quantity* 3 Product Weight* 45 lbs Enter additional details (optional)" at bounding box center [546, 330] width 646 height 152
type input "7"
click at [203, 368] on div "Test your rates Reset Rate Results [DATE] 12:32 AM Shipping destination : Edit …" at bounding box center [881, 461] width 1376 height 818
click at [850, 589] on button "Get Rates" at bounding box center [826, 594] width 63 height 24
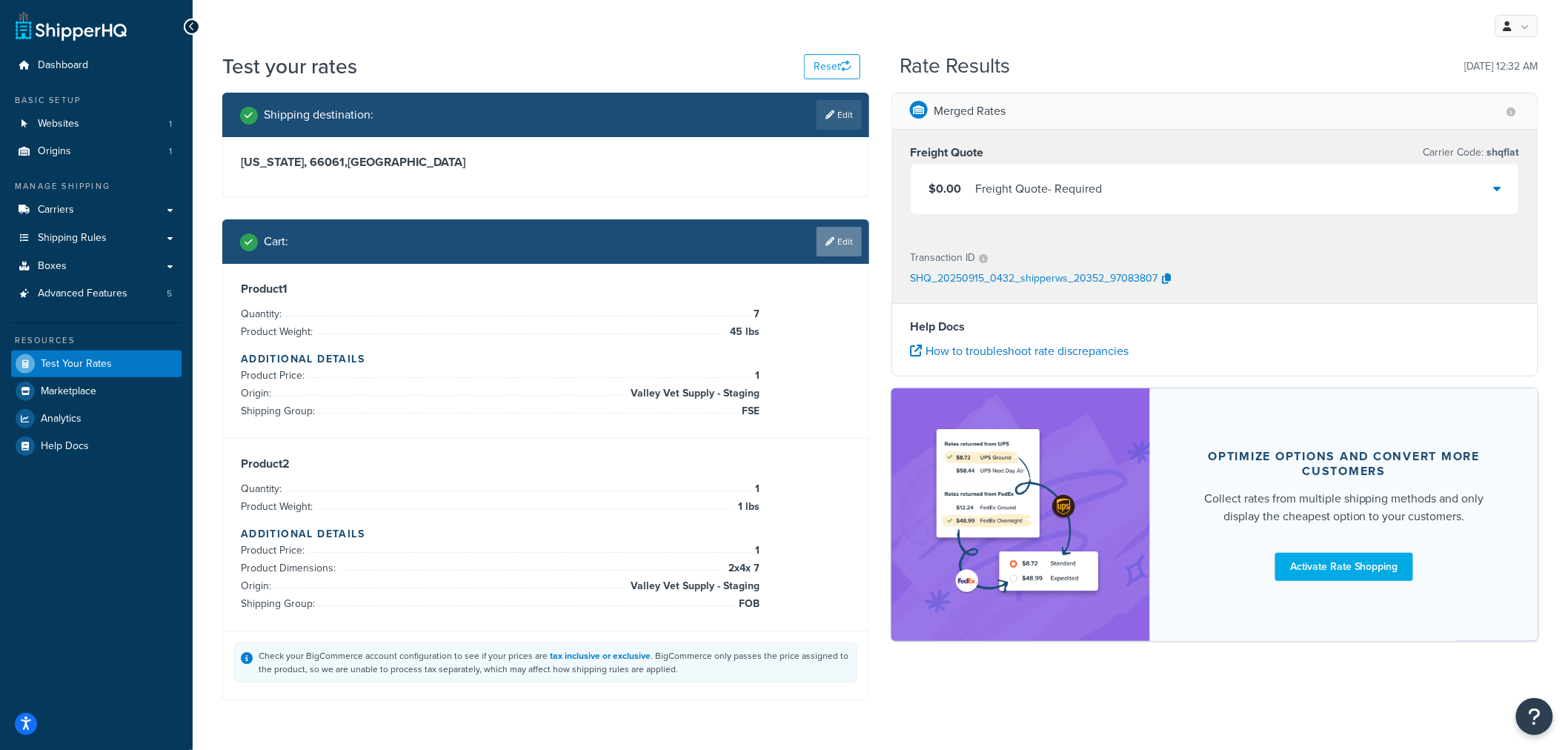
click at [840, 242] on link "Edit" at bounding box center [839, 241] width 45 height 30
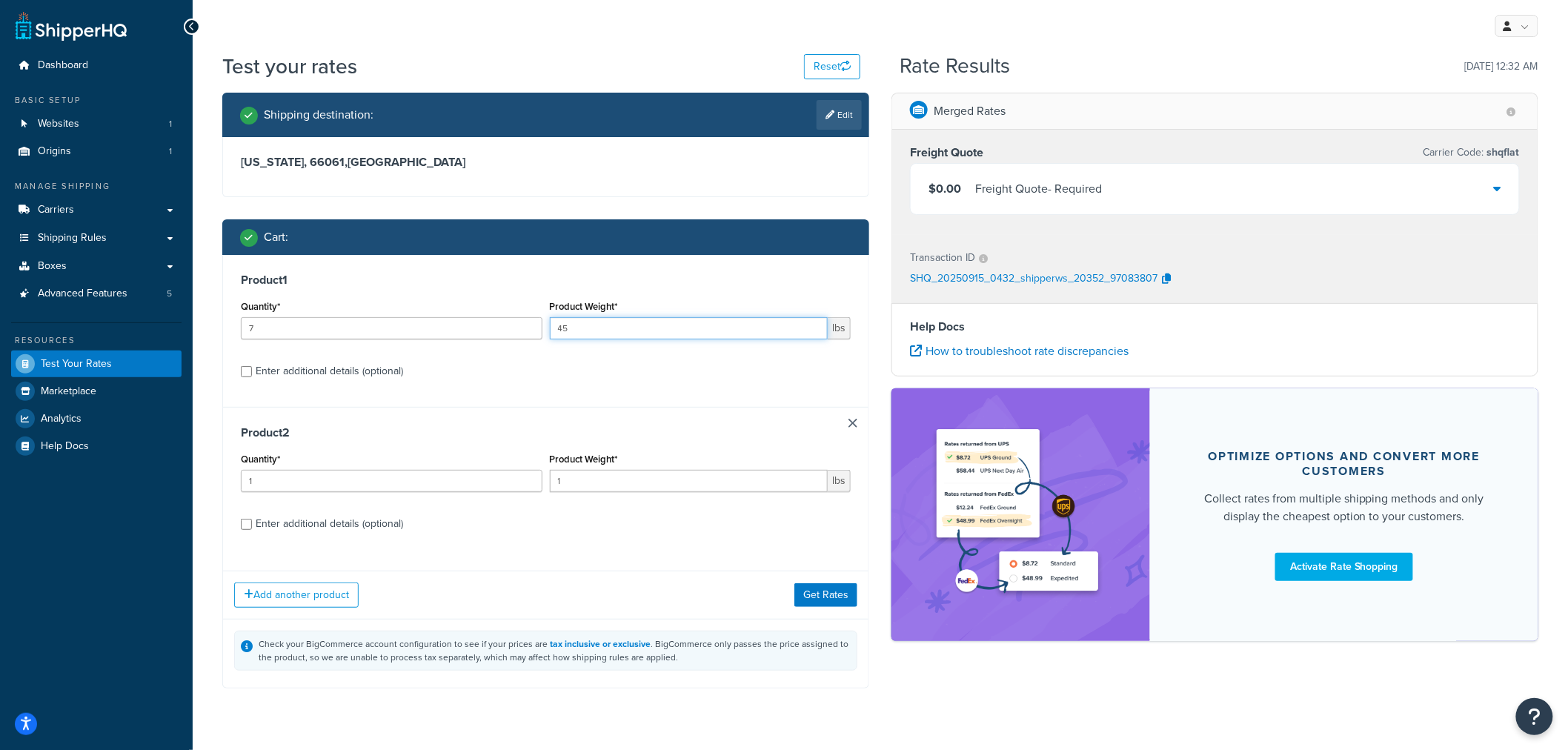
click at [576, 327] on input "45" at bounding box center [689, 327] width 279 height 22
type input "46"
click at [679, 375] on label "Enter additional details (optional)" at bounding box center [552, 370] width 595 height 24
click at [252, 375] on input "Enter additional details (optional)" at bounding box center [247, 372] width 12 height 12
checkbox input "true"
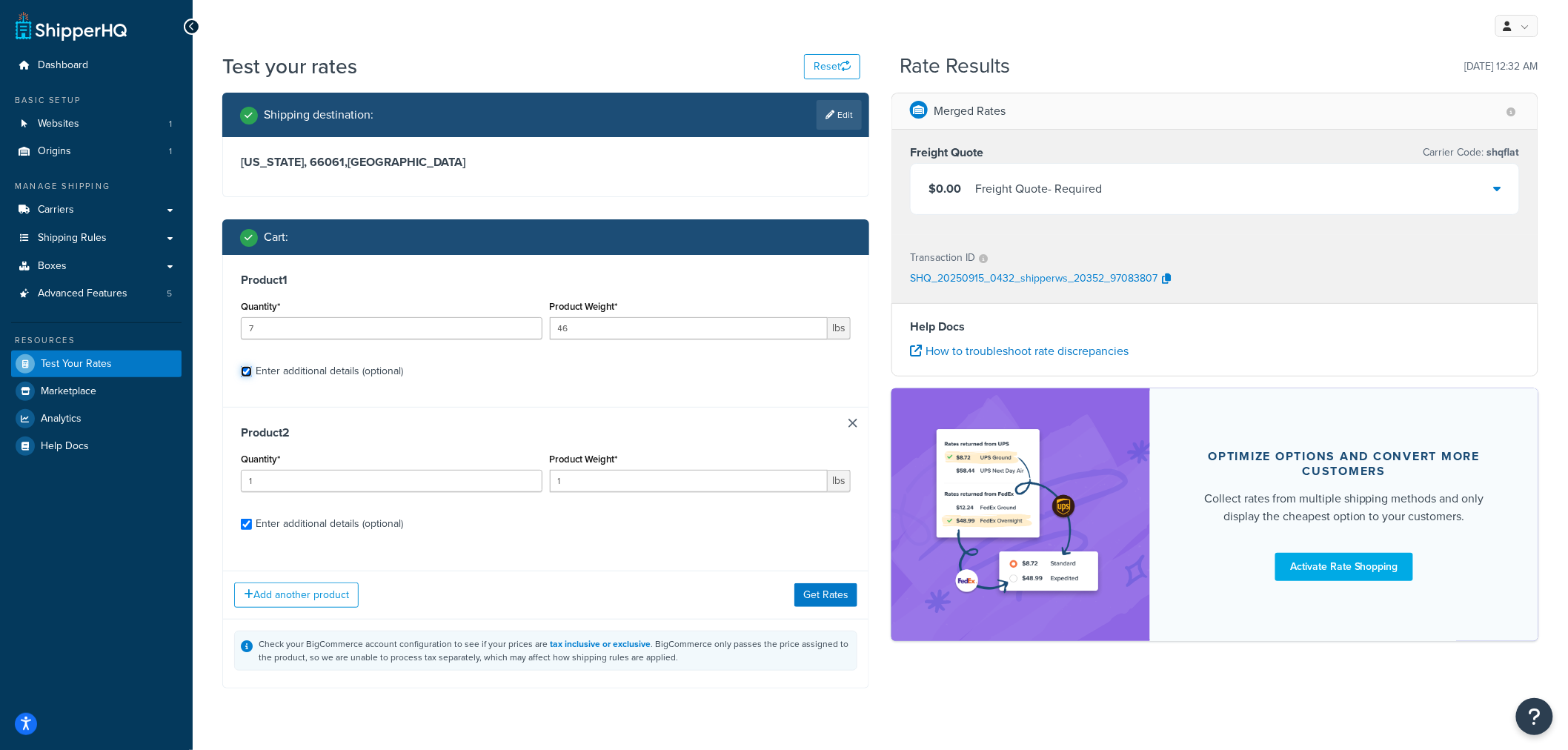
checkbox input "true"
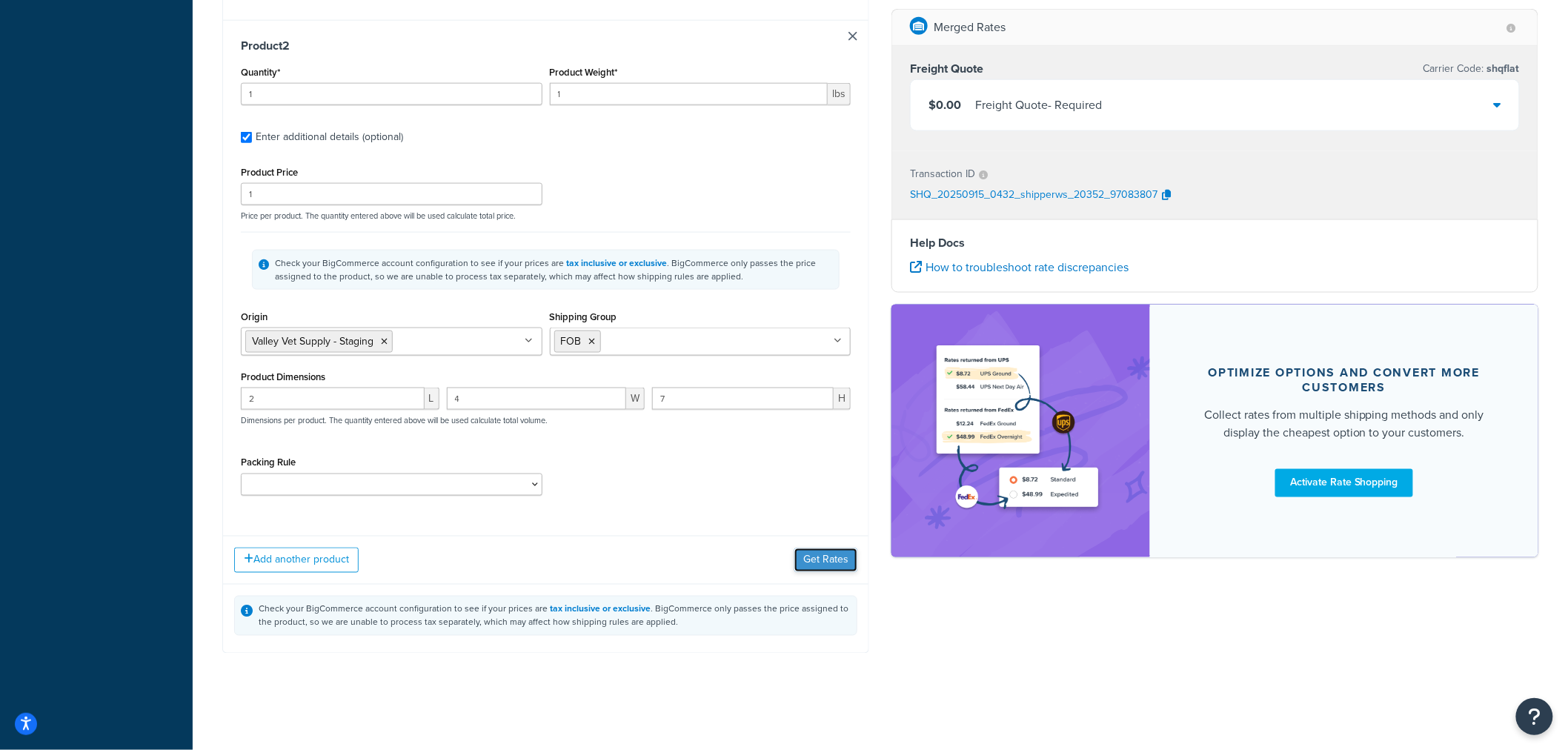
click at [814, 553] on button "Get Rates" at bounding box center [826, 560] width 63 height 24
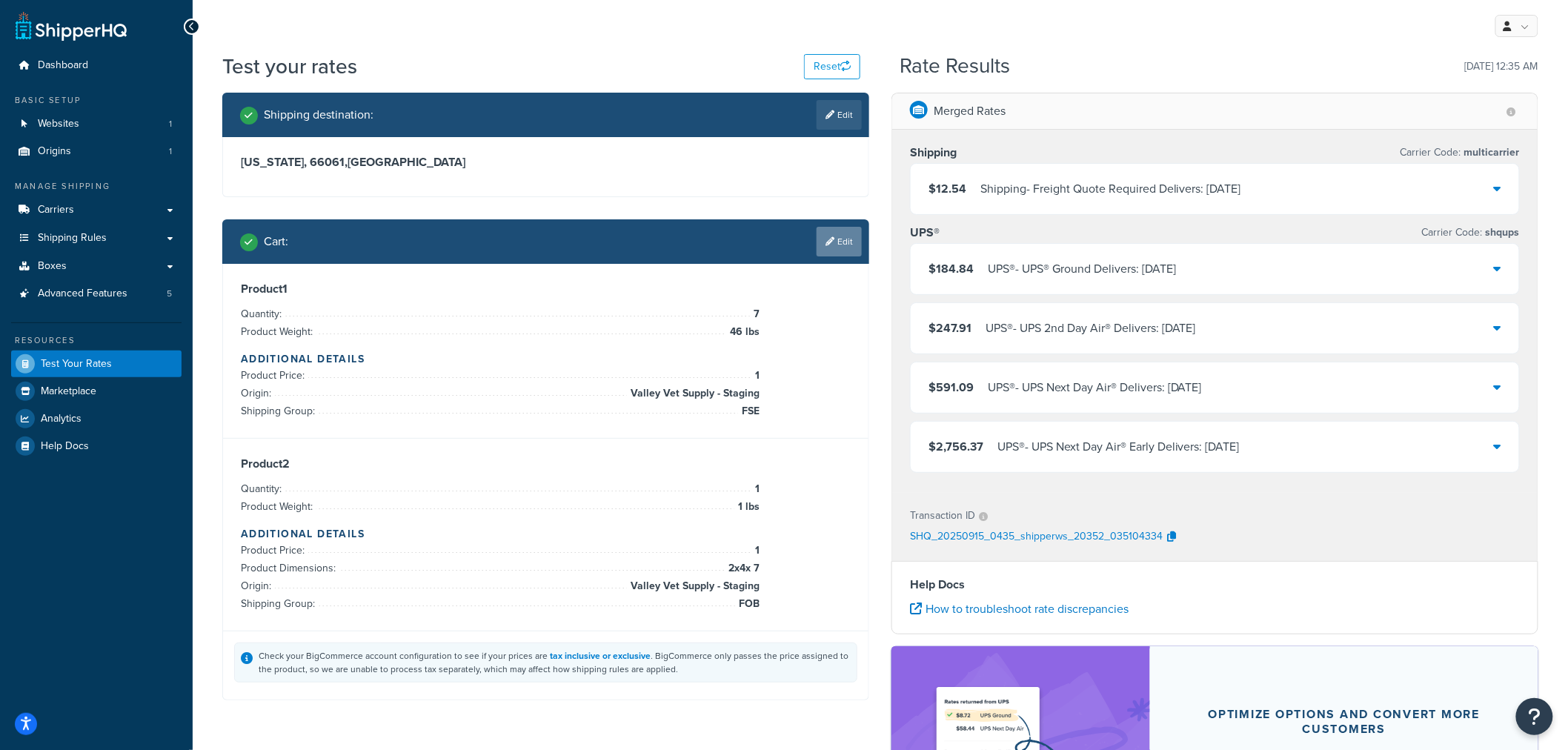
click at [839, 241] on link "Edit" at bounding box center [839, 241] width 45 height 30
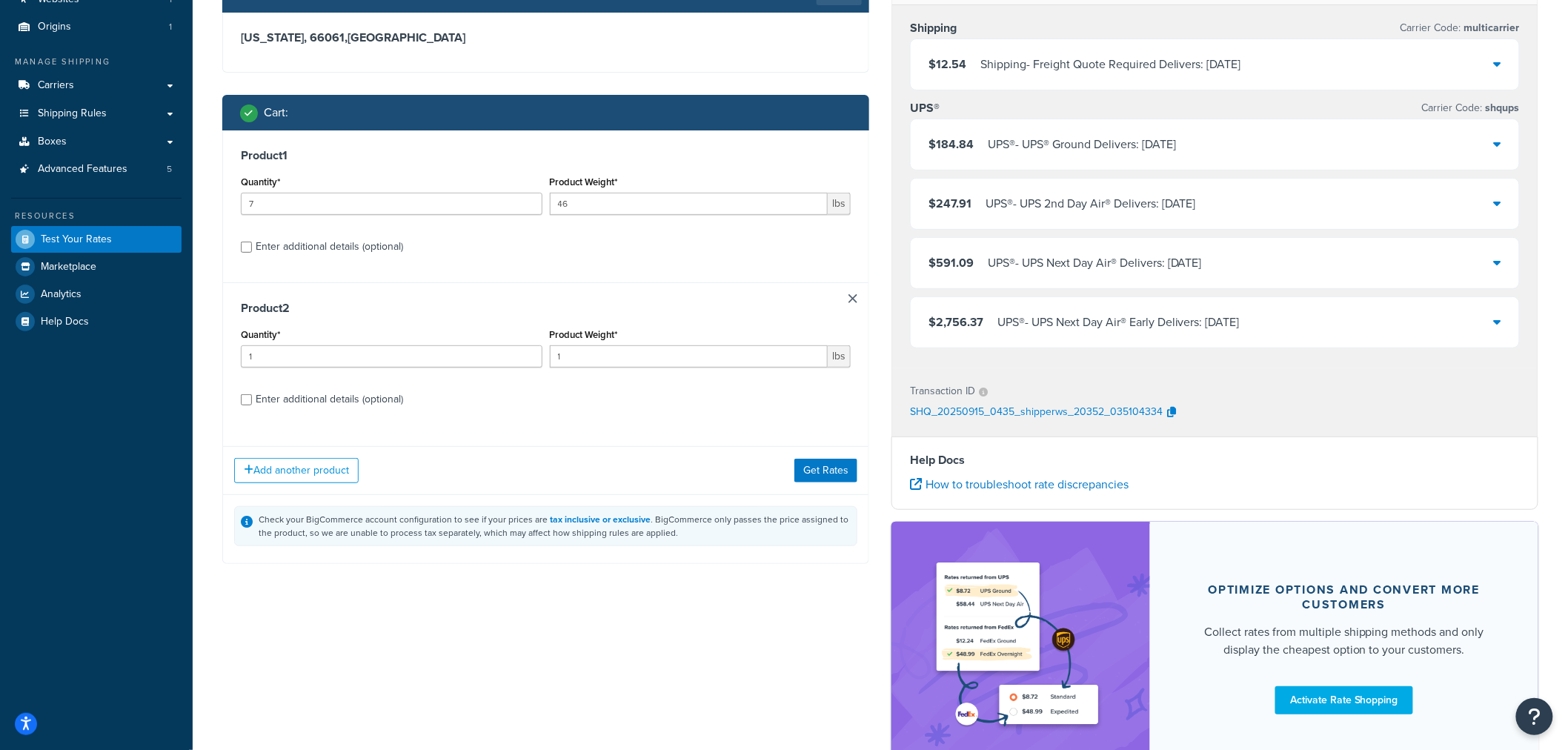
scroll to position [164, 0]
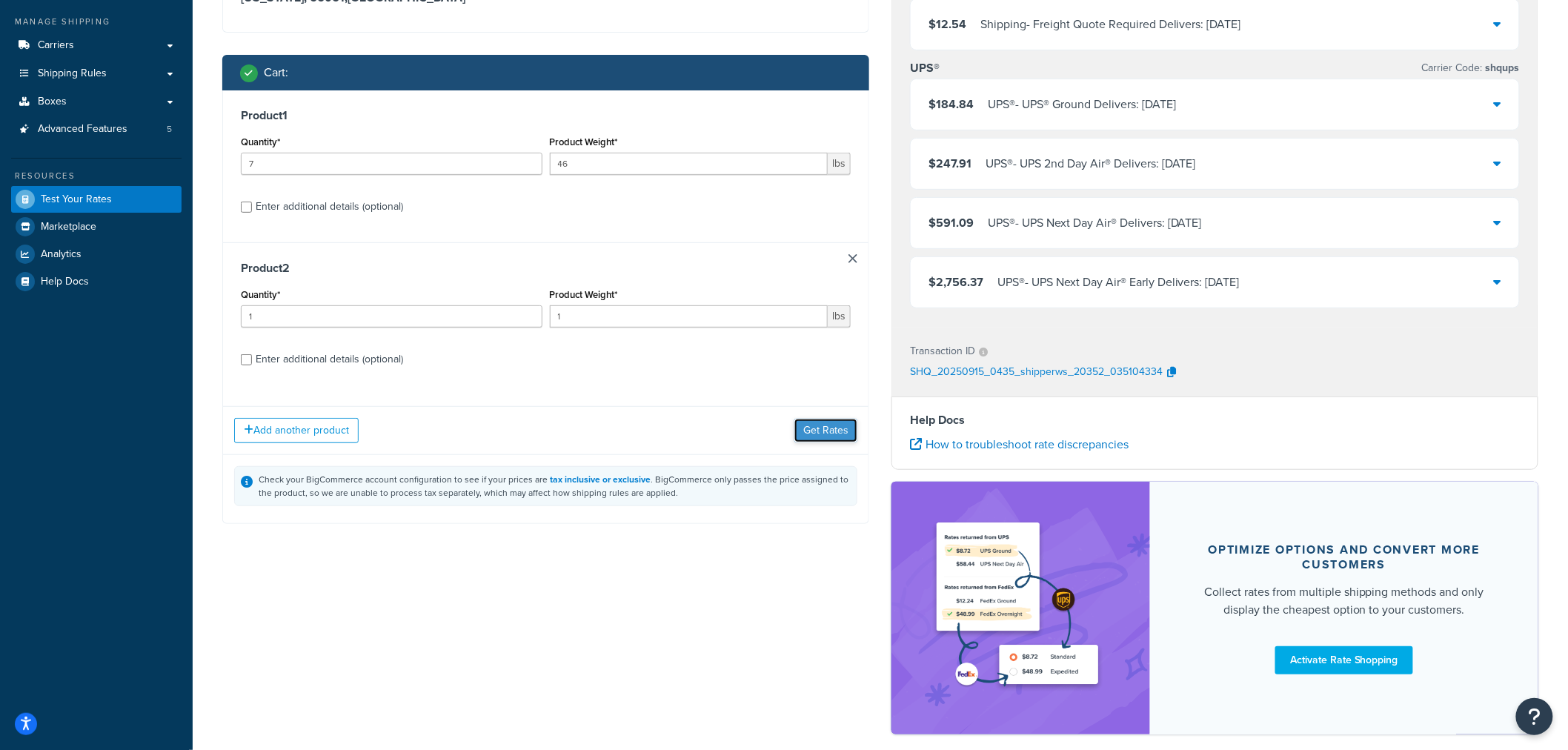
click at [828, 427] on button "Get Rates" at bounding box center [826, 430] width 63 height 24
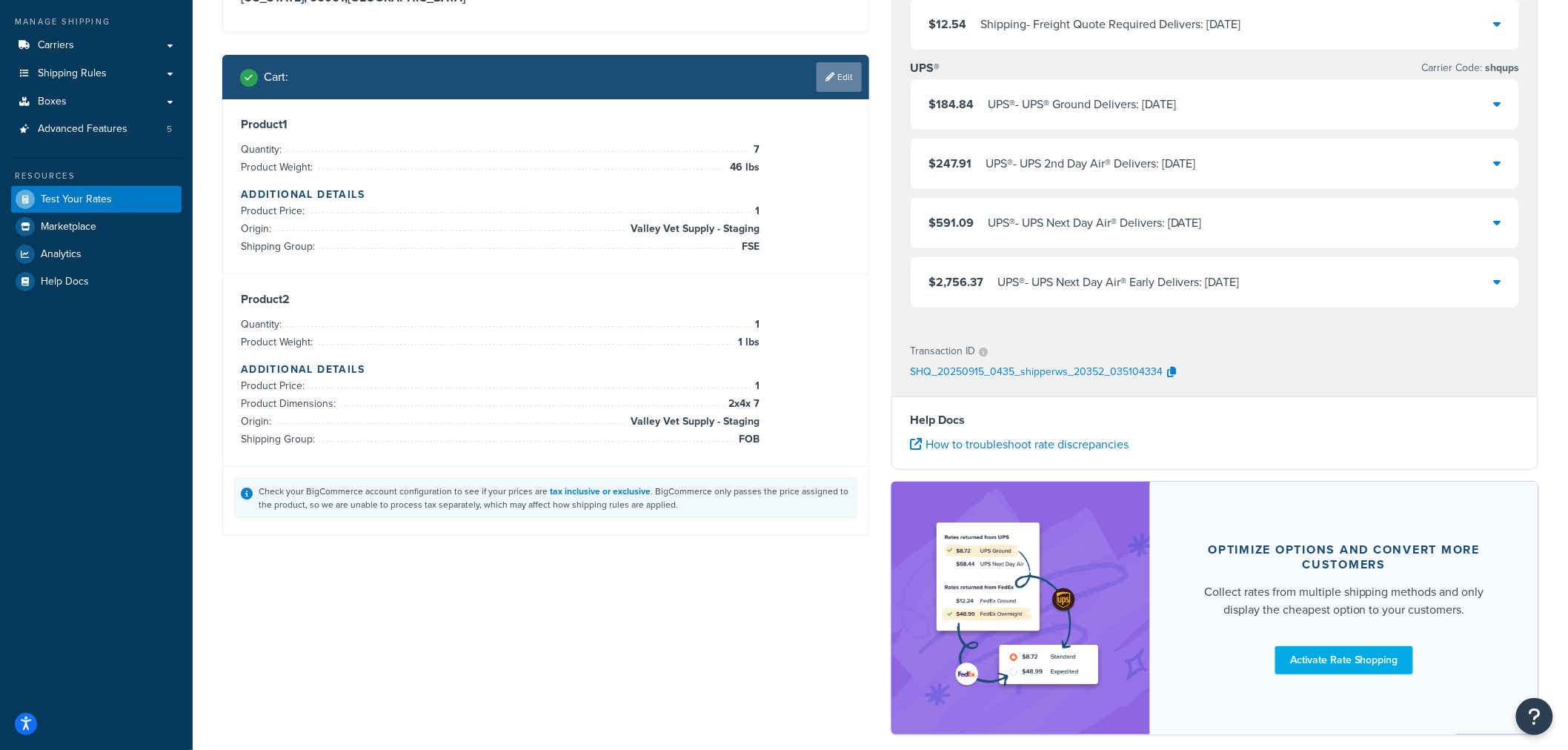
click at [835, 85] on link "Edit" at bounding box center [839, 77] width 45 height 30
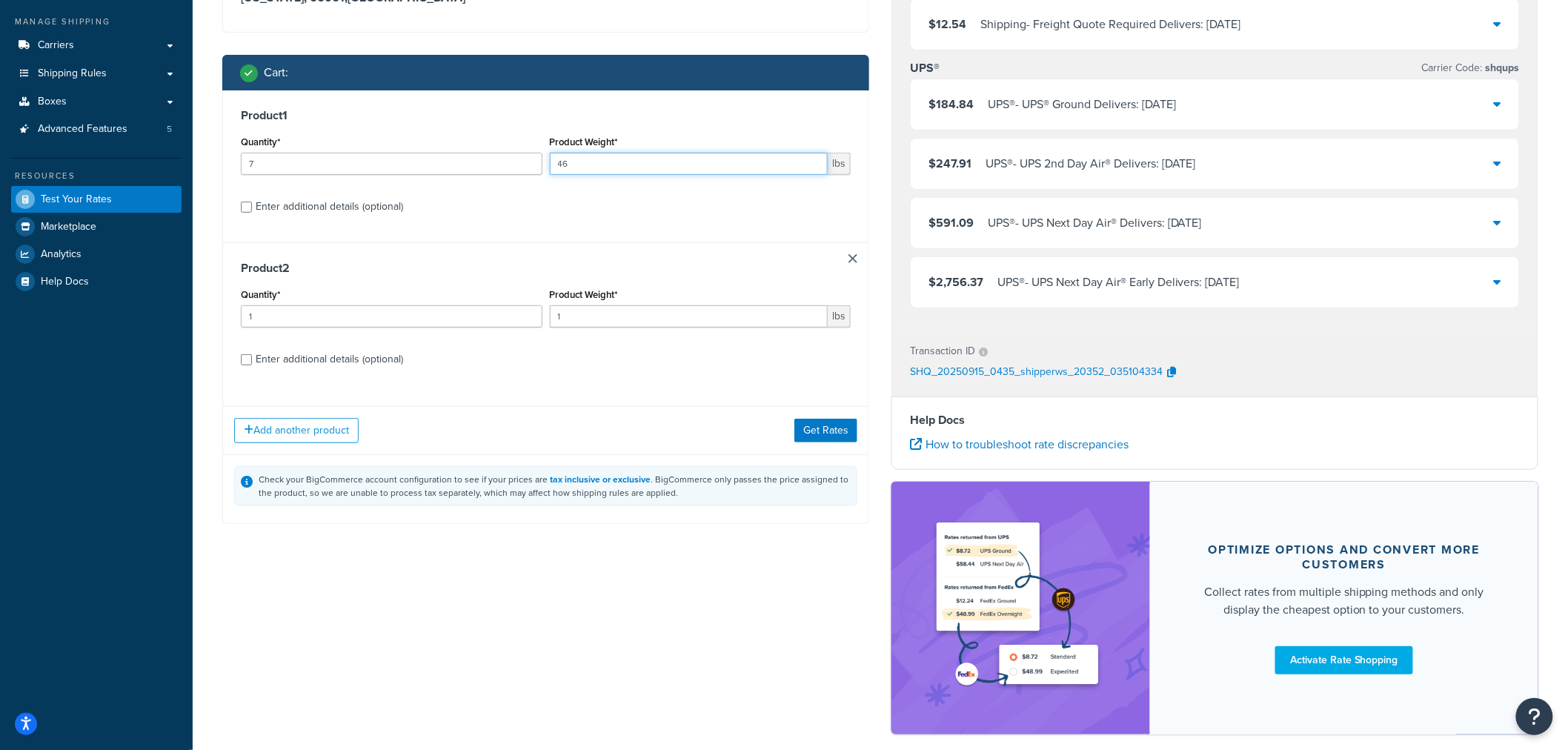
click at [581, 163] on input "46" at bounding box center [689, 163] width 279 height 22
type input "44"
click at [828, 432] on button "Get Rates" at bounding box center [826, 430] width 63 height 24
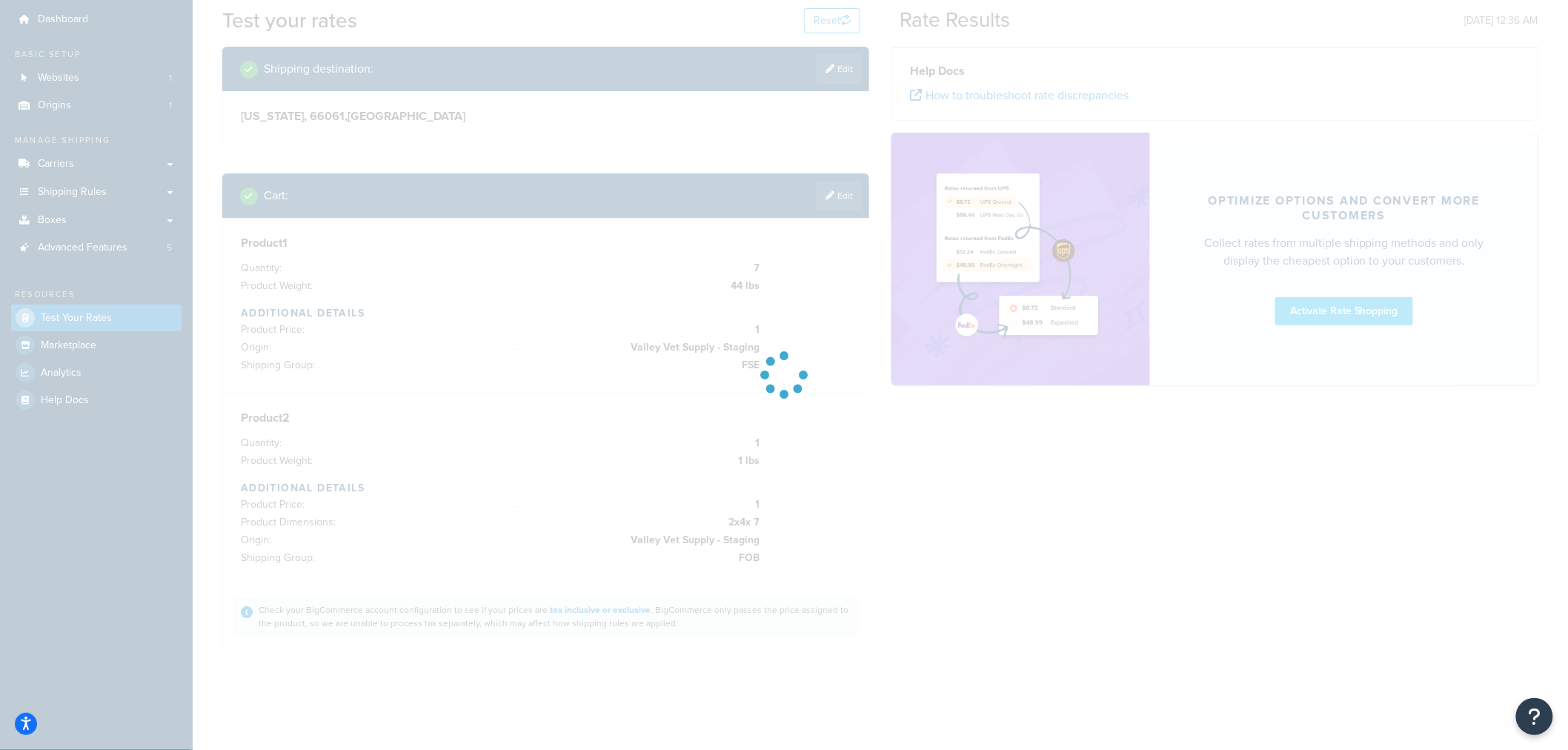
scroll to position [47, 0]
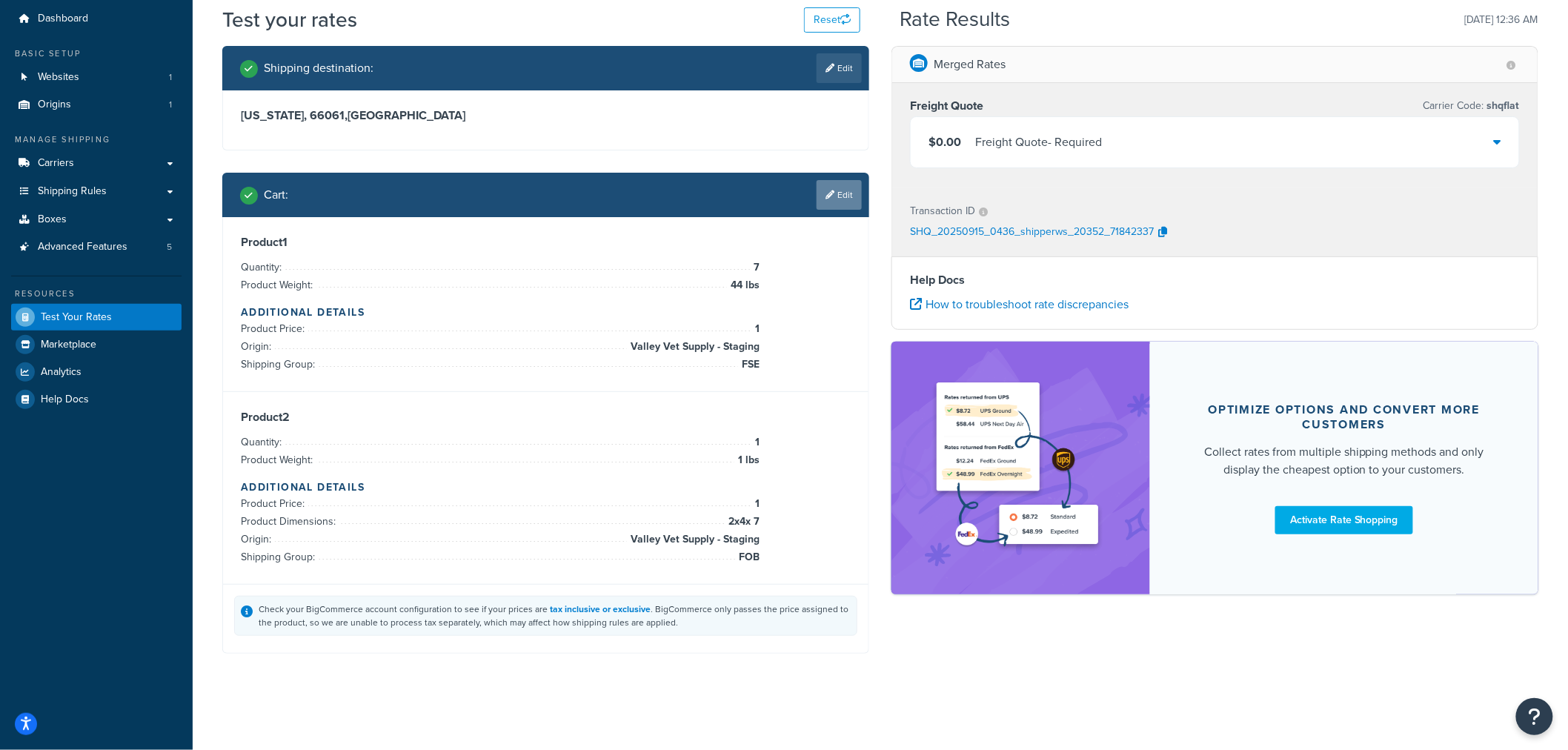
click at [845, 189] on link "Edit" at bounding box center [839, 194] width 45 height 30
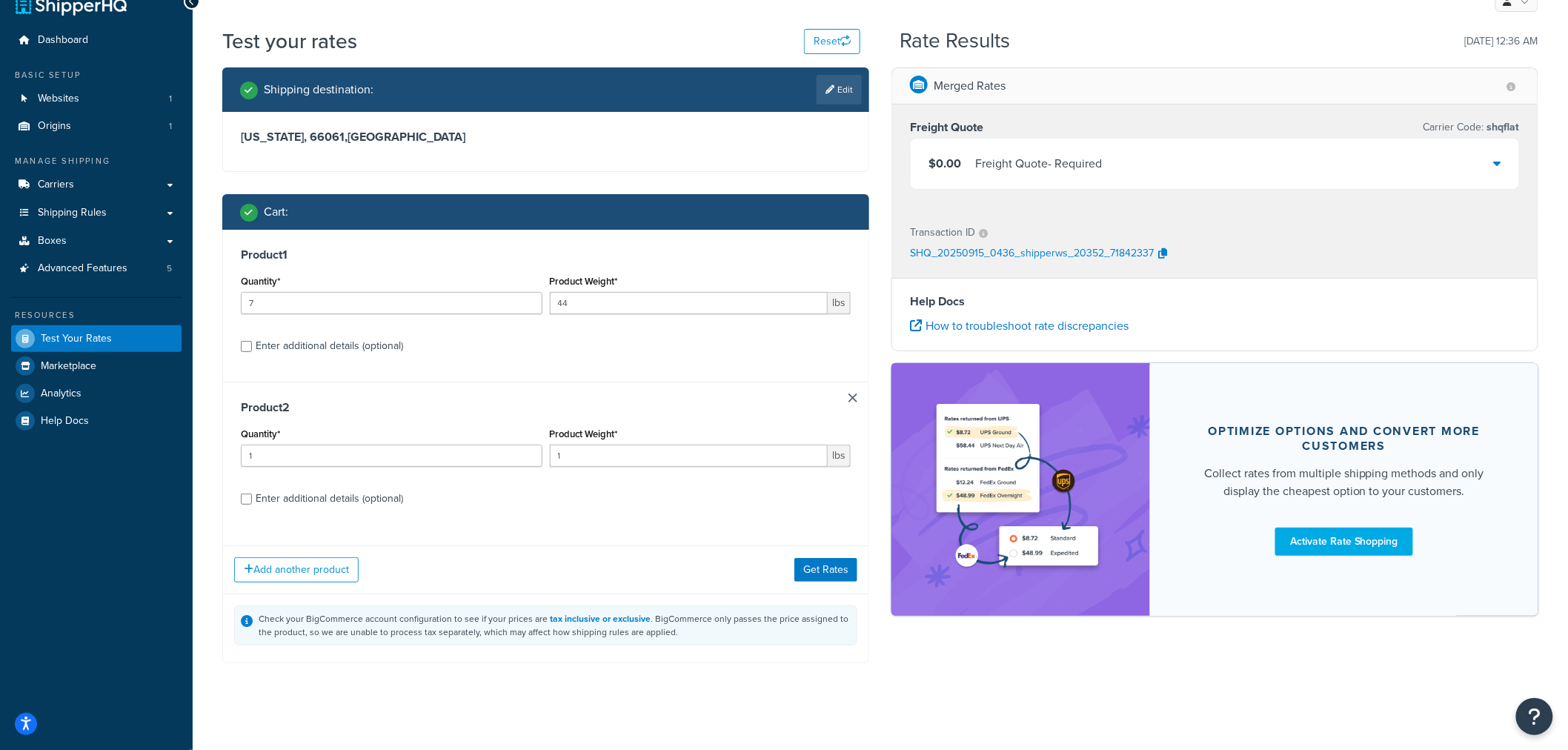
scroll to position [36, 0]
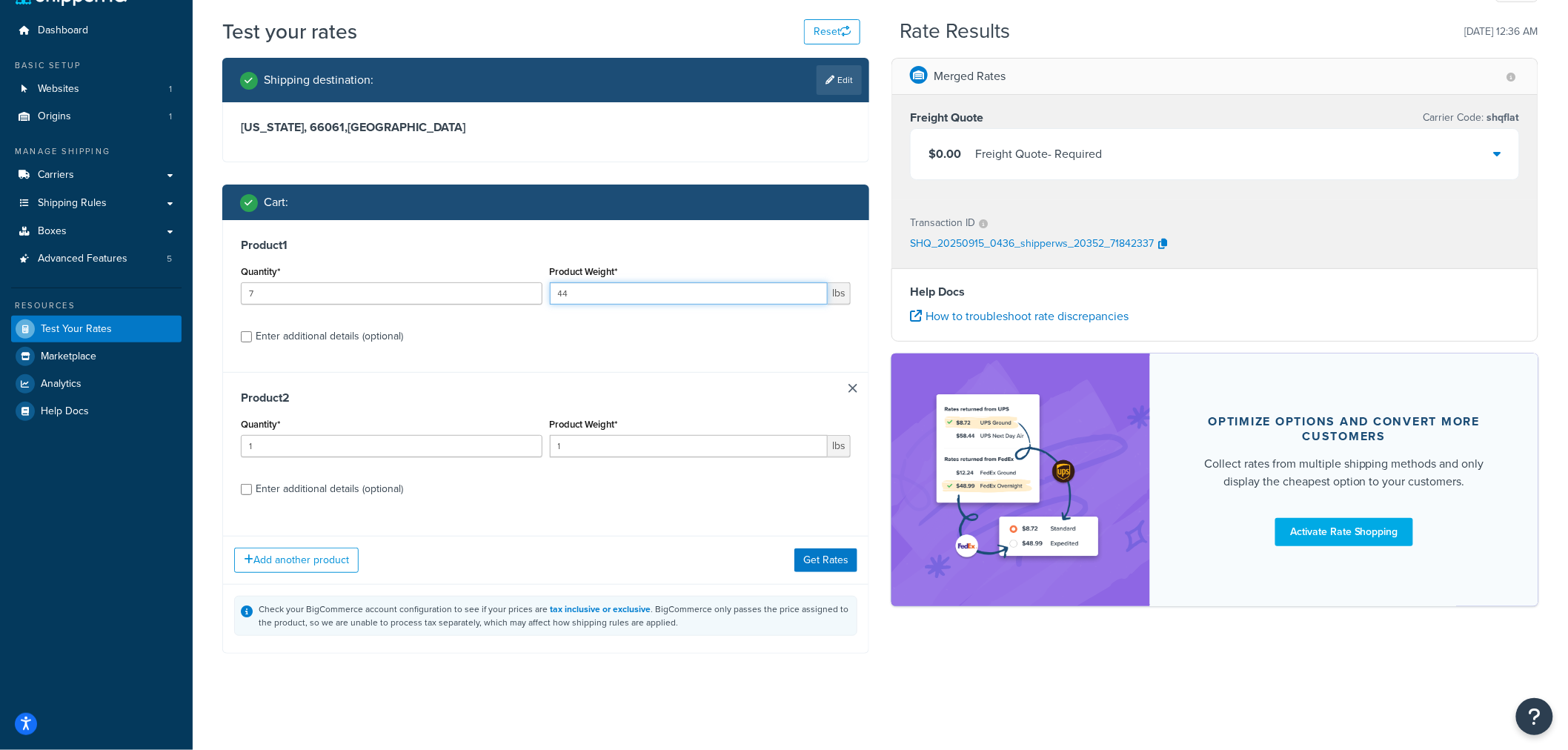
drag, startPoint x: 578, startPoint y: 291, endPoint x: 562, endPoint y: 301, distance: 18.9
click at [559, 297] on input "44" at bounding box center [689, 293] width 279 height 22
type input "46"
click at [594, 334] on label "Enter additional details (optional)" at bounding box center [552, 334] width 595 height 24
click at [252, 334] on input "Enter additional details (optional)" at bounding box center [247, 337] width 12 height 12
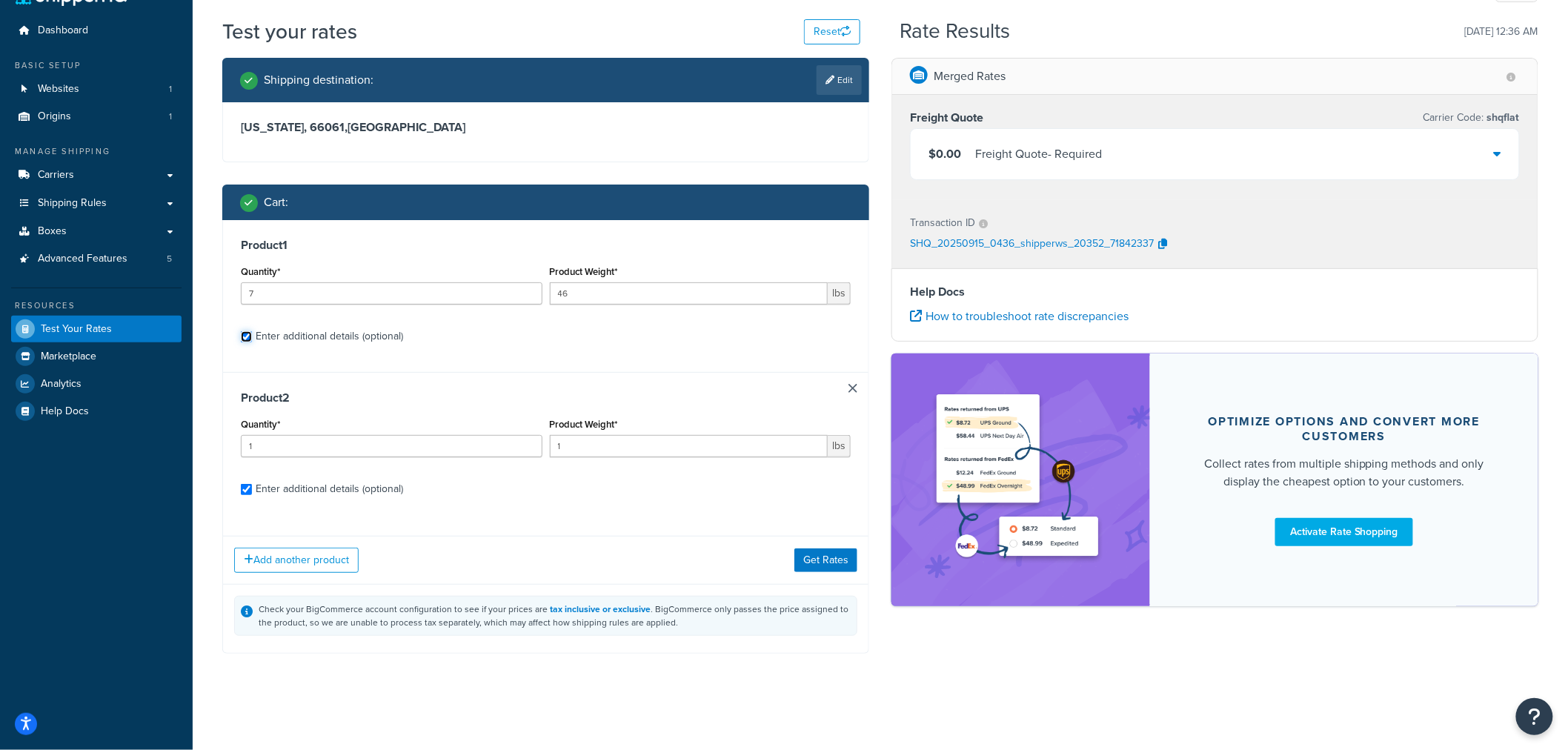
checkbox input "true"
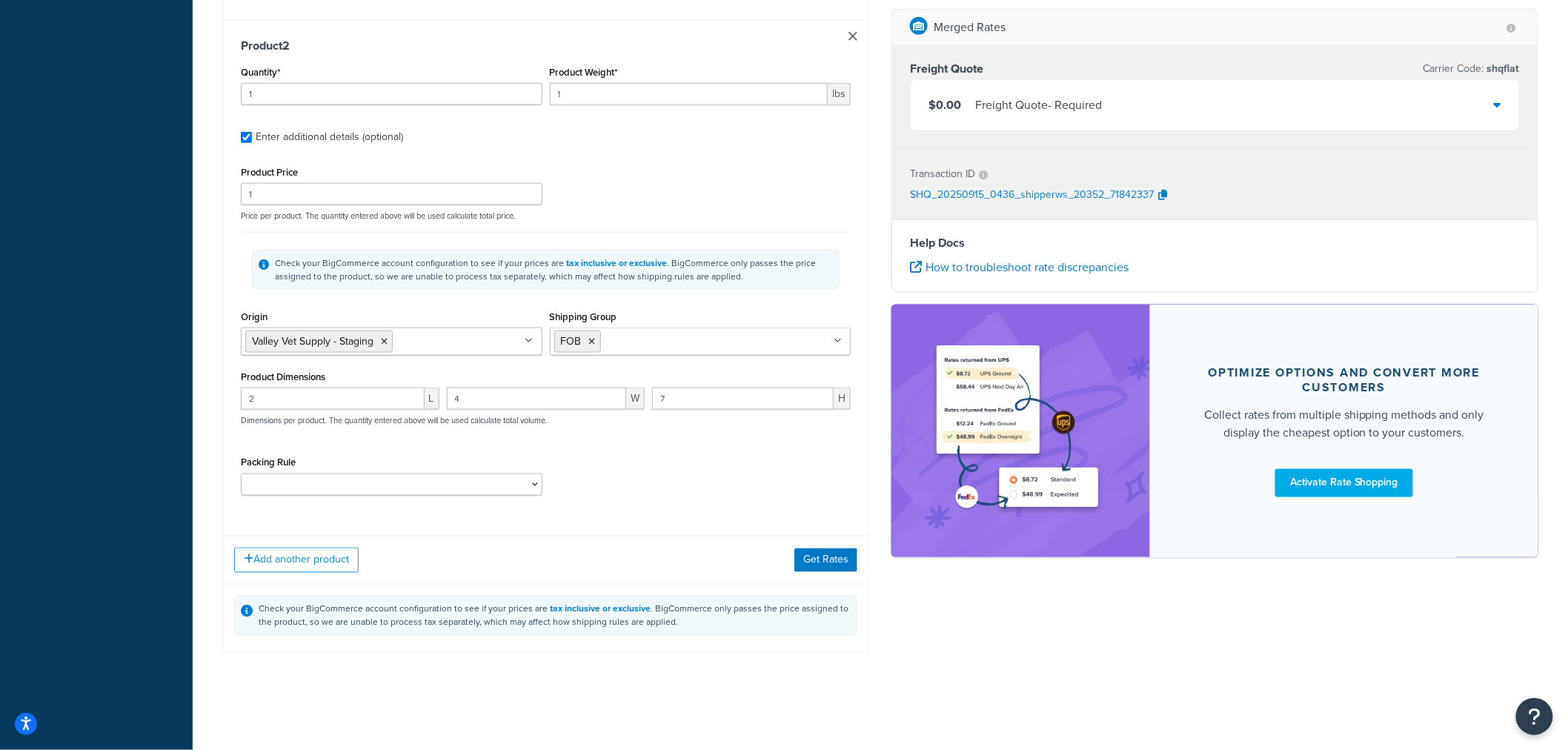
scroll to position [742, 0]
click at [821, 559] on button "Get Rates" at bounding box center [826, 560] width 63 height 24
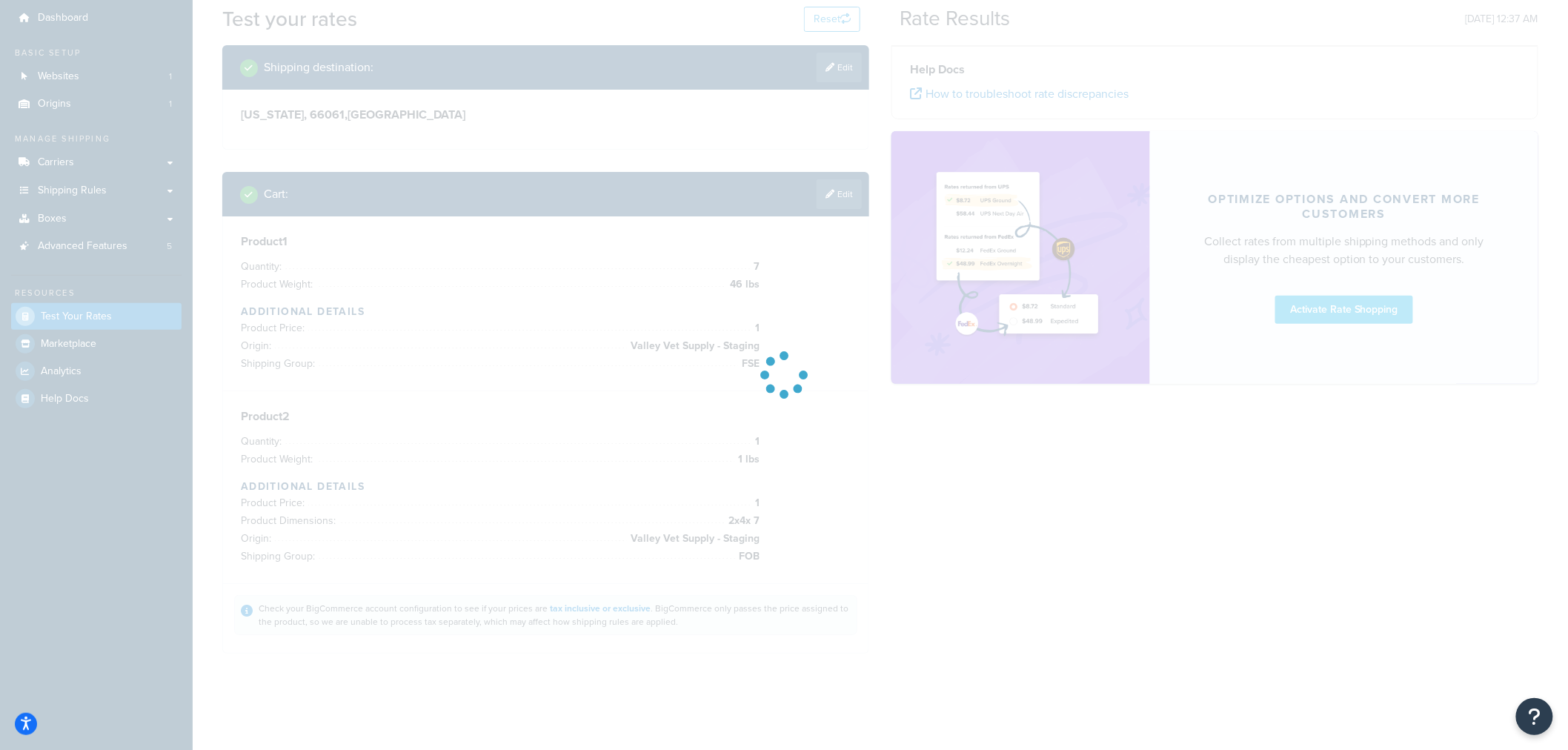
scroll to position [47, 0]
